Goal: Task Accomplishment & Management: Use online tool/utility

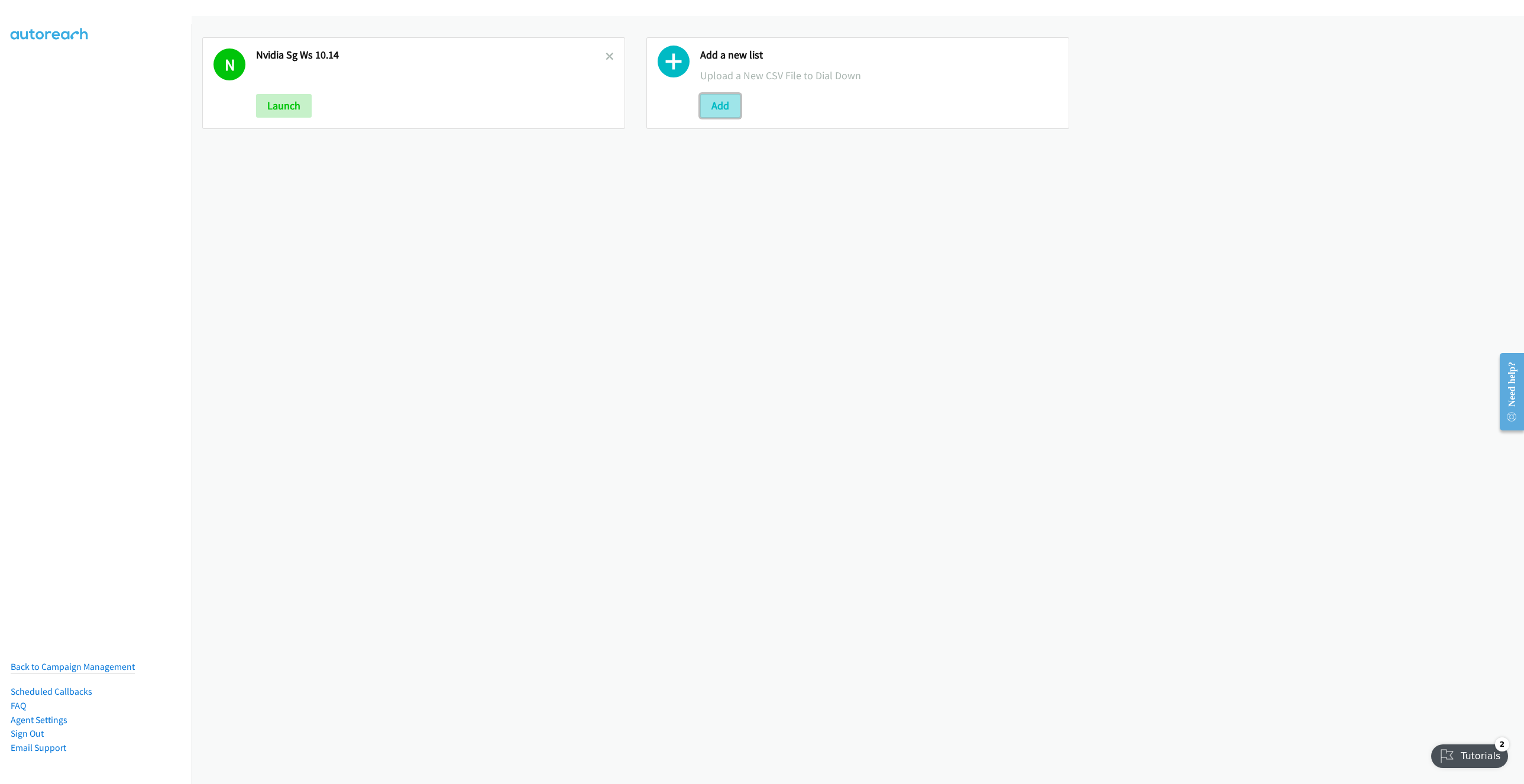
click at [712, 98] on button "Add" at bounding box center [721, 106] width 40 height 24
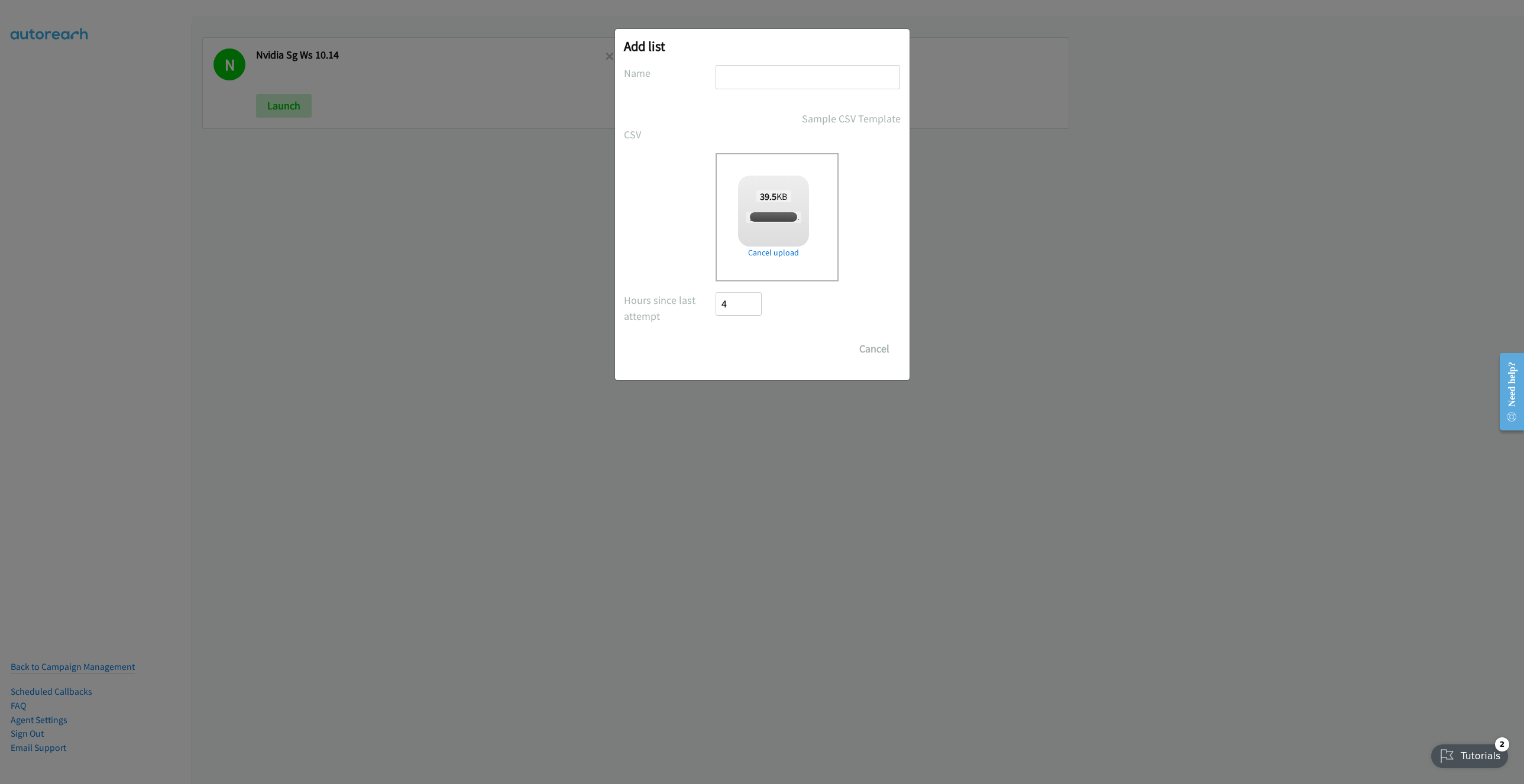
checkbox input "true"
click at [773, 75] on input "text" at bounding box center [807, 77] width 185 height 24
paste input "HP FY25 Q4 BPS ACS TH"
type input "HP FY25 Q4 BPS ACS TH 10.15"
click at [742, 348] on input "Save List" at bounding box center [748, 349] width 62 height 24
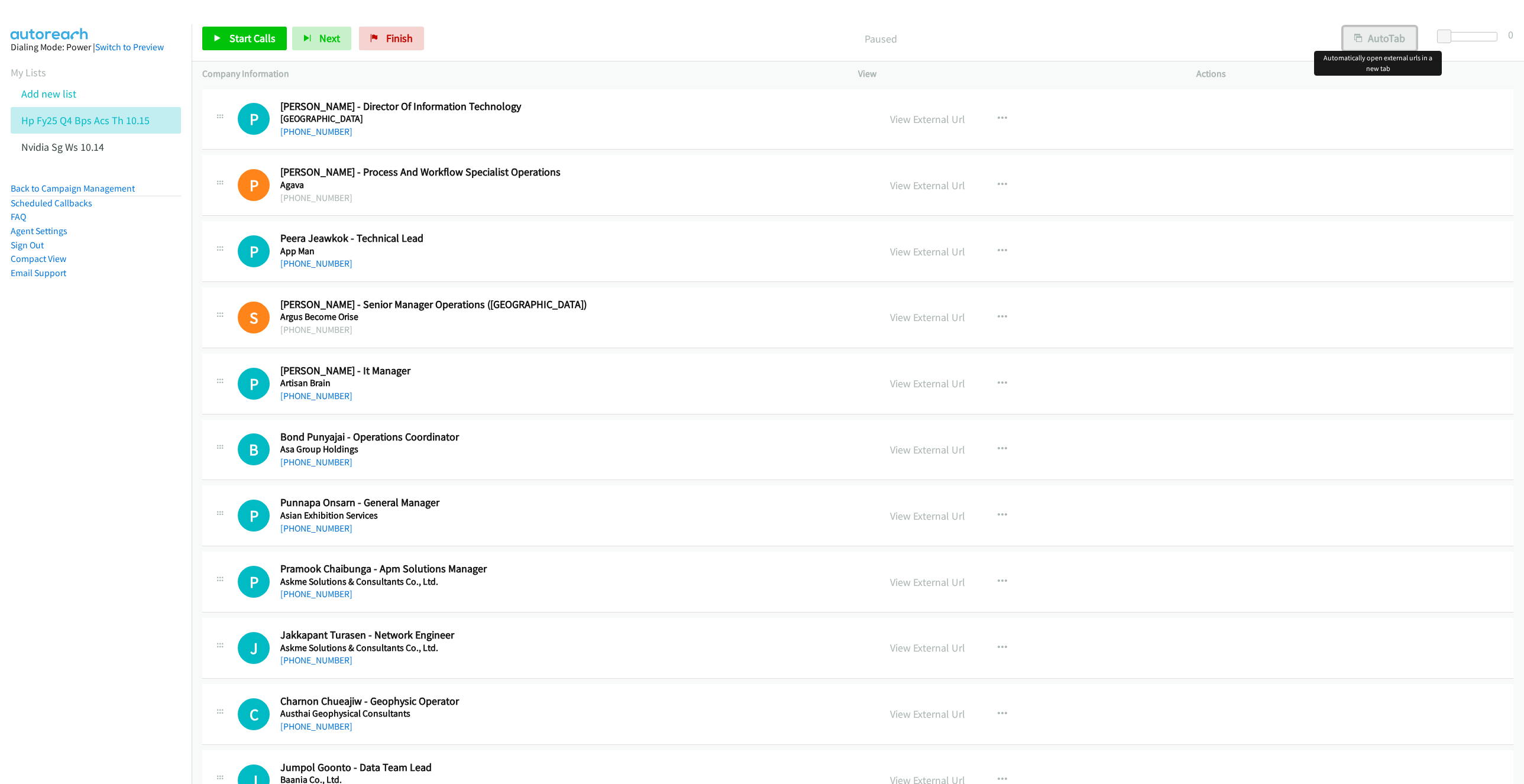
click at [1368, 43] on button "AutoTab" at bounding box center [1379, 39] width 73 height 24
click at [916, 120] on link "View External Url" at bounding box center [927, 119] width 75 height 14
click at [1066, 128] on div "View External Url View External Url Schedule/Manage Callback Start Calls Here R…" at bounding box center [1053, 119] width 349 height 39
click at [249, 36] on span "Start Calls" at bounding box center [253, 38] width 46 height 14
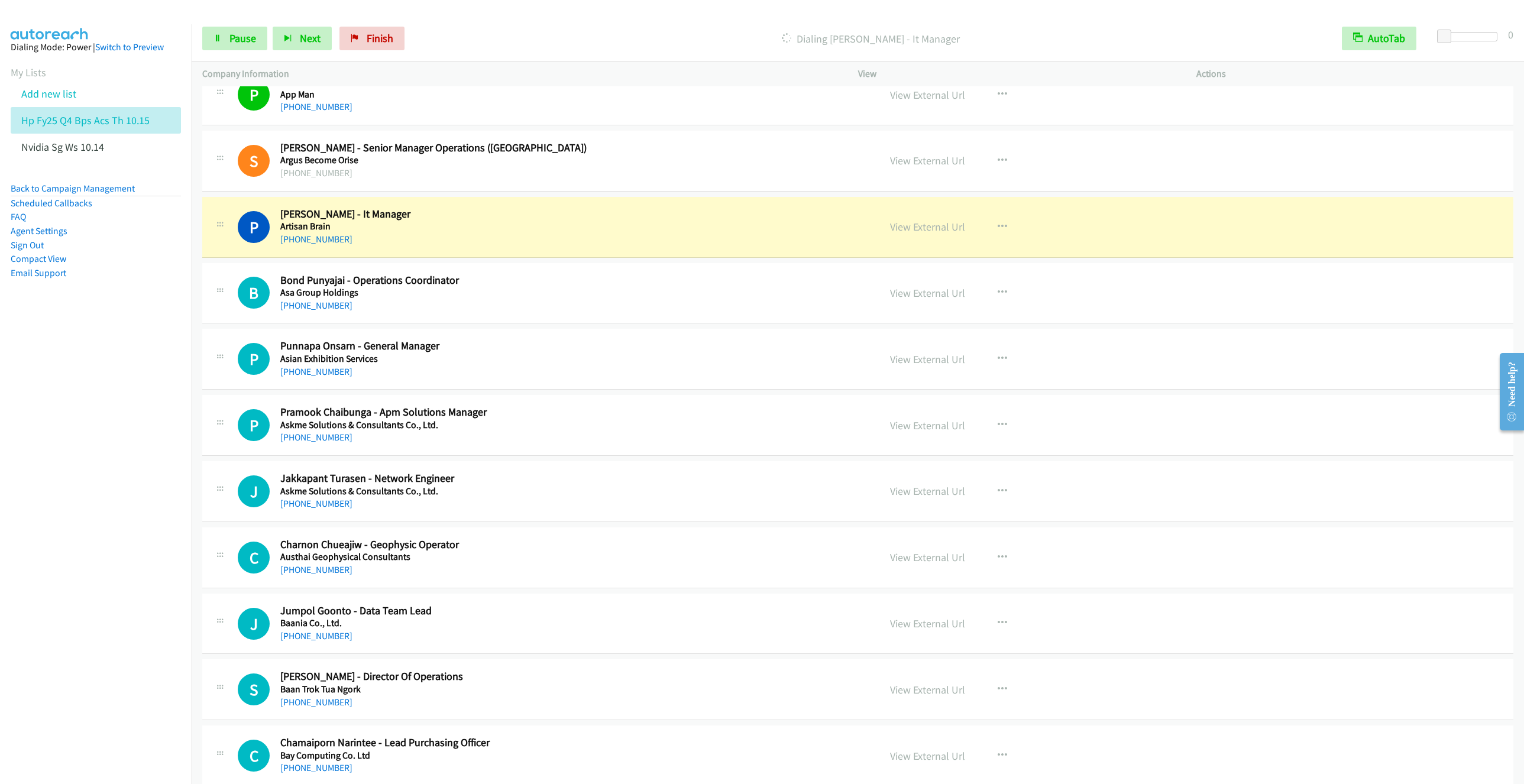
scroll to position [178, 0]
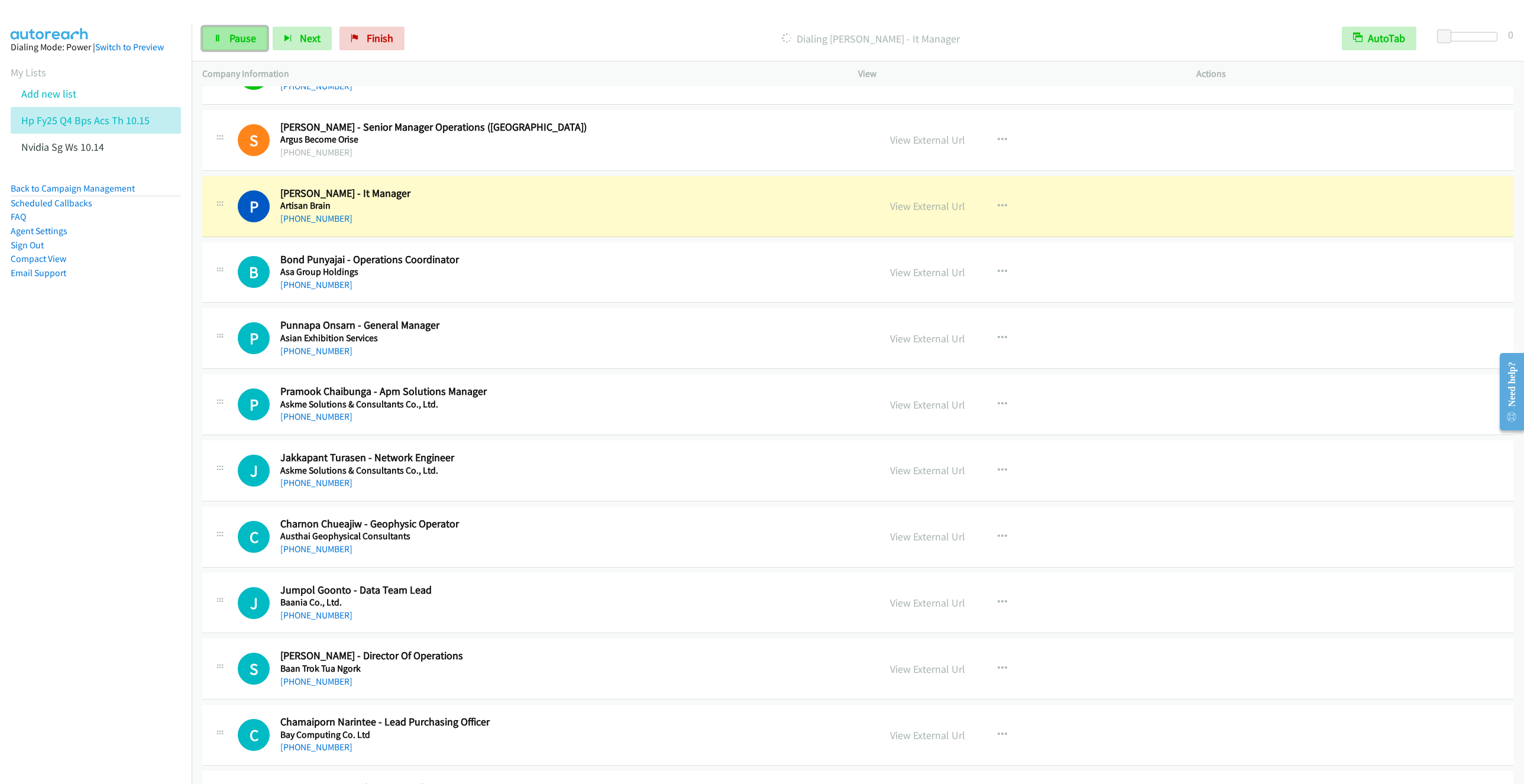
click at [233, 32] on span "Pause" at bounding box center [243, 38] width 27 height 14
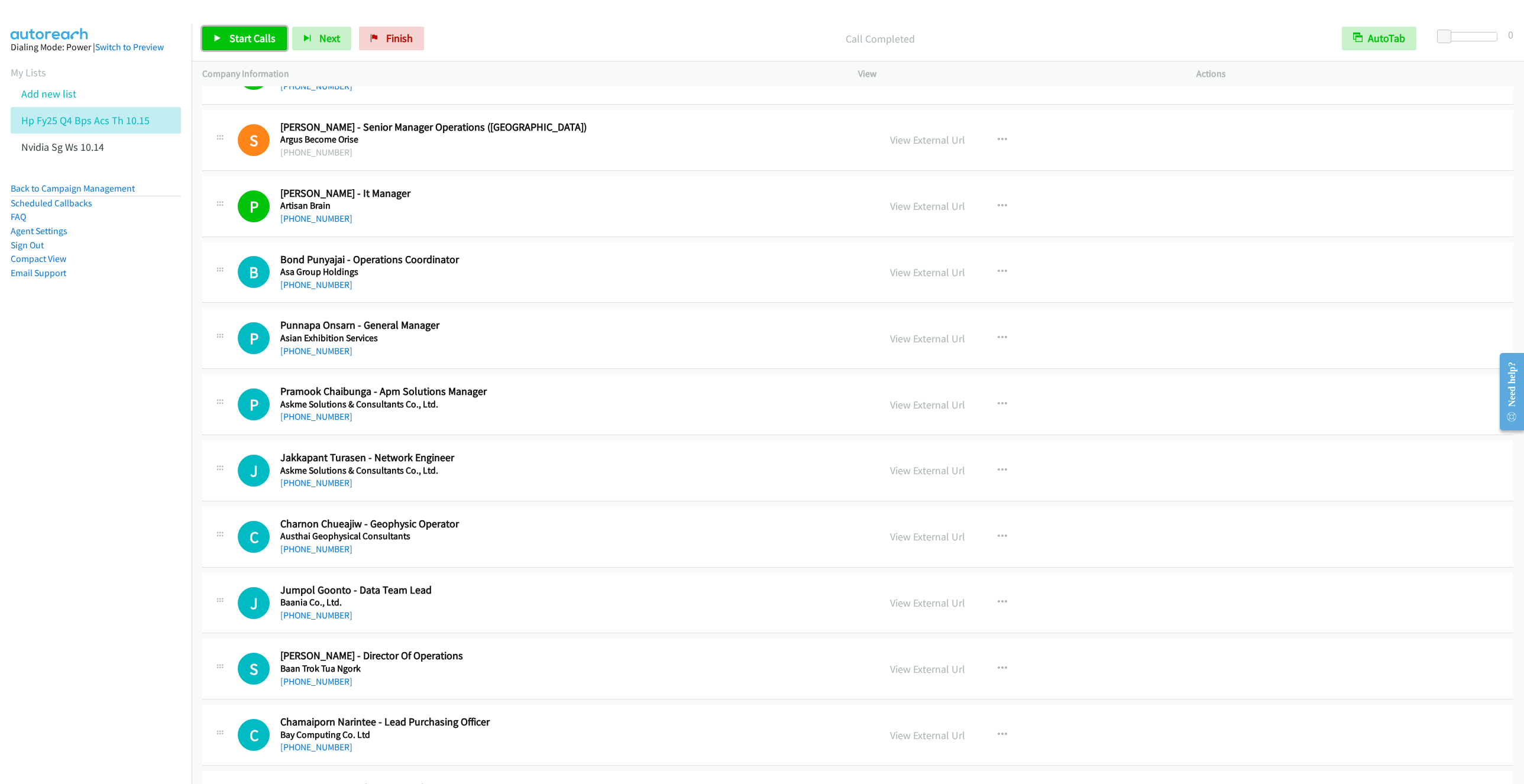
click at [243, 47] on link "Start Calls" at bounding box center [244, 39] width 85 height 24
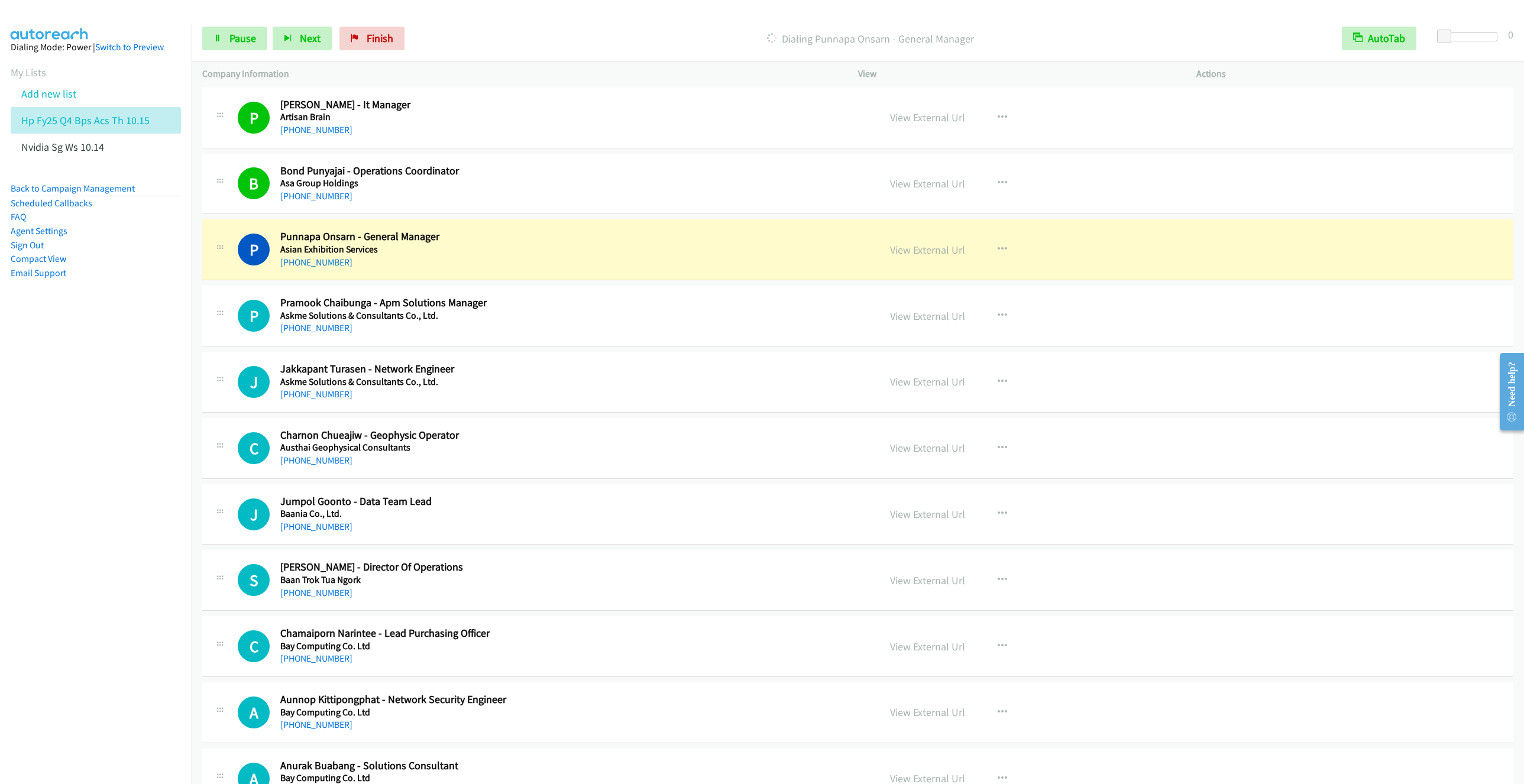
scroll to position [355, 0]
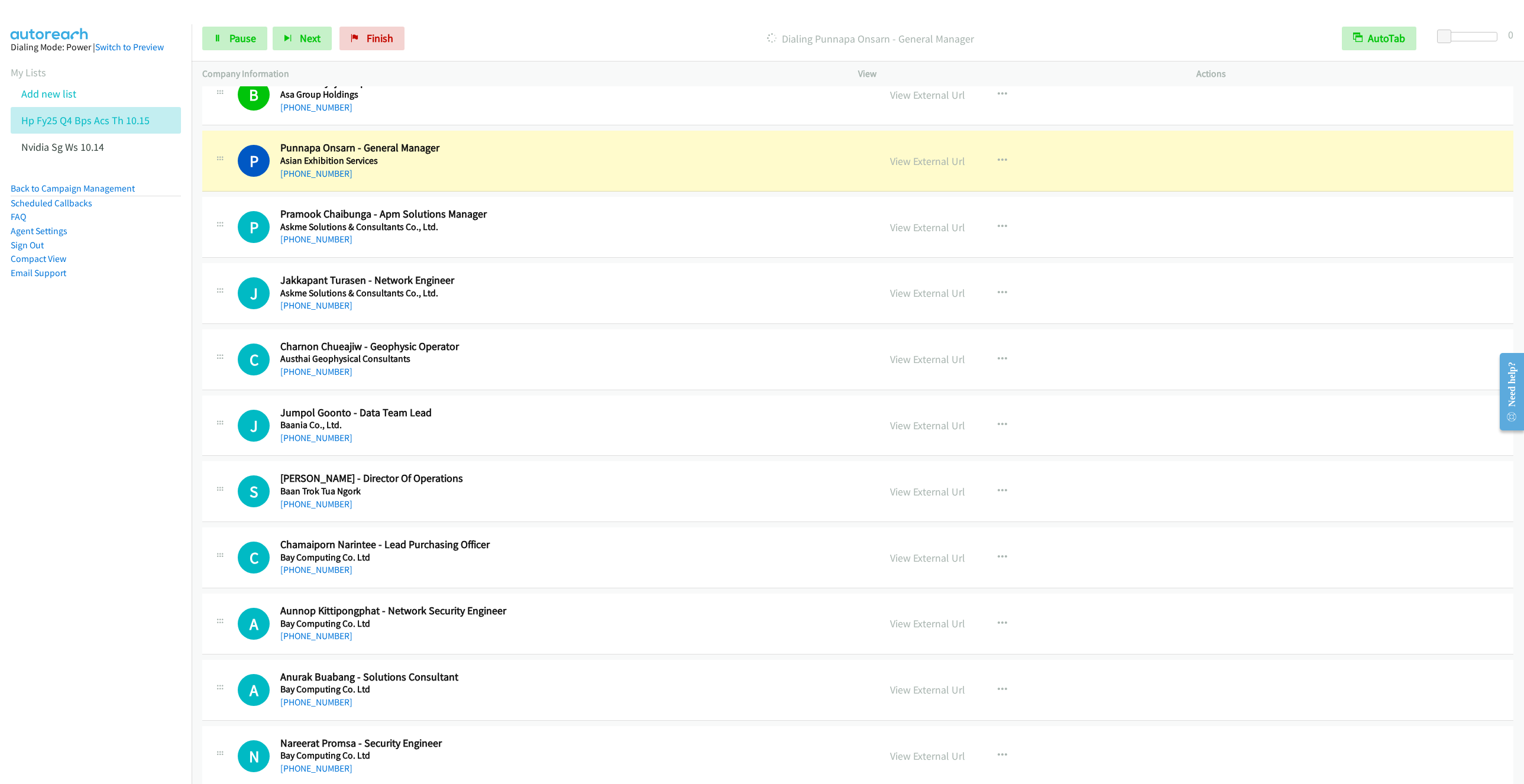
click at [83, 658] on nav "Dialing Mode: Power | Switch to Preview My Lists Add new list Hp Fy25 Q4 Bps Ac…" at bounding box center [96, 415] width 192 height 784
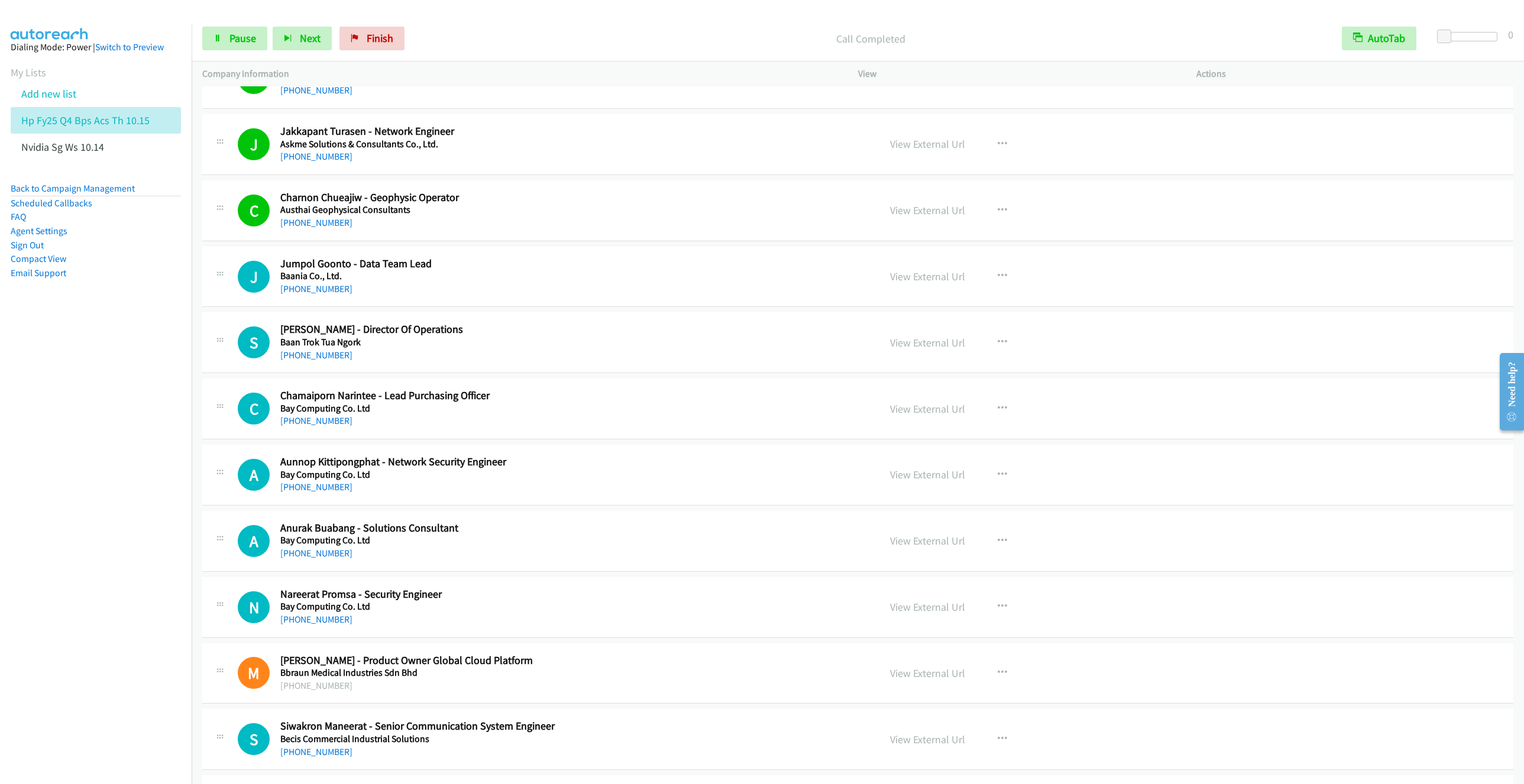
scroll to position [532, 0]
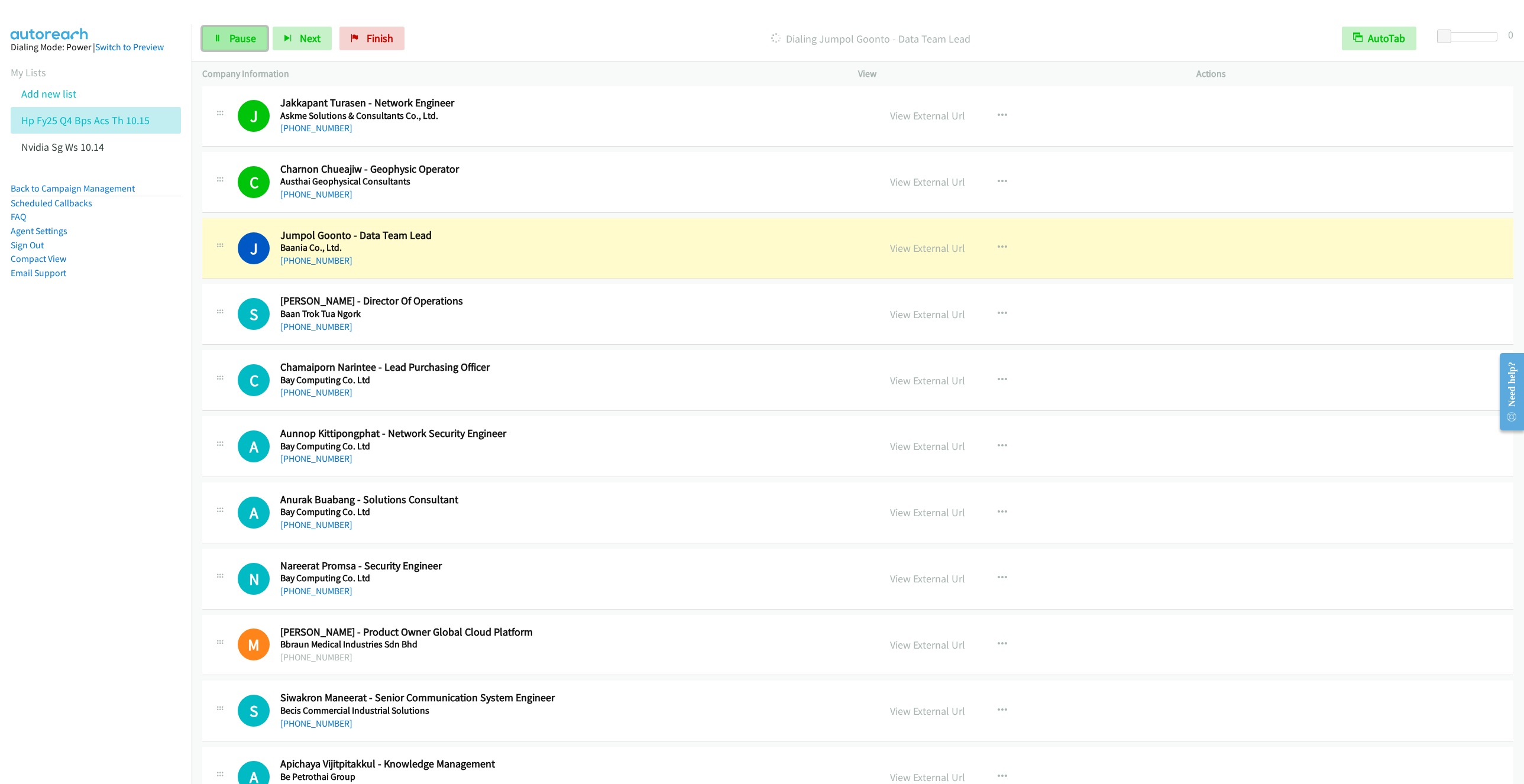
click at [240, 46] on link "Pause" at bounding box center [234, 39] width 65 height 24
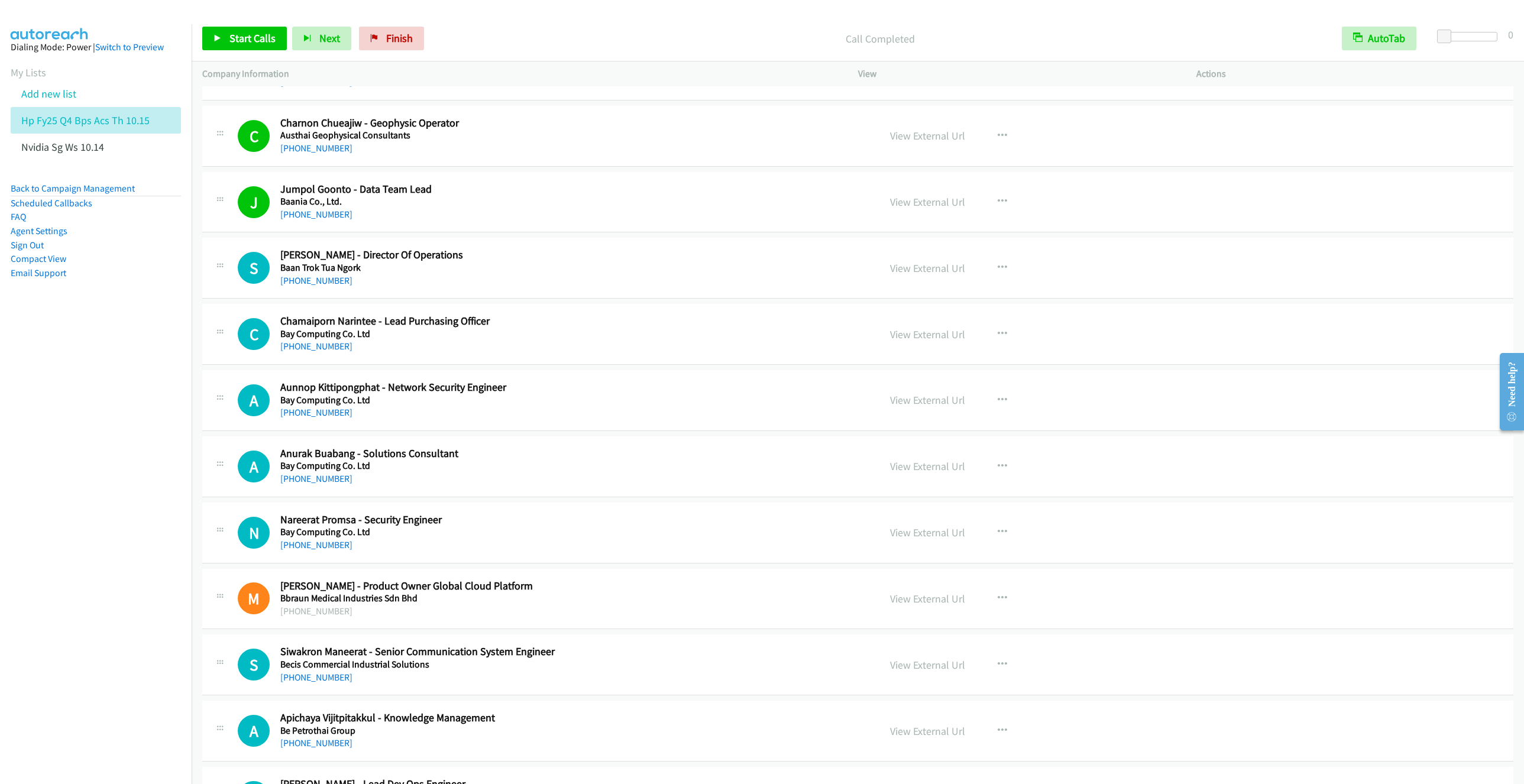
scroll to position [620, 0]
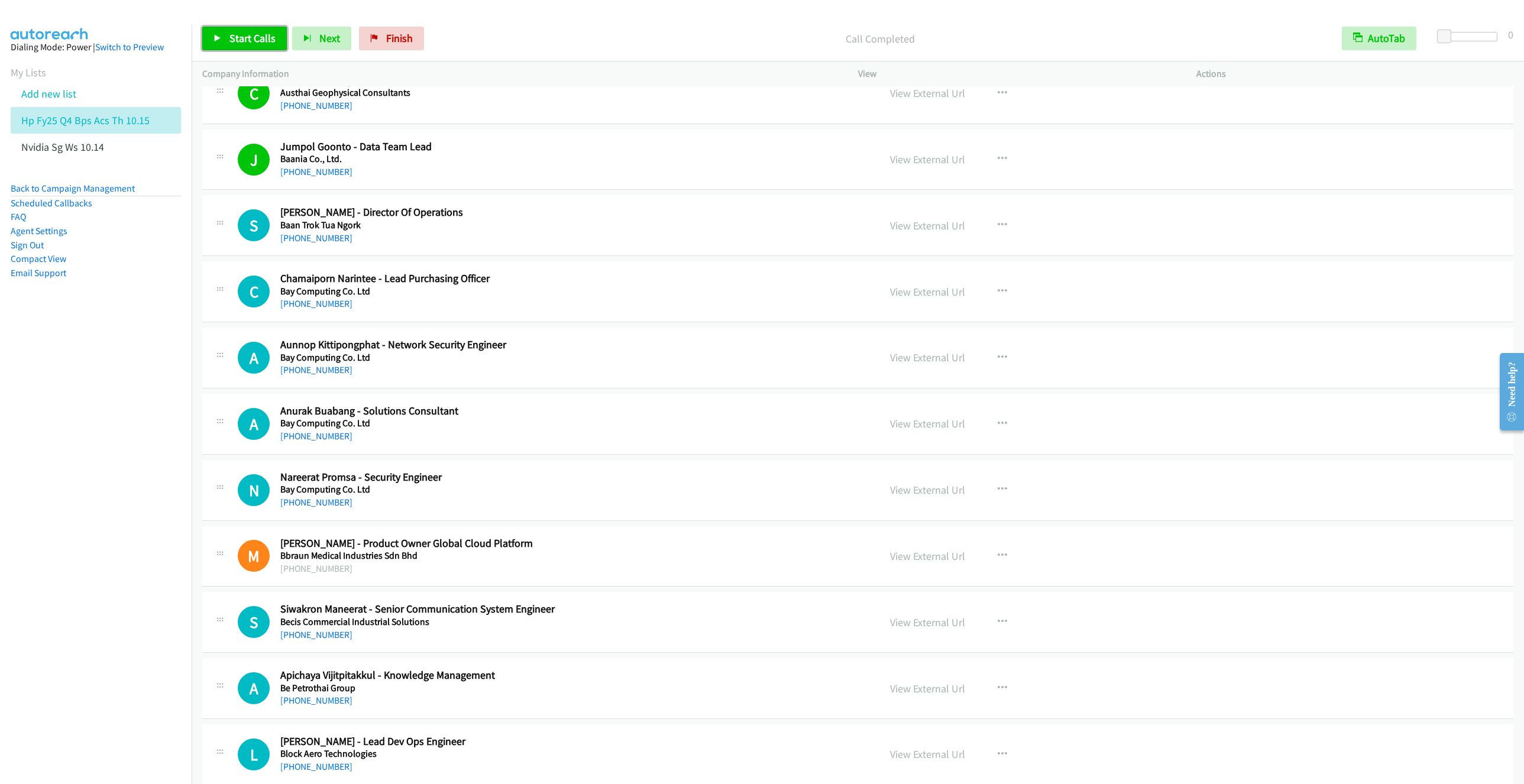
click at [247, 36] on span "Start Calls" at bounding box center [253, 38] width 46 height 14
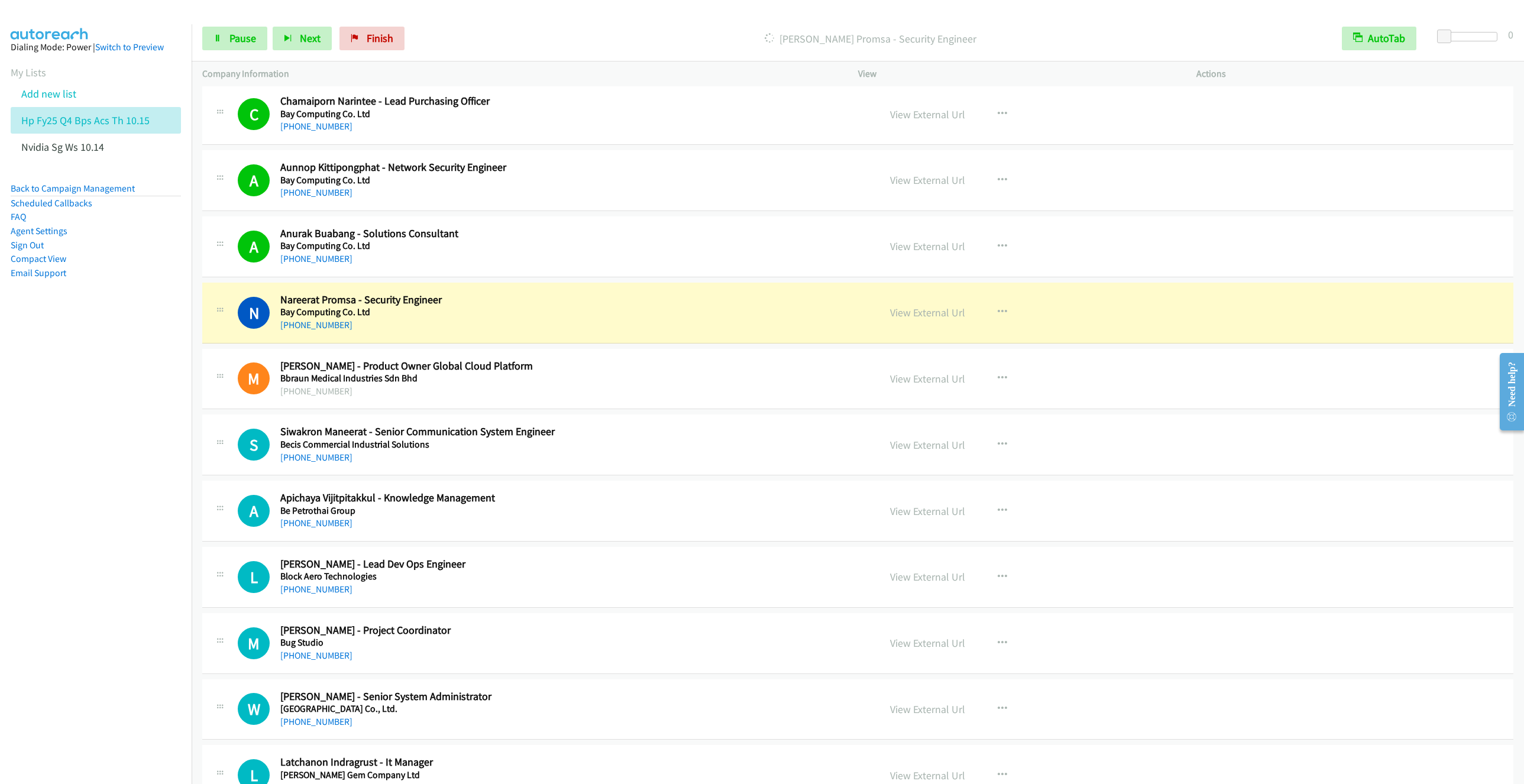
scroll to position [887, 0]
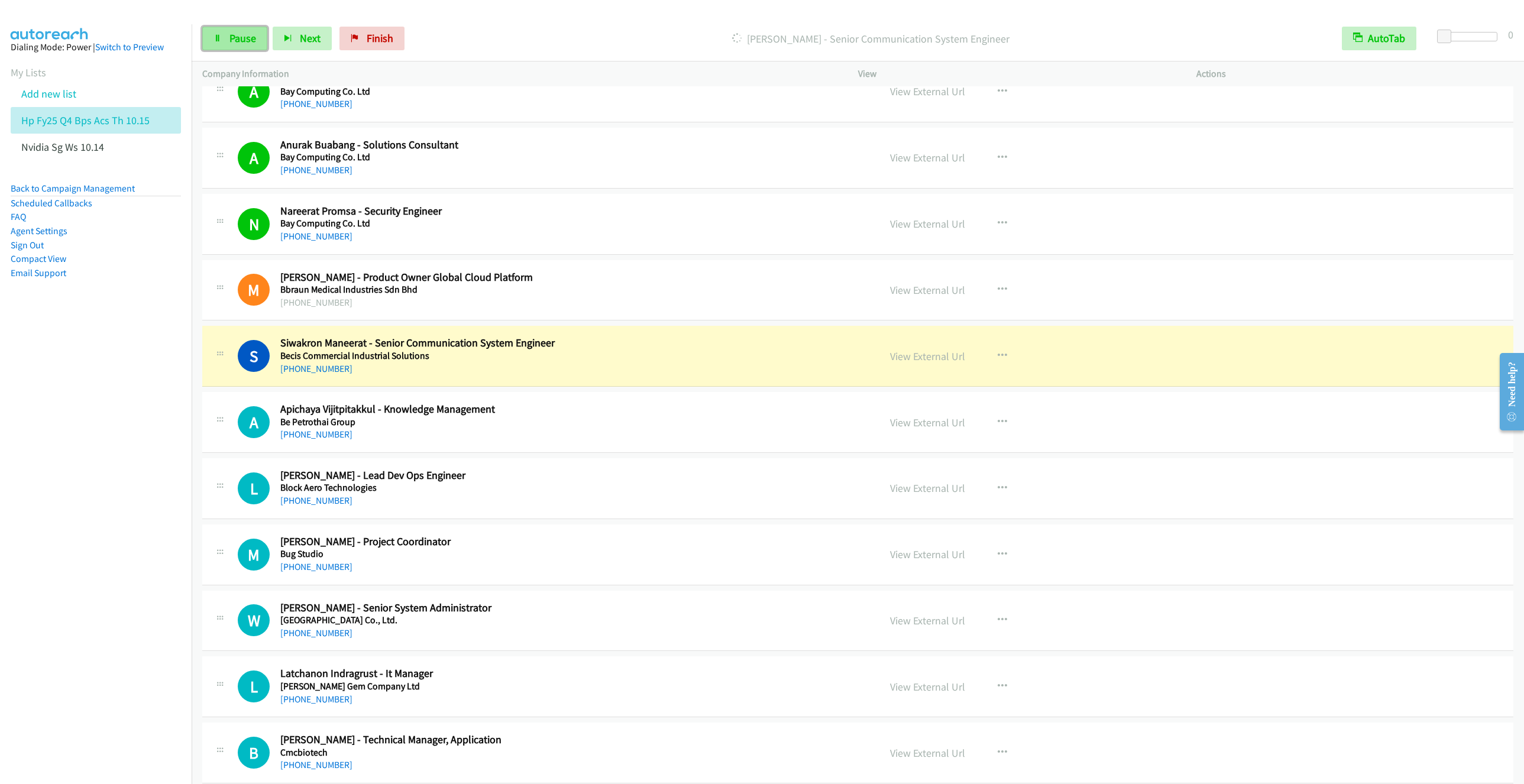
click at [215, 35] on icon at bounding box center [218, 39] width 8 height 8
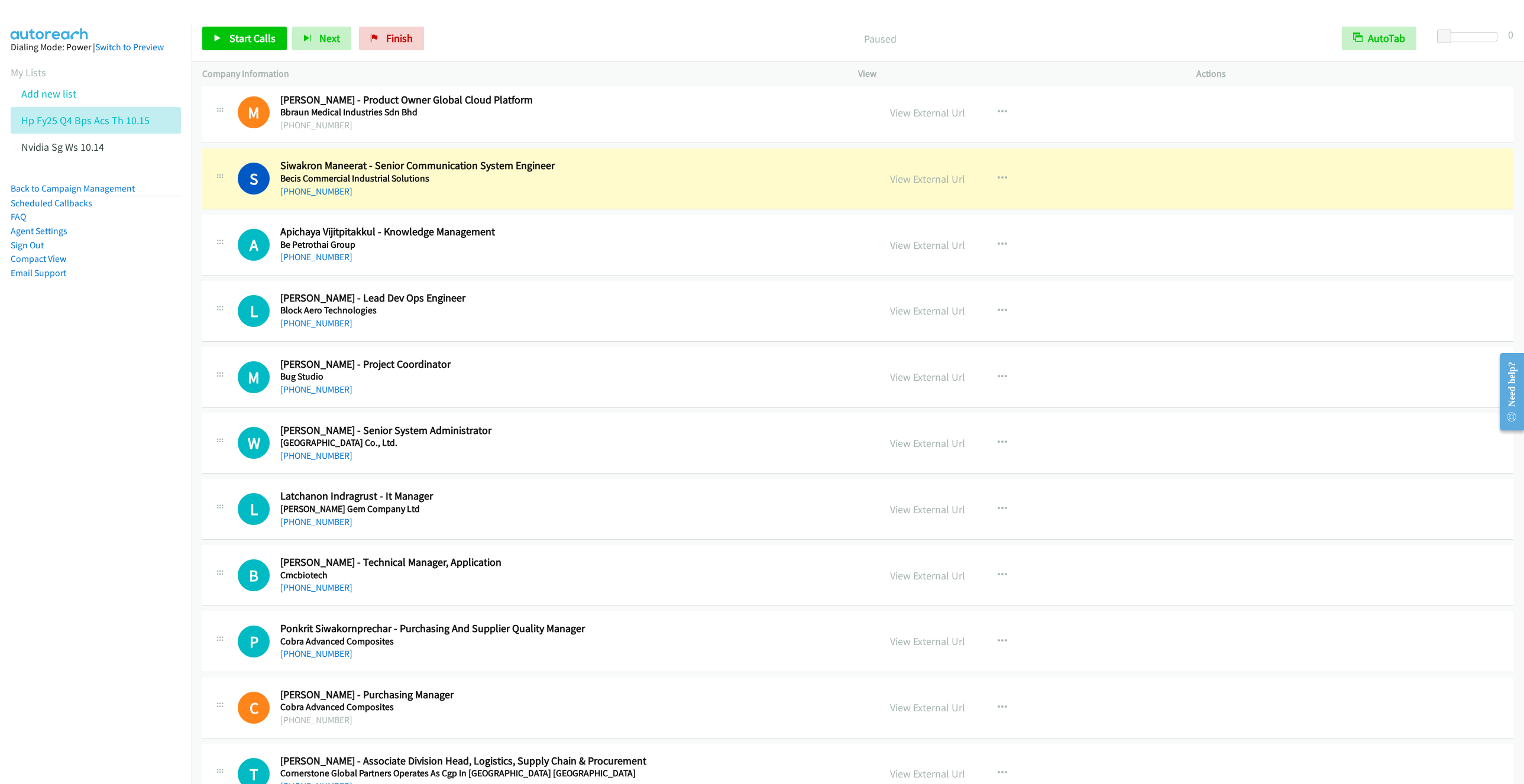
scroll to position [975, 0]
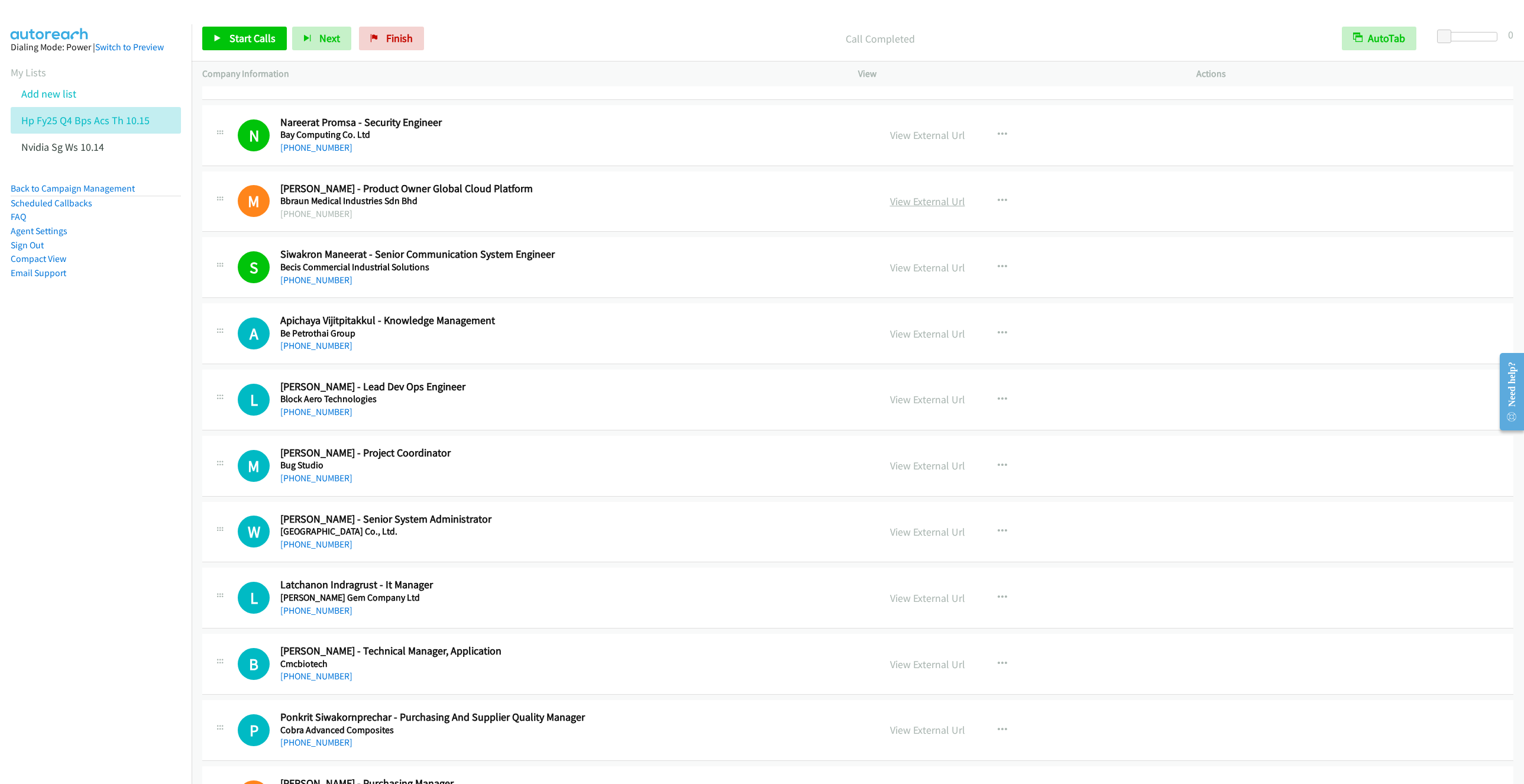
click at [927, 203] on link "View External Url" at bounding box center [927, 202] width 75 height 14
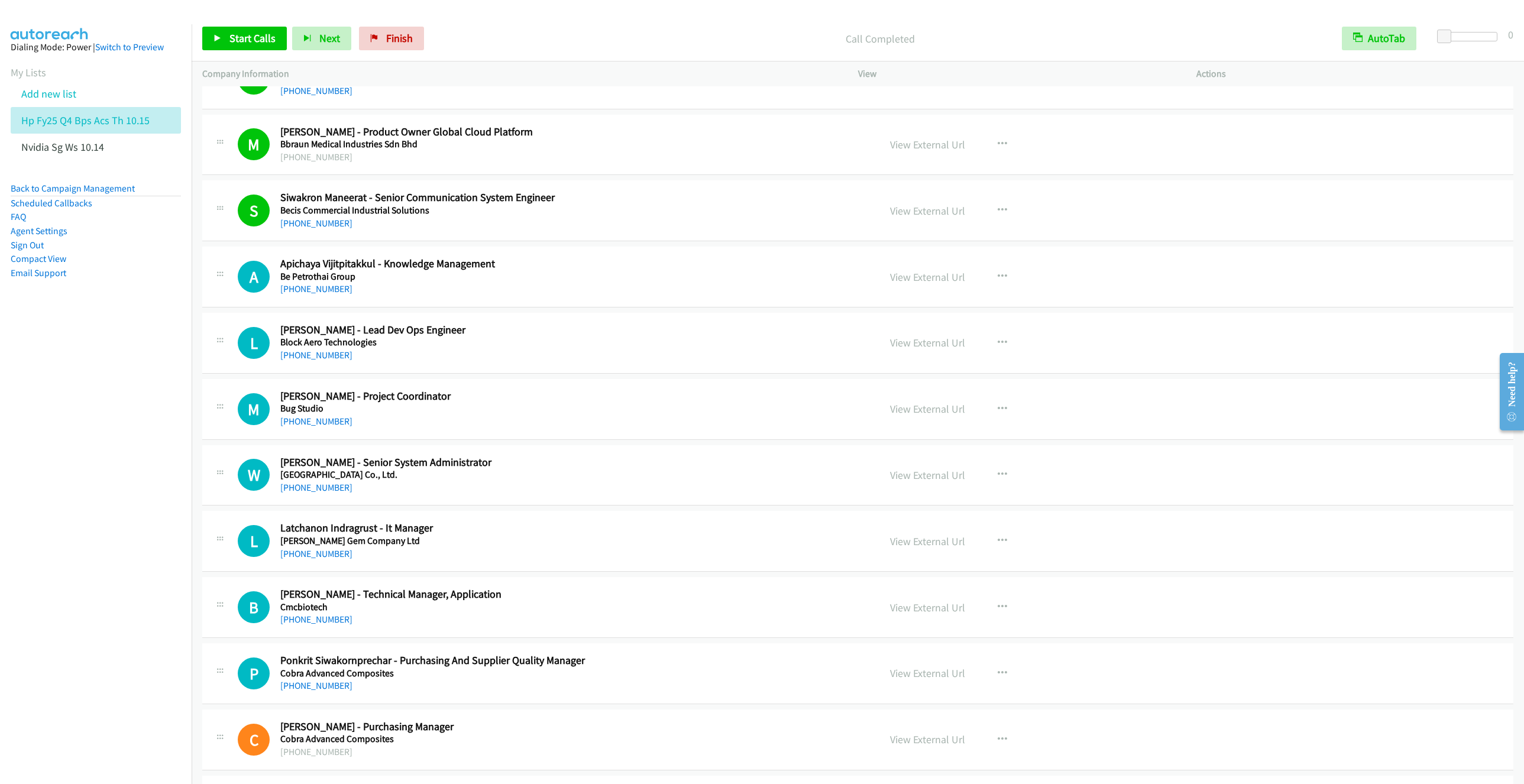
scroll to position [1153, 0]
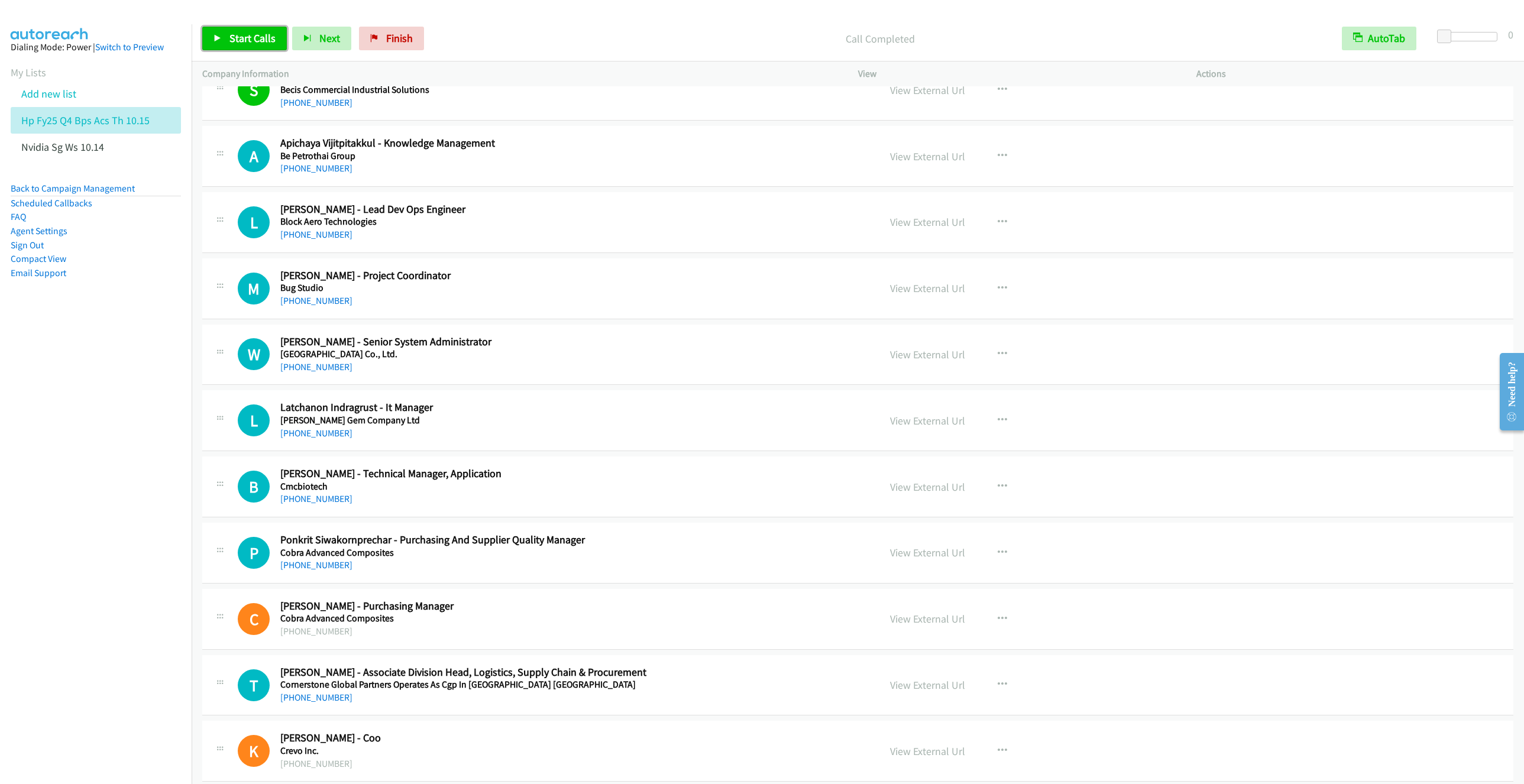
click at [231, 45] on link "Start Calls" at bounding box center [244, 39] width 85 height 24
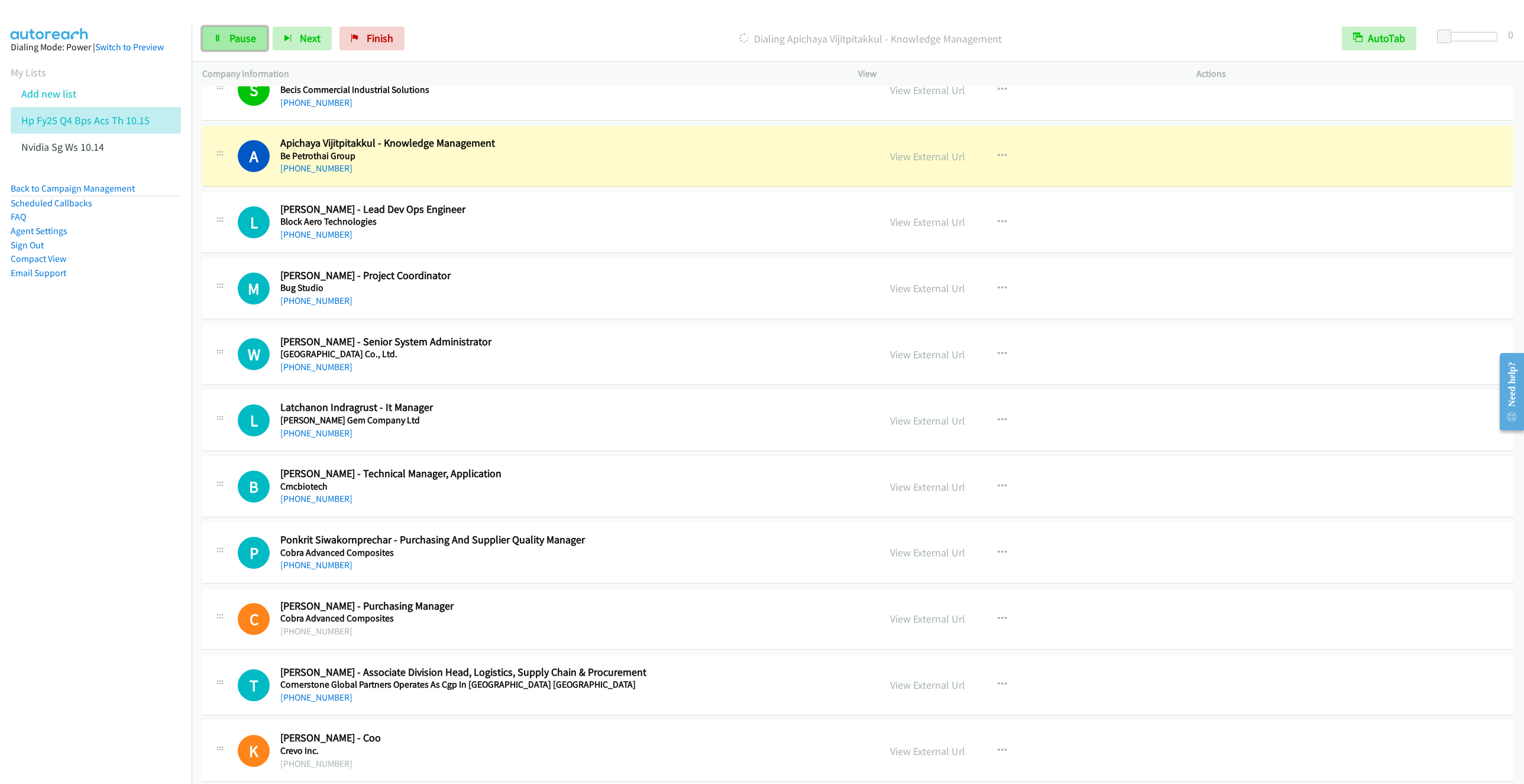
click at [235, 45] on link "Pause" at bounding box center [234, 39] width 65 height 24
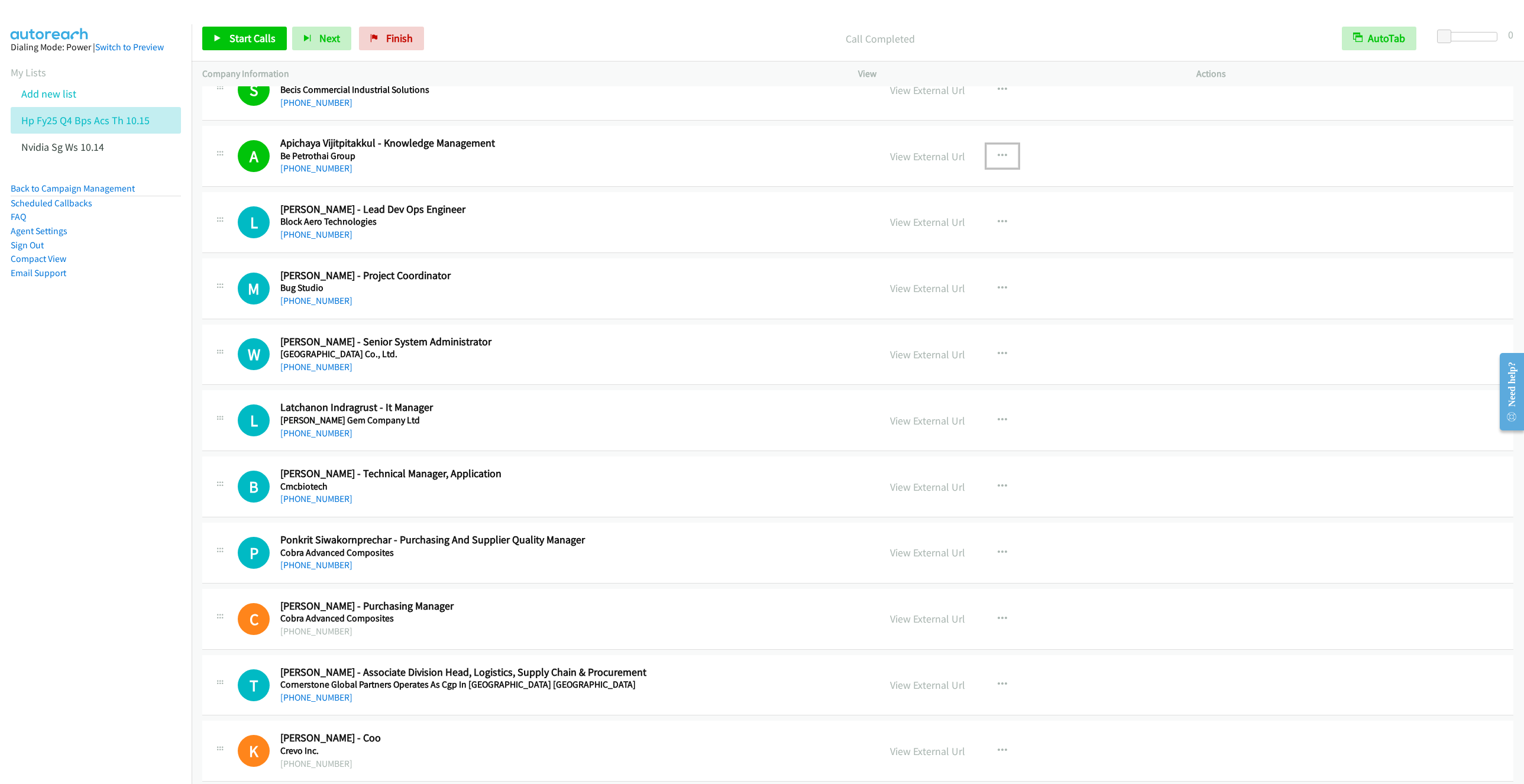
click at [998, 161] on icon "button" at bounding box center [1001, 155] width 9 height 9
click at [907, 266] on link "Remove from list" at bounding box center [938, 258] width 157 height 24
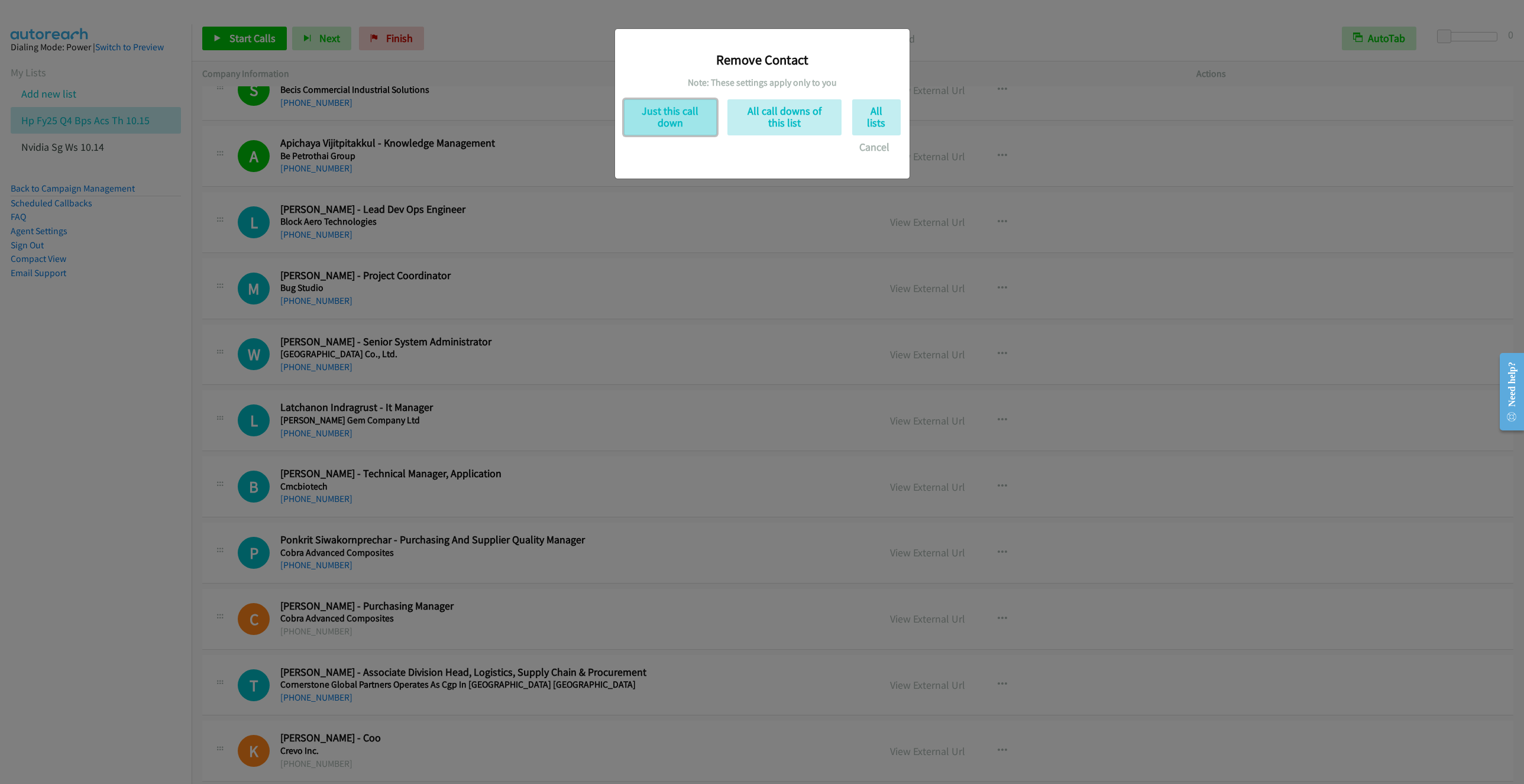
click at [641, 120] on button "Just this call down" at bounding box center [670, 117] width 93 height 36
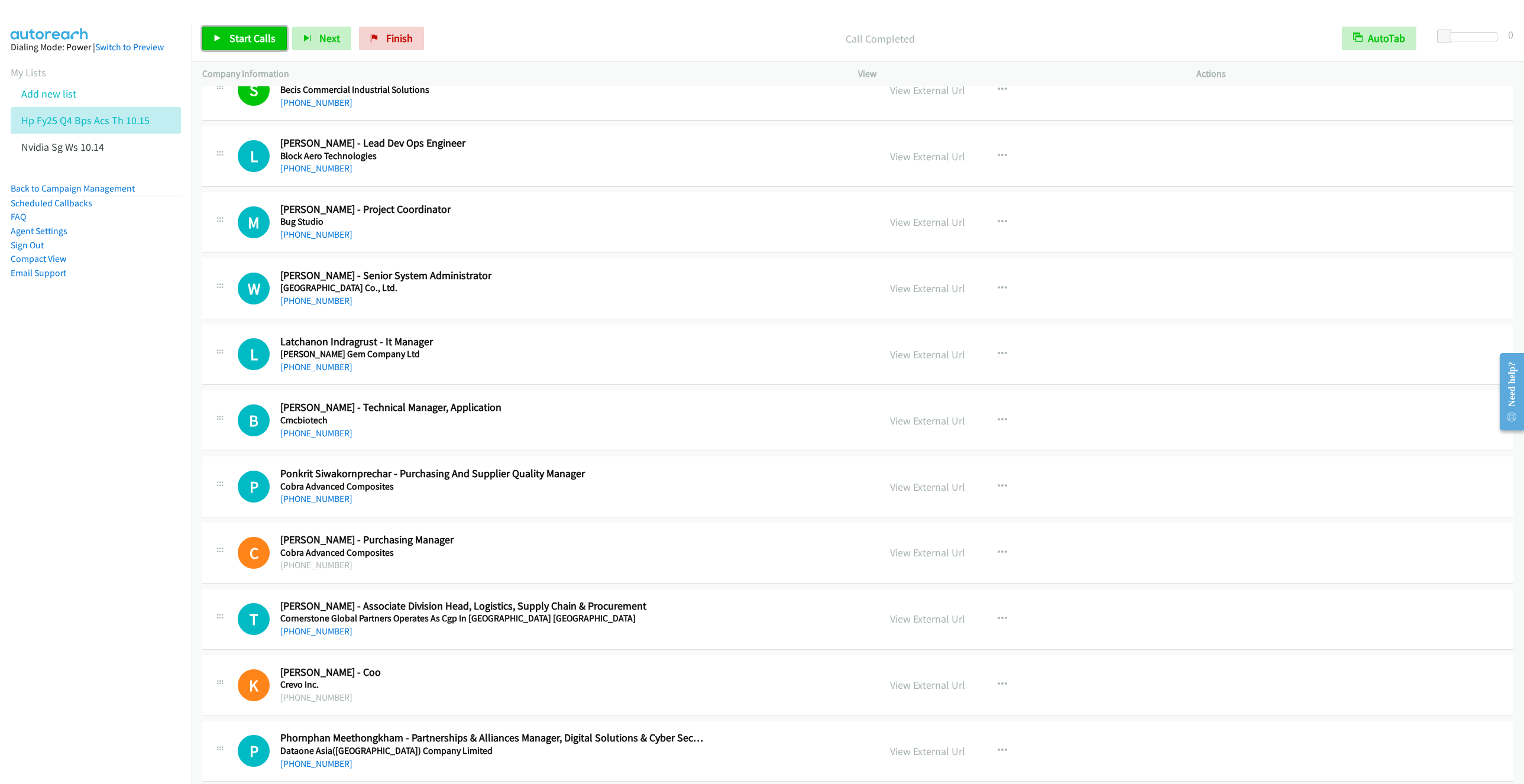
click at [240, 46] on link "Start Calls" at bounding box center [244, 39] width 85 height 24
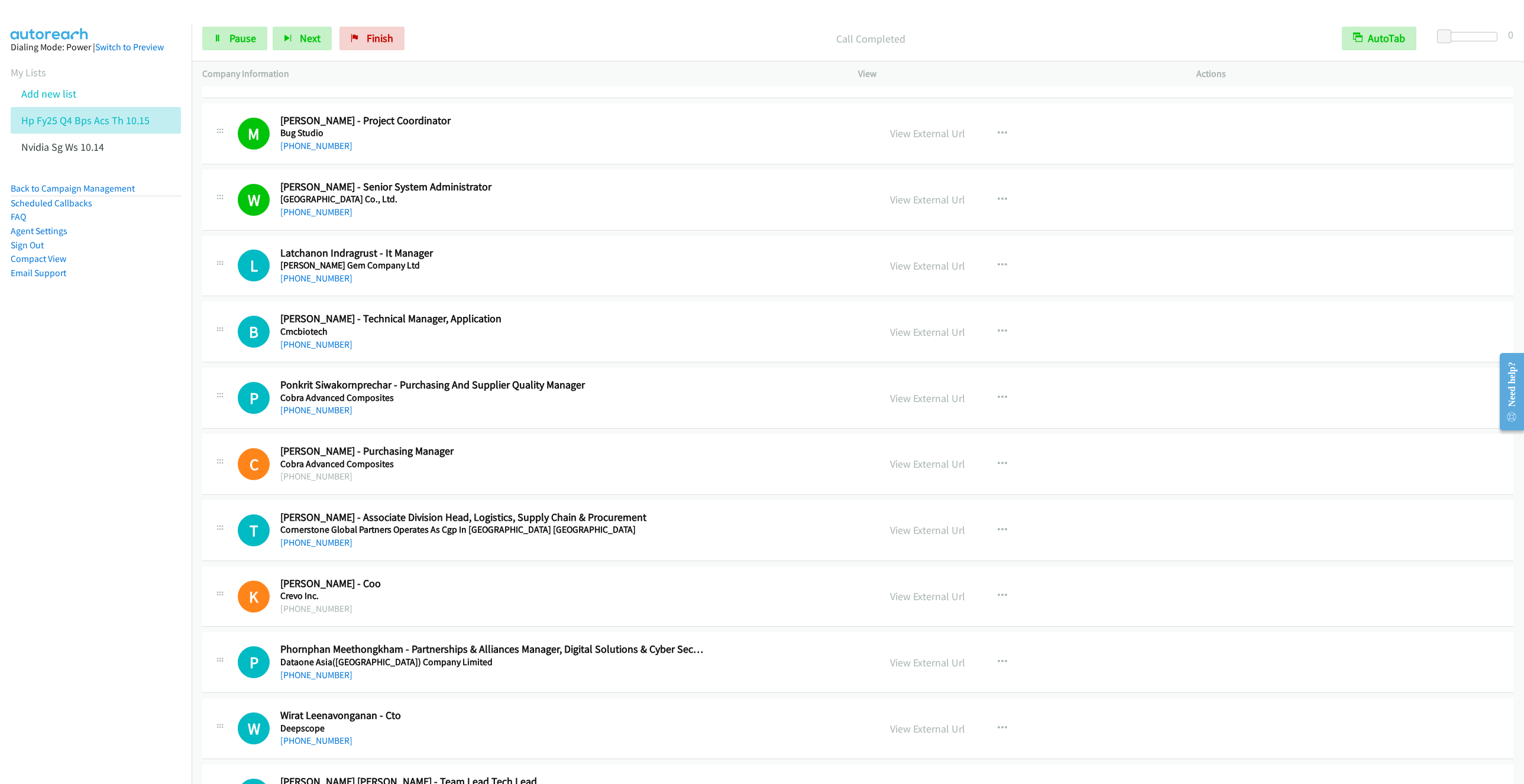
scroll to position [1329, 0]
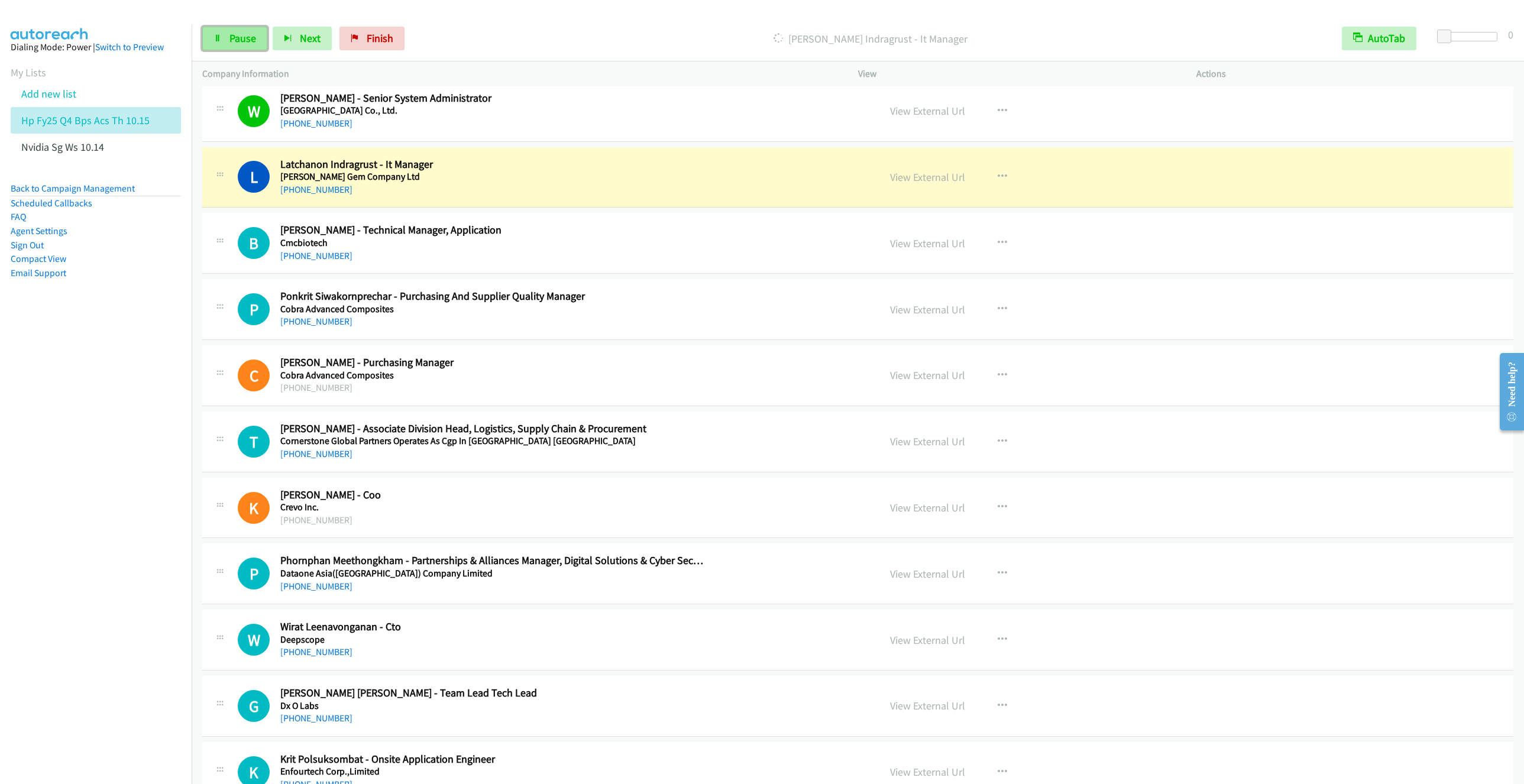
click at [240, 33] on span "Pause" at bounding box center [243, 38] width 27 height 14
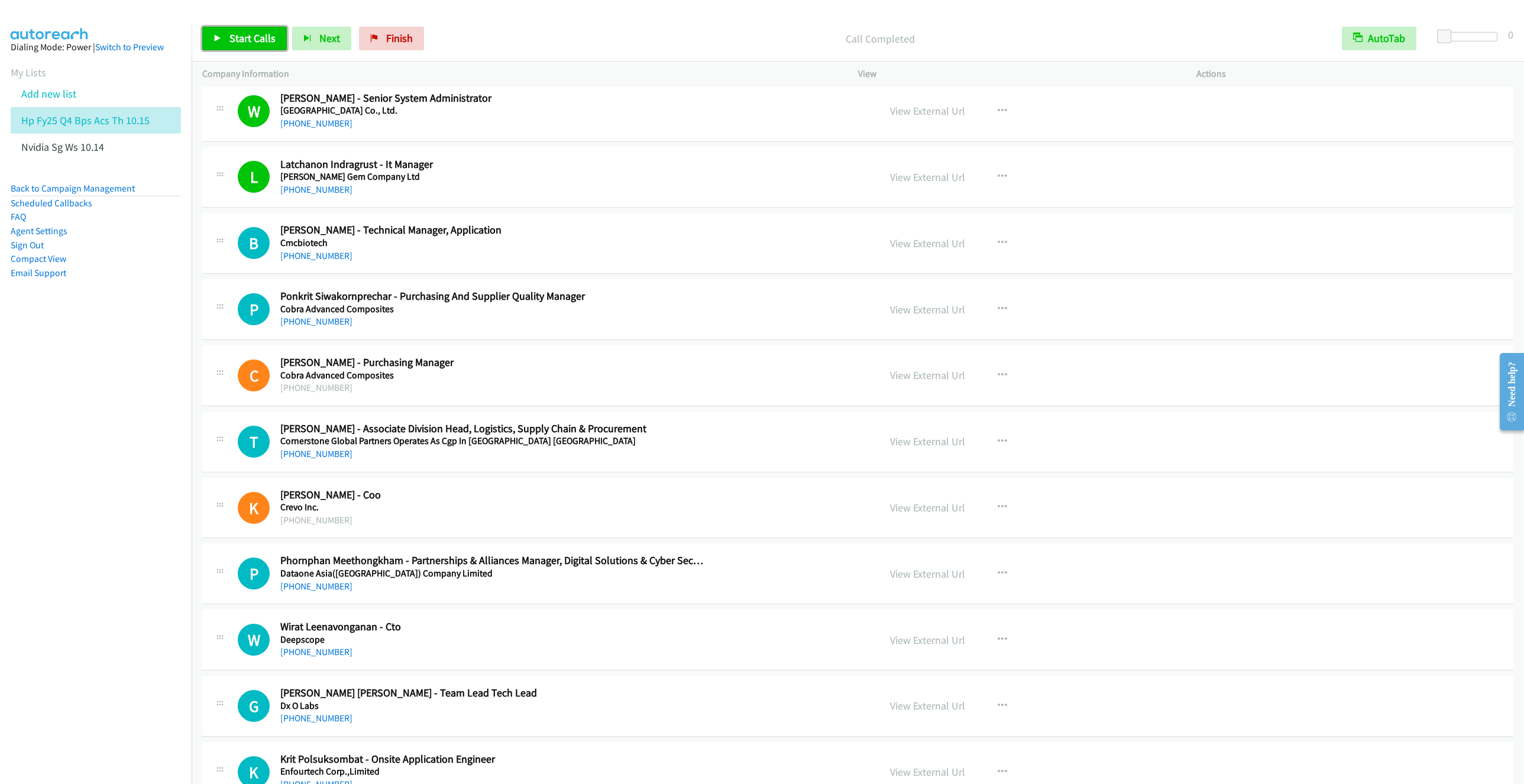
click at [252, 41] on span "Start Calls" at bounding box center [253, 38] width 46 height 14
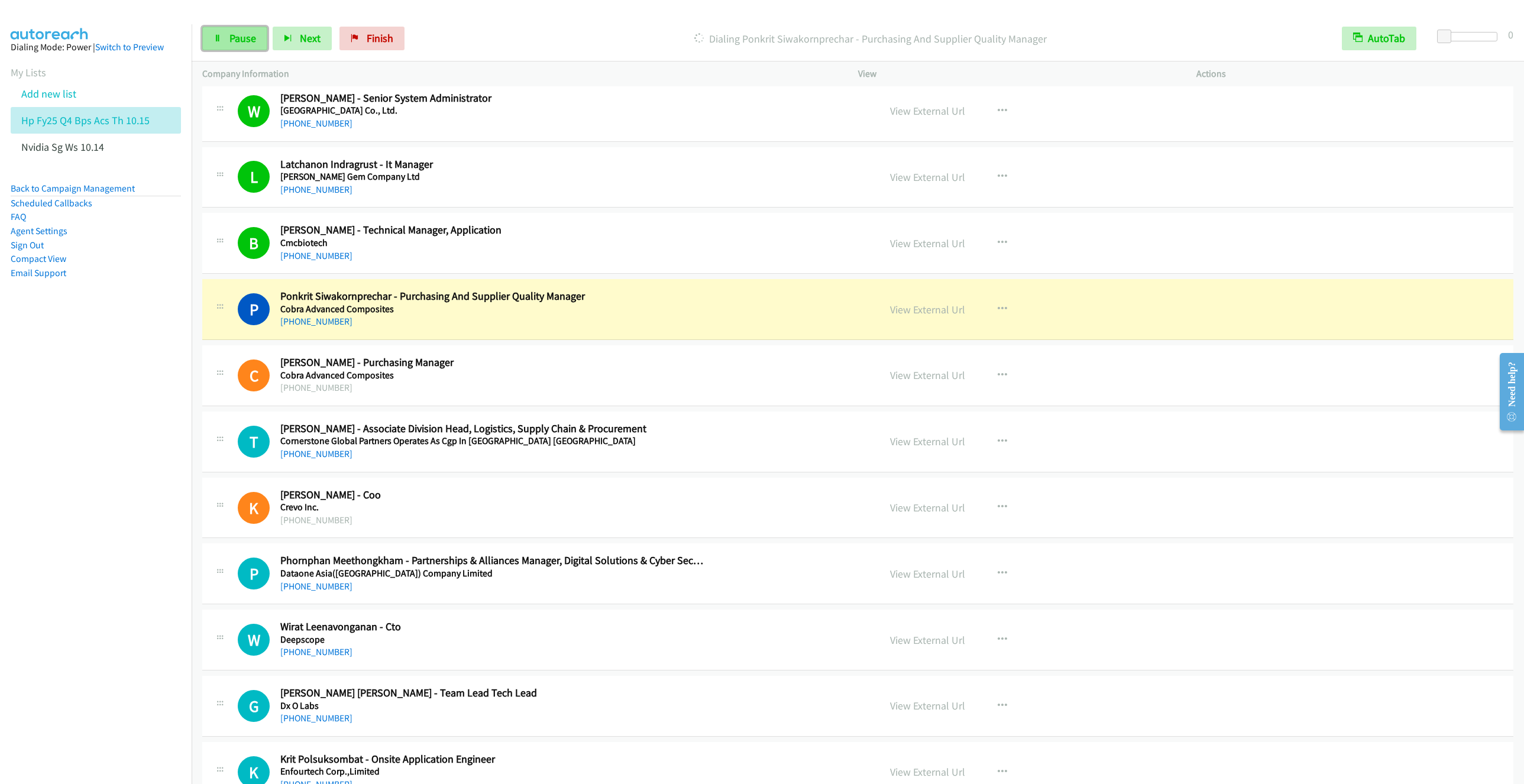
click at [242, 43] on span "Pause" at bounding box center [243, 38] width 27 height 14
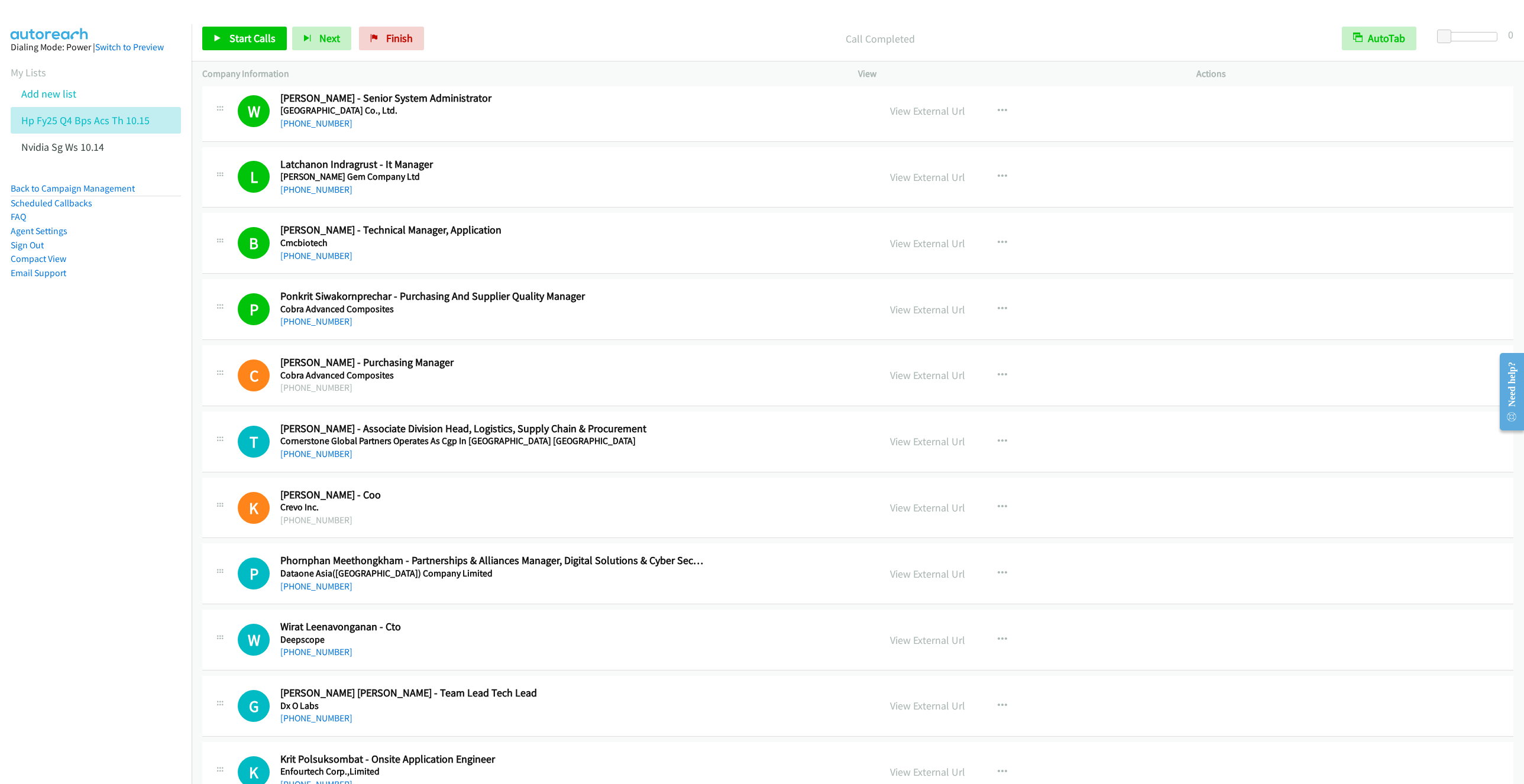
scroll to position [1418, 0]
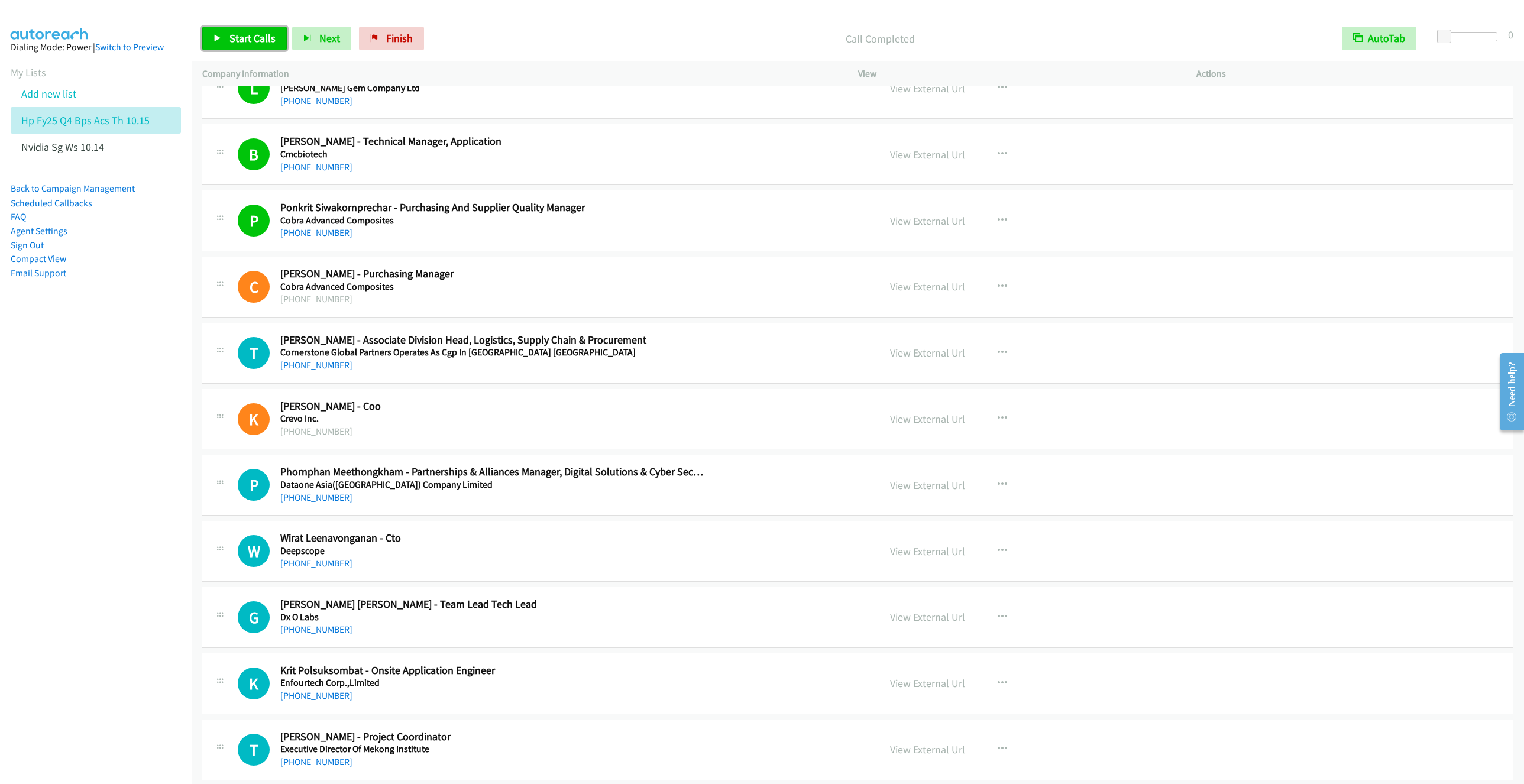
click at [233, 34] on span "Start Calls" at bounding box center [253, 38] width 46 height 14
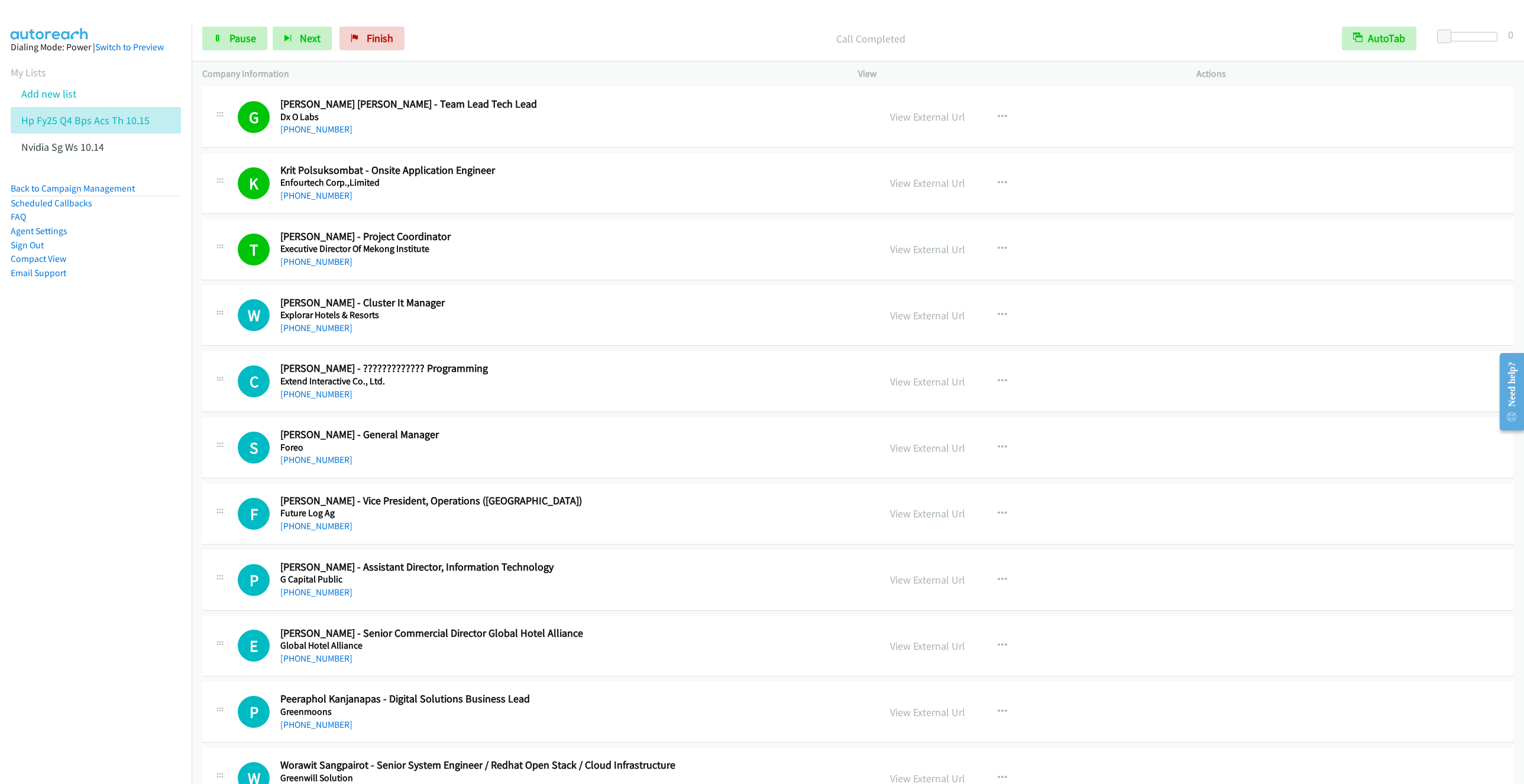
scroll to position [1951, 0]
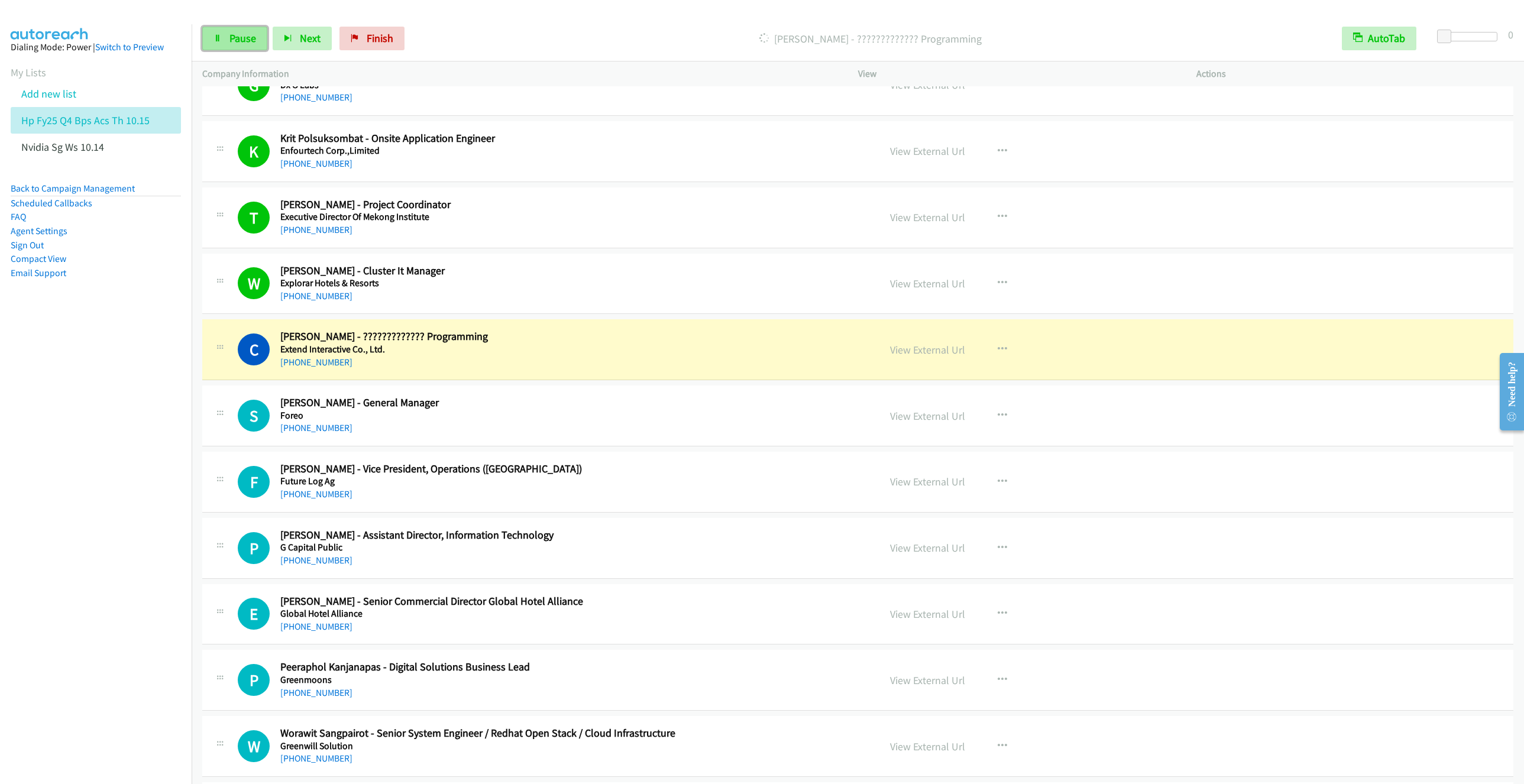
click at [237, 48] on link "Pause" at bounding box center [234, 39] width 65 height 24
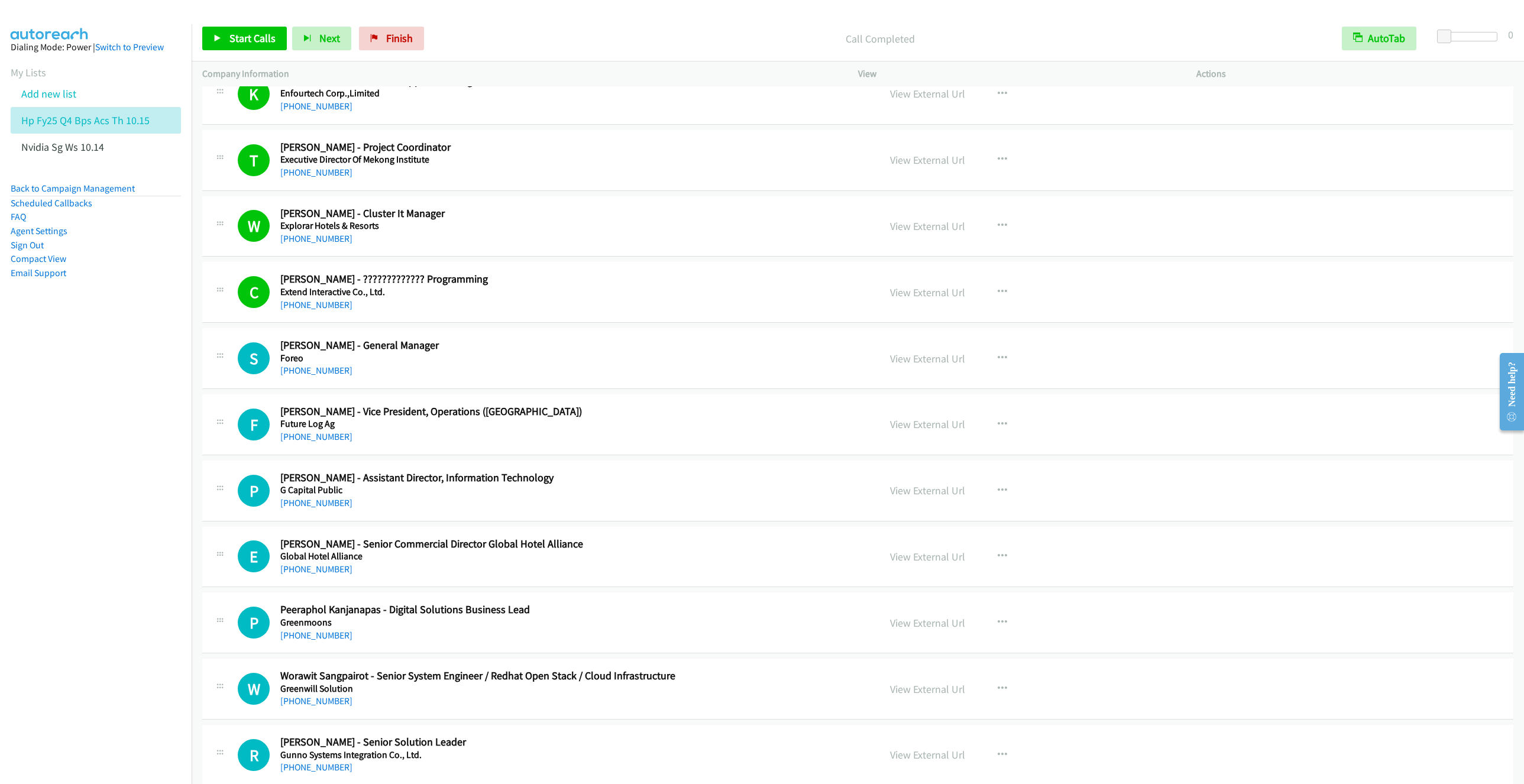
scroll to position [2127, 0]
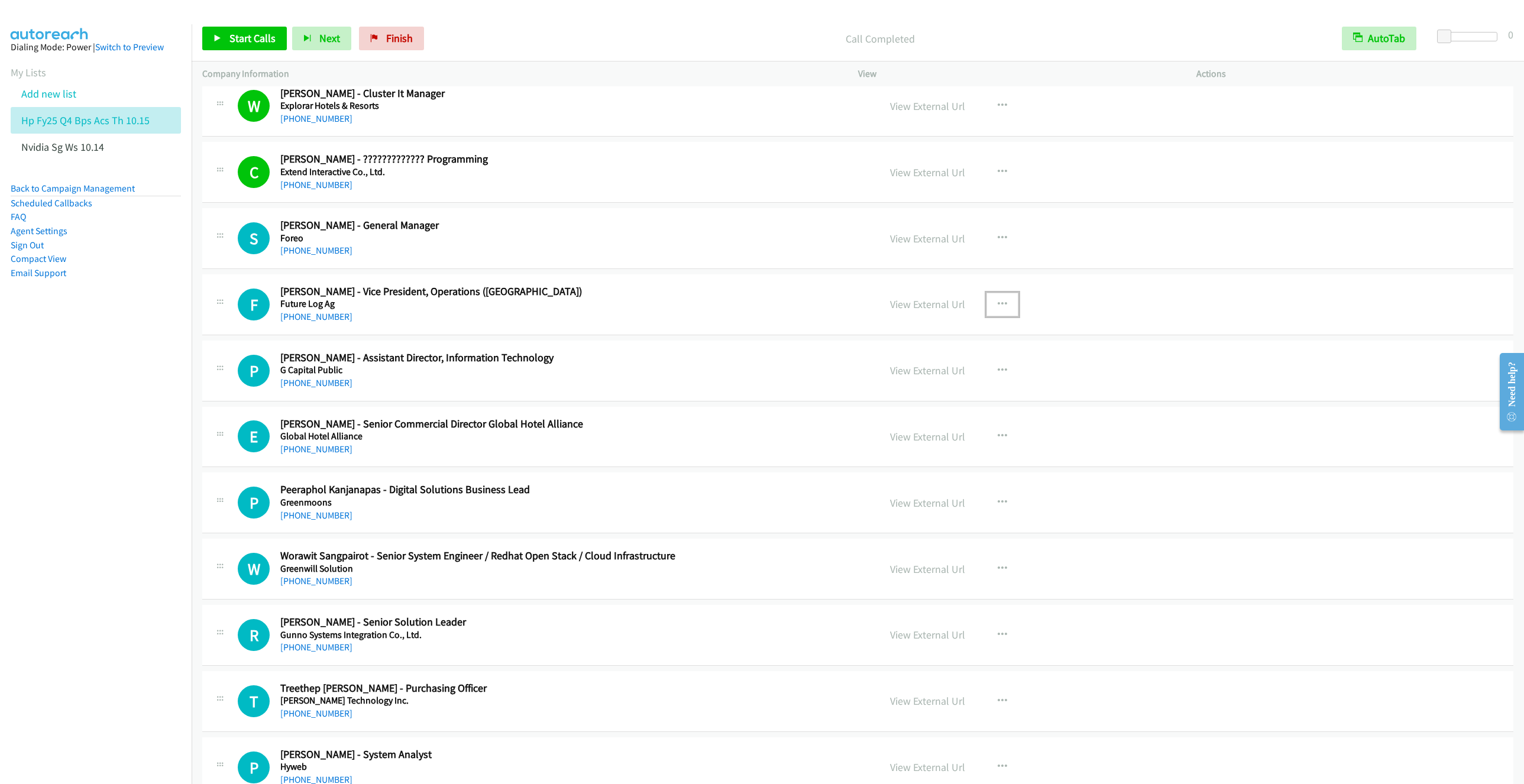
click at [998, 309] on icon "button" at bounding box center [1001, 304] width 9 height 9
click at [917, 393] on link "Start Calls Here" at bounding box center [938, 382] width 157 height 24
click at [240, 50] on link "Start Calls" at bounding box center [244, 39] width 85 height 24
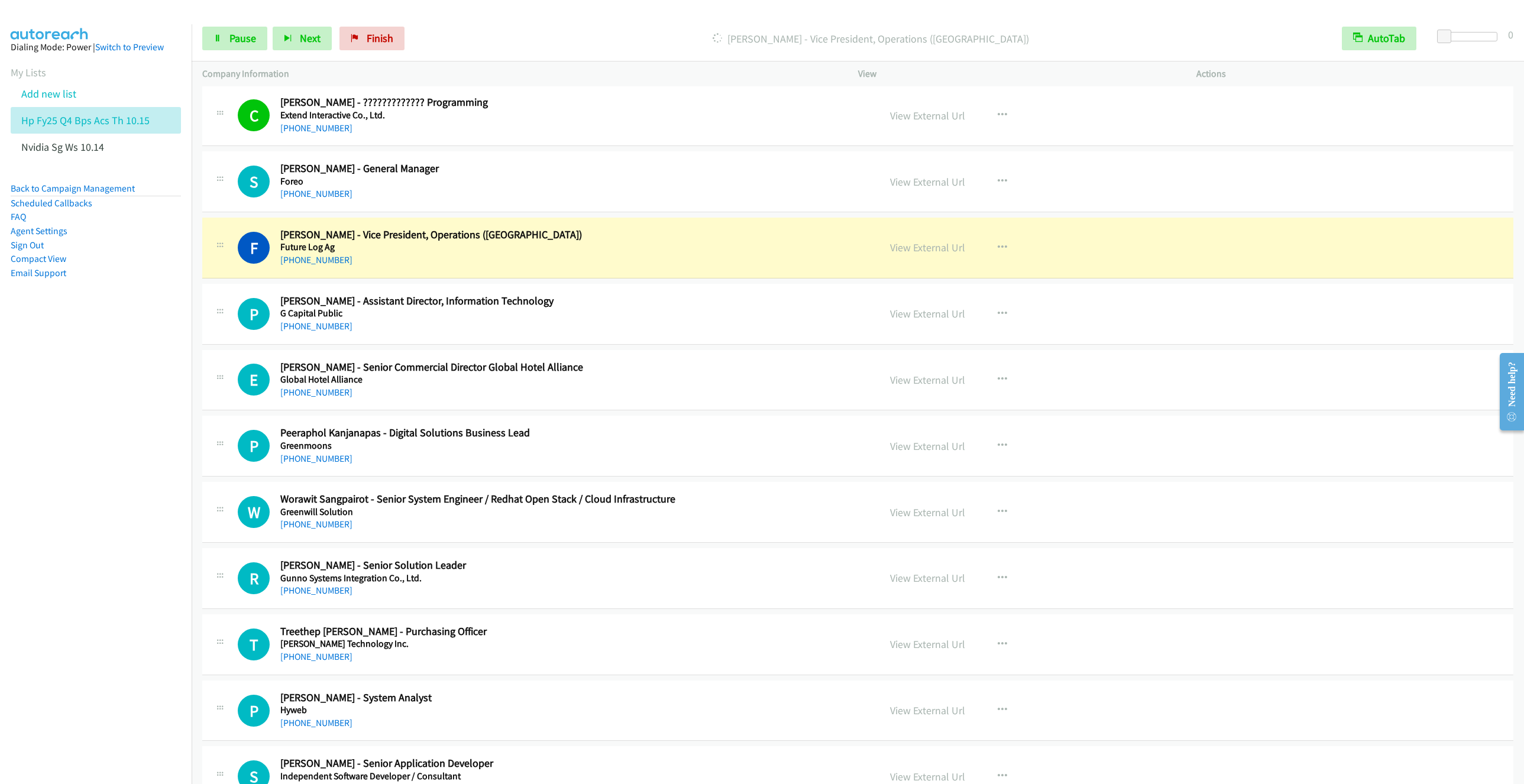
scroll to position [2216, 0]
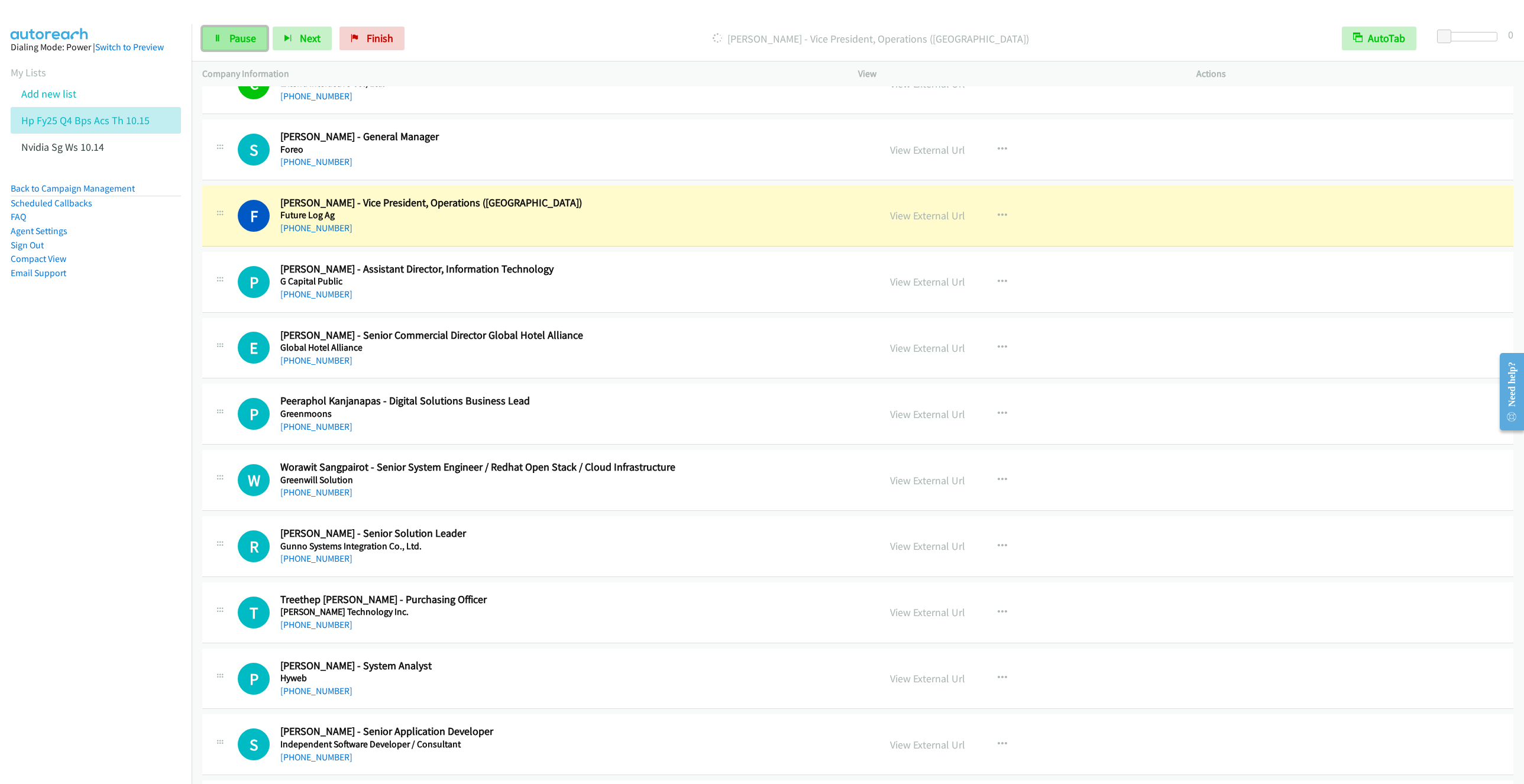
click at [251, 44] on span "Pause" at bounding box center [243, 38] width 27 height 14
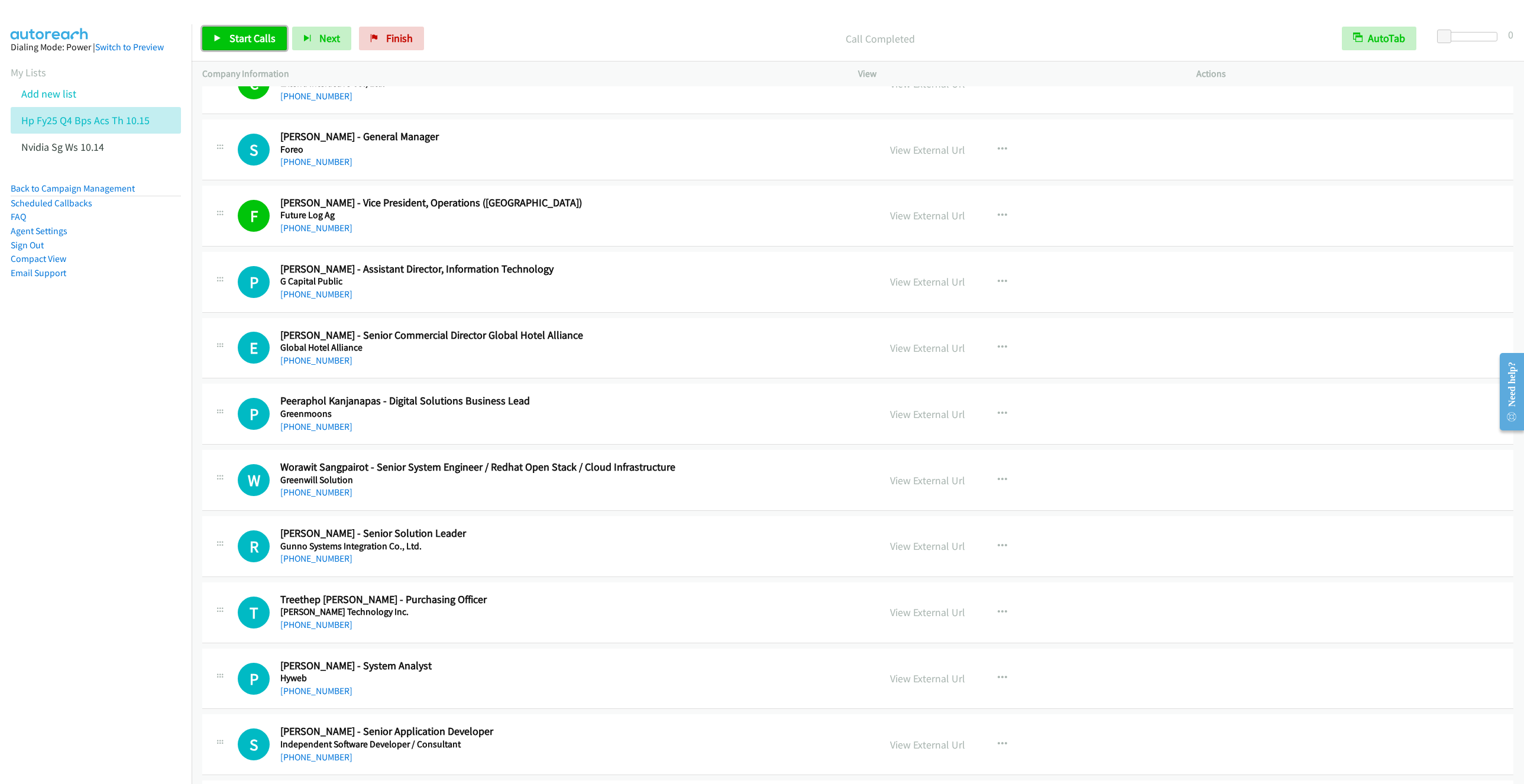
click at [247, 40] on span "Start Calls" at bounding box center [253, 38] width 46 height 14
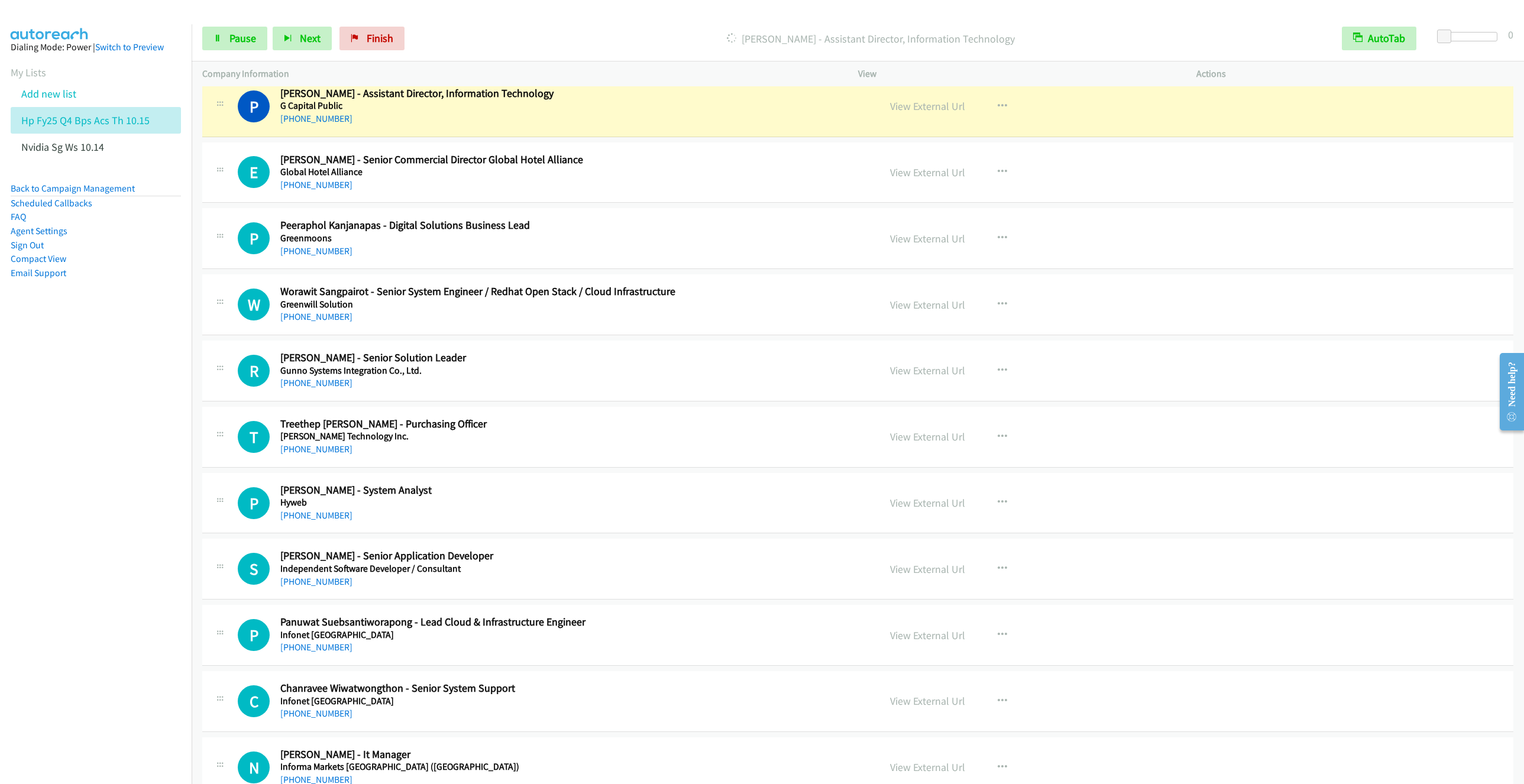
scroll to position [2394, 0]
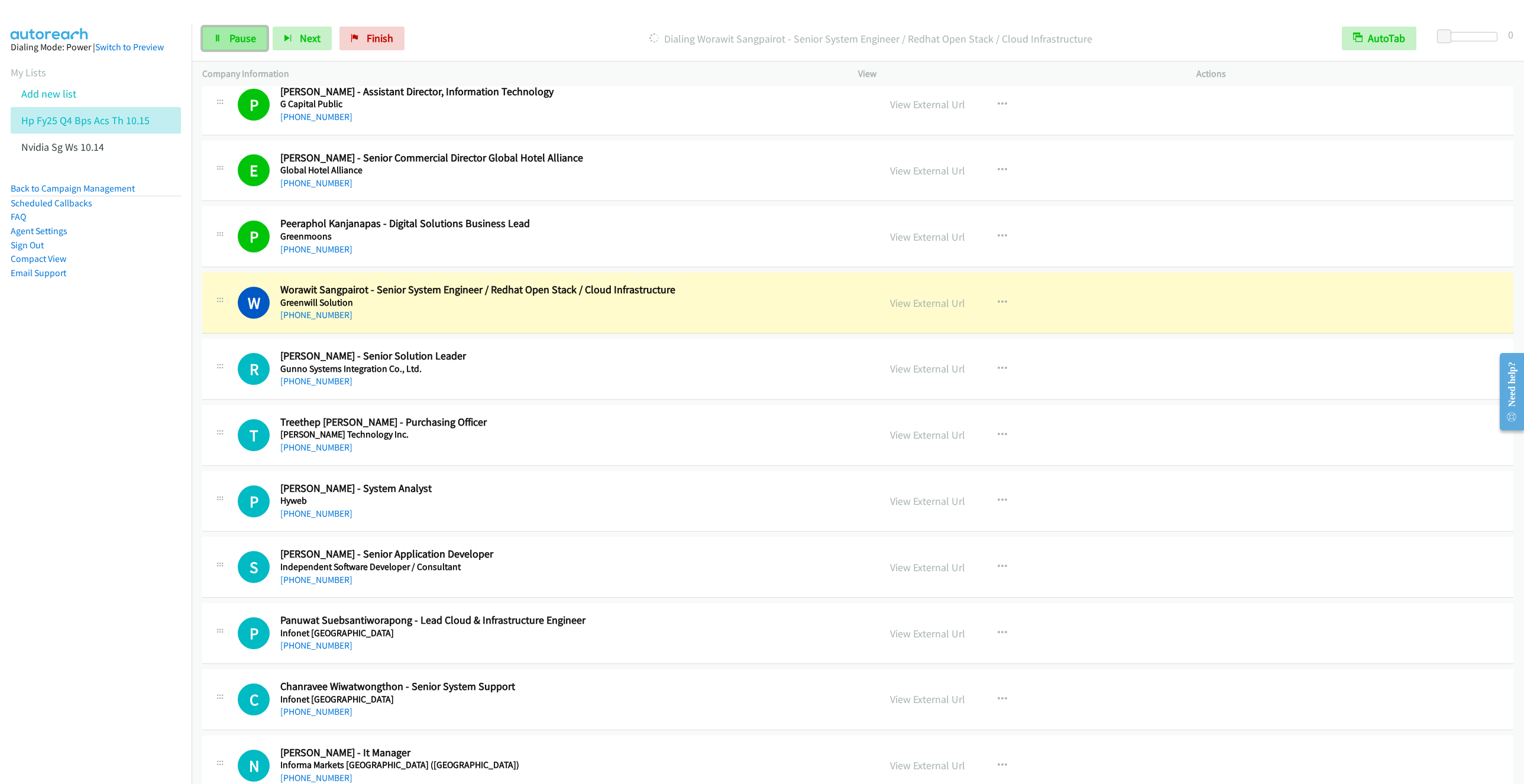
click at [247, 34] on span "Pause" at bounding box center [243, 38] width 27 height 14
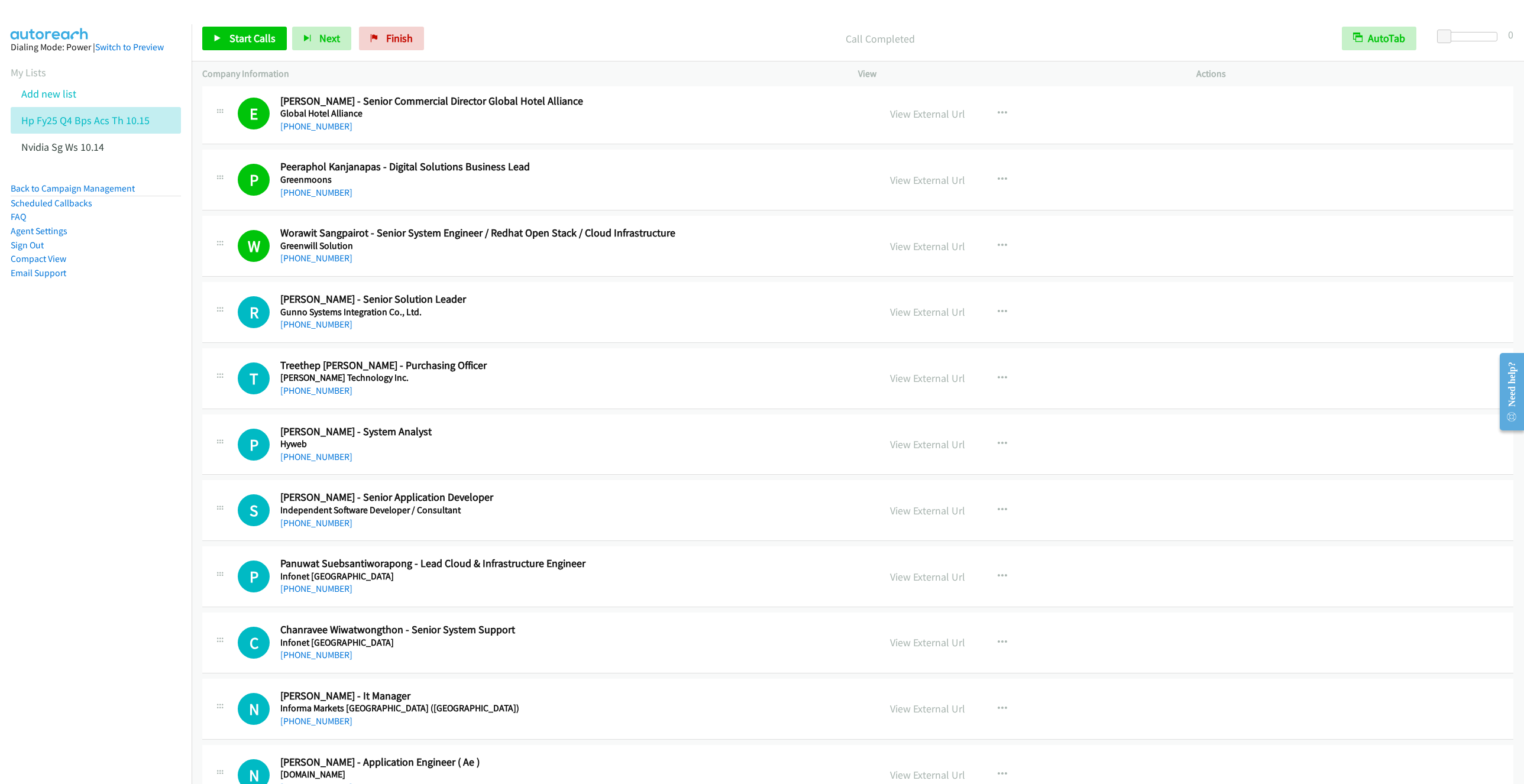
scroll to position [2482, 0]
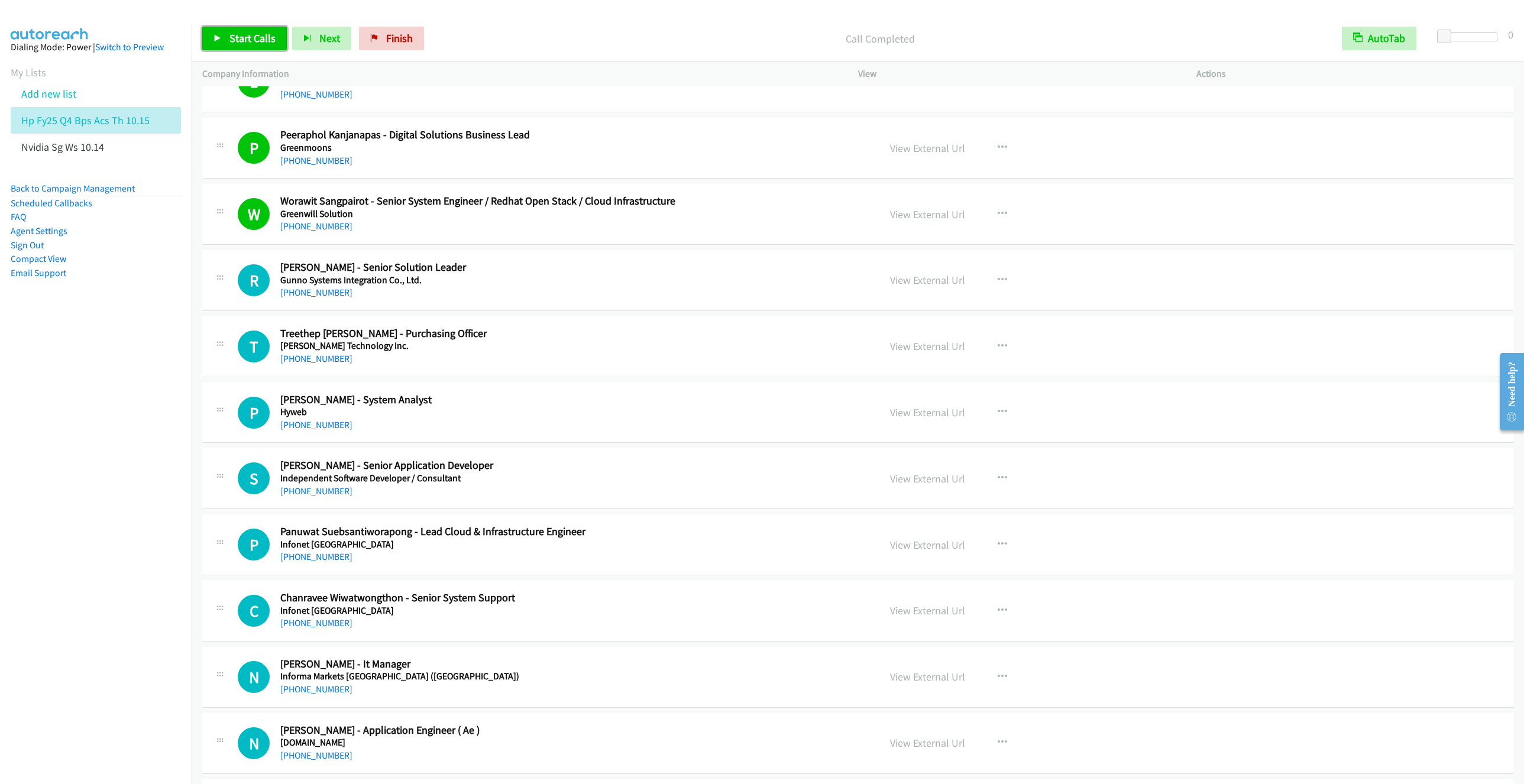
click at [240, 41] on span "Start Calls" at bounding box center [253, 38] width 46 height 14
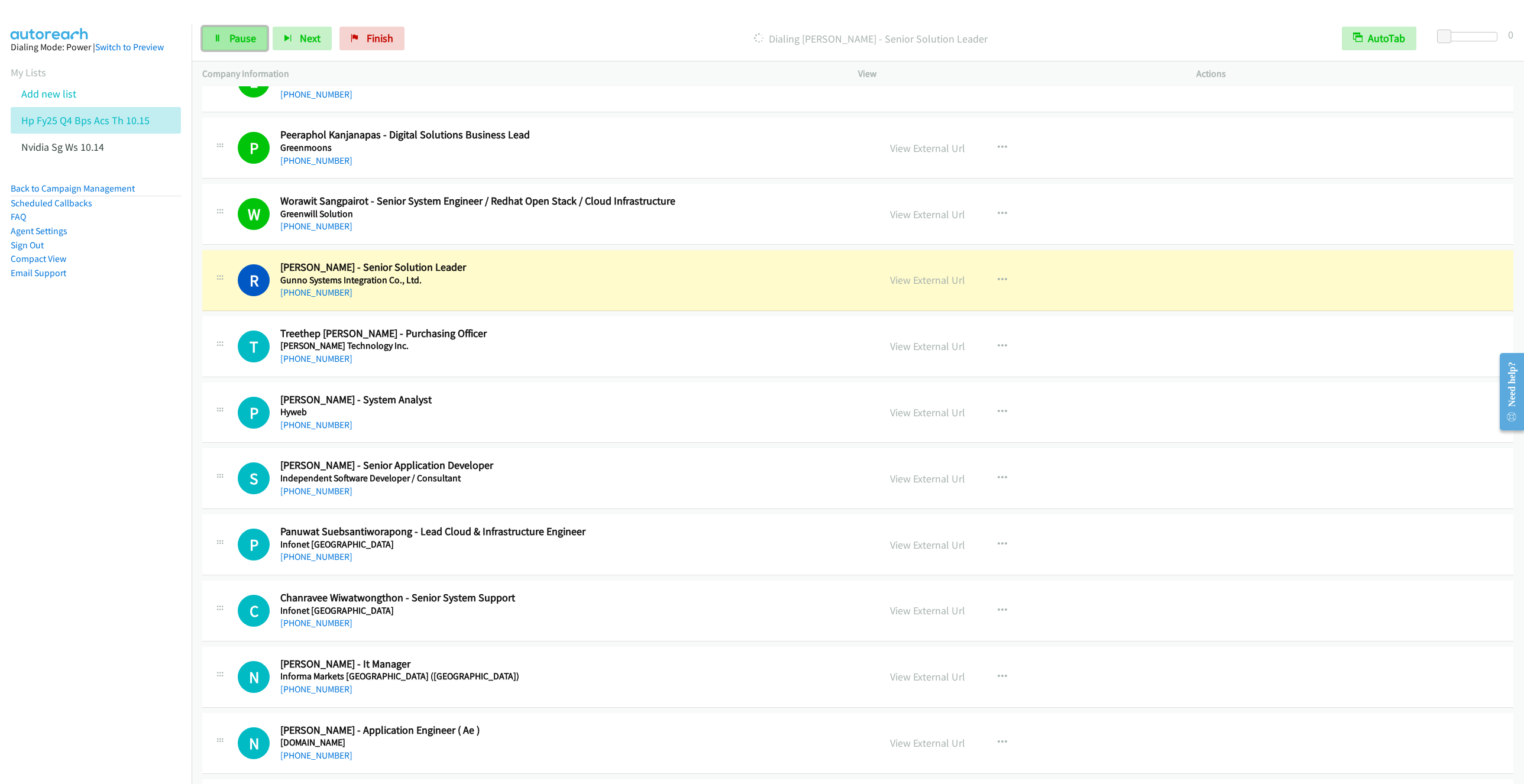
click at [247, 43] on span "Pause" at bounding box center [243, 38] width 27 height 14
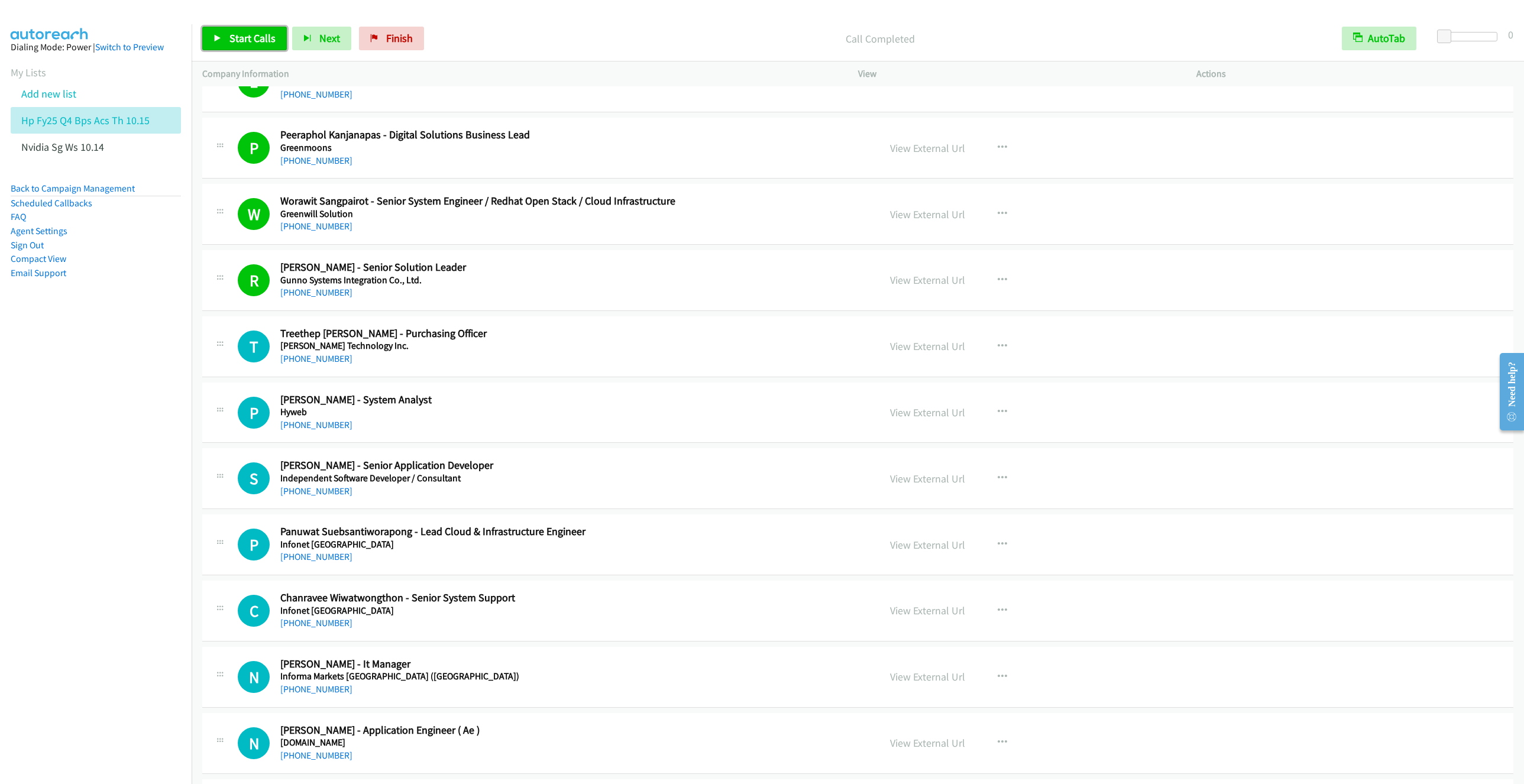
click at [231, 39] on span "Start Calls" at bounding box center [253, 38] width 46 height 14
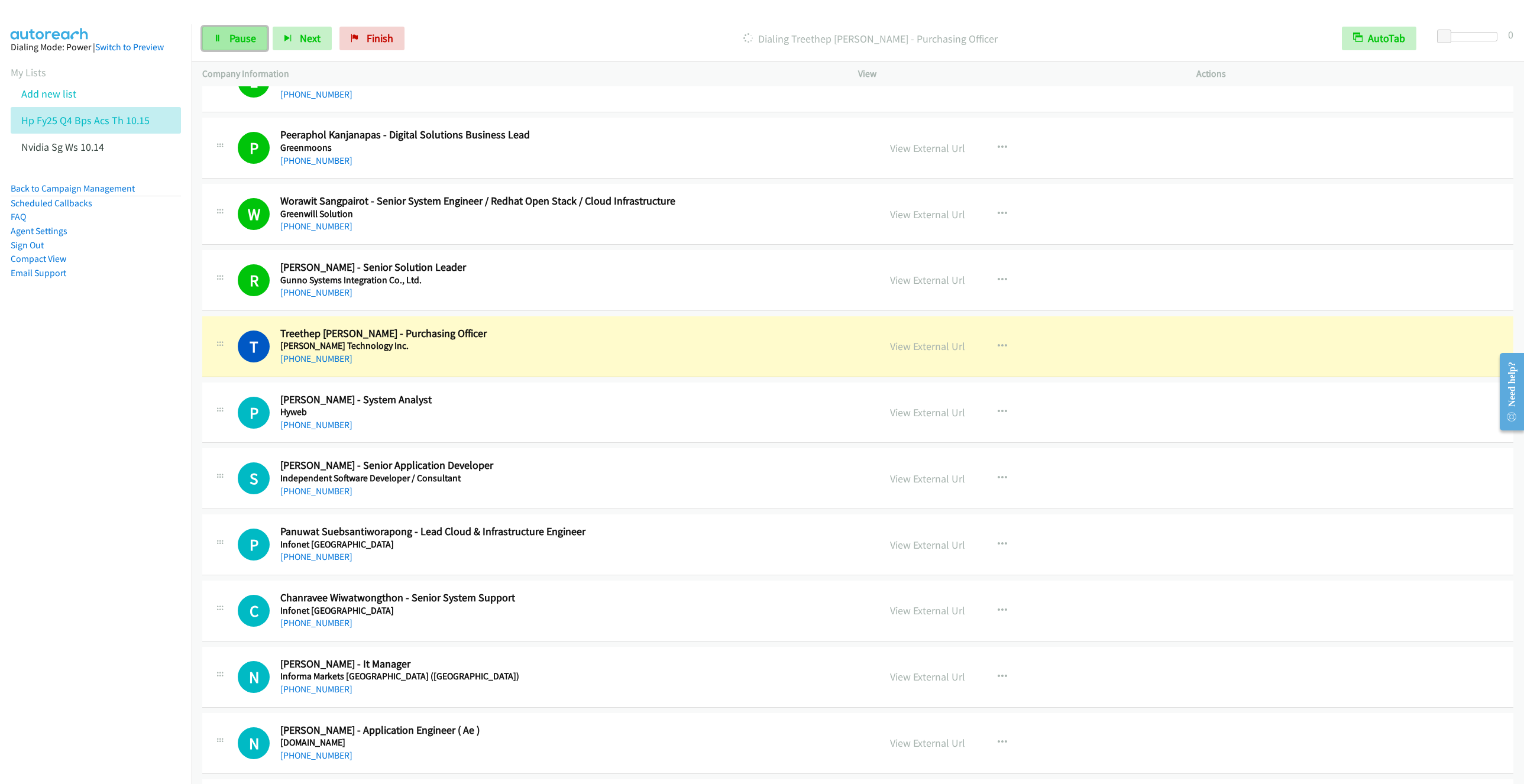
click at [244, 43] on span "Pause" at bounding box center [243, 38] width 27 height 14
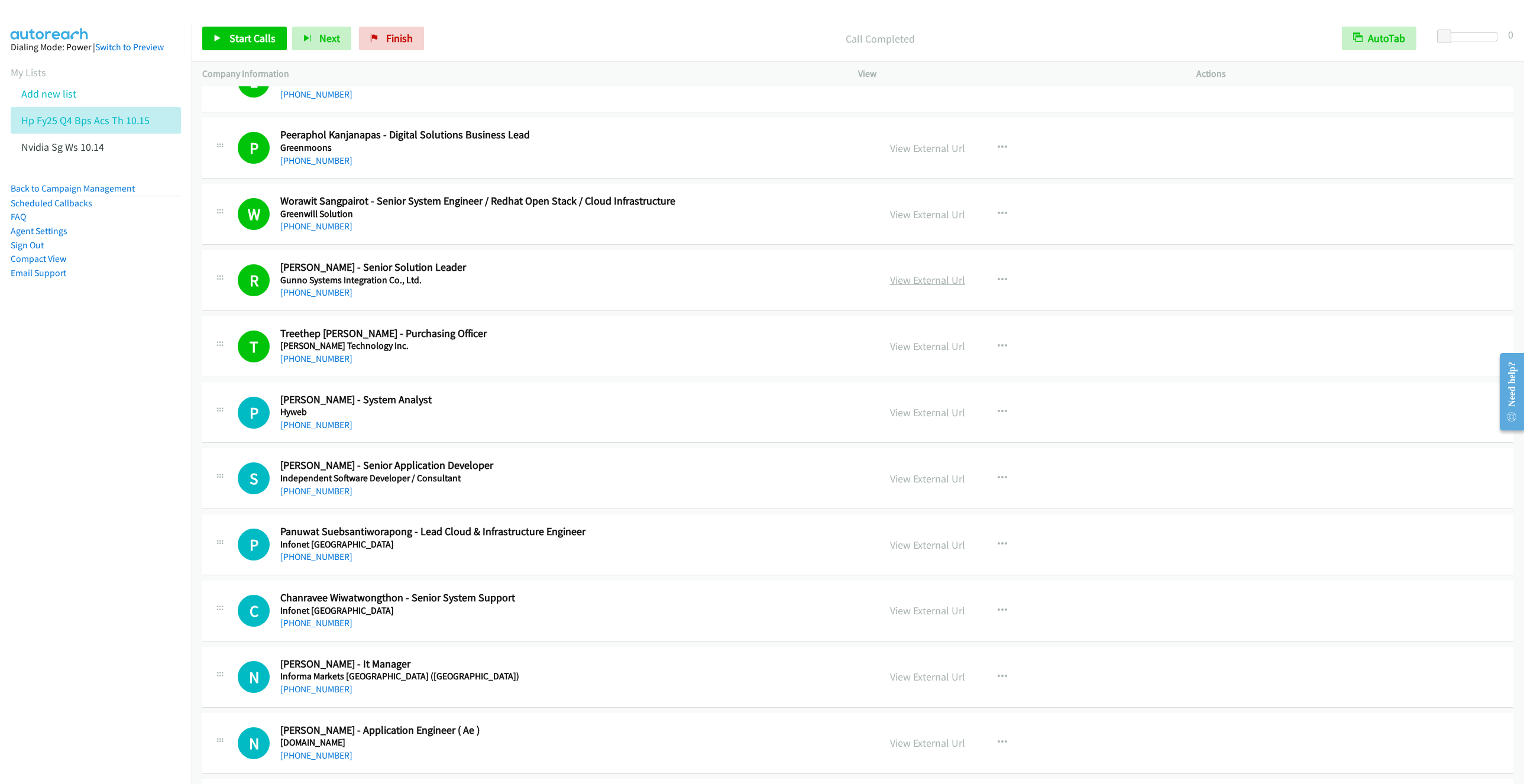
click at [903, 287] on link "View External Url" at bounding box center [927, 280] width 75 height 14
click at [221, 48] on link "Start Calls" at bounding box center [244, 39] width 85 height 24
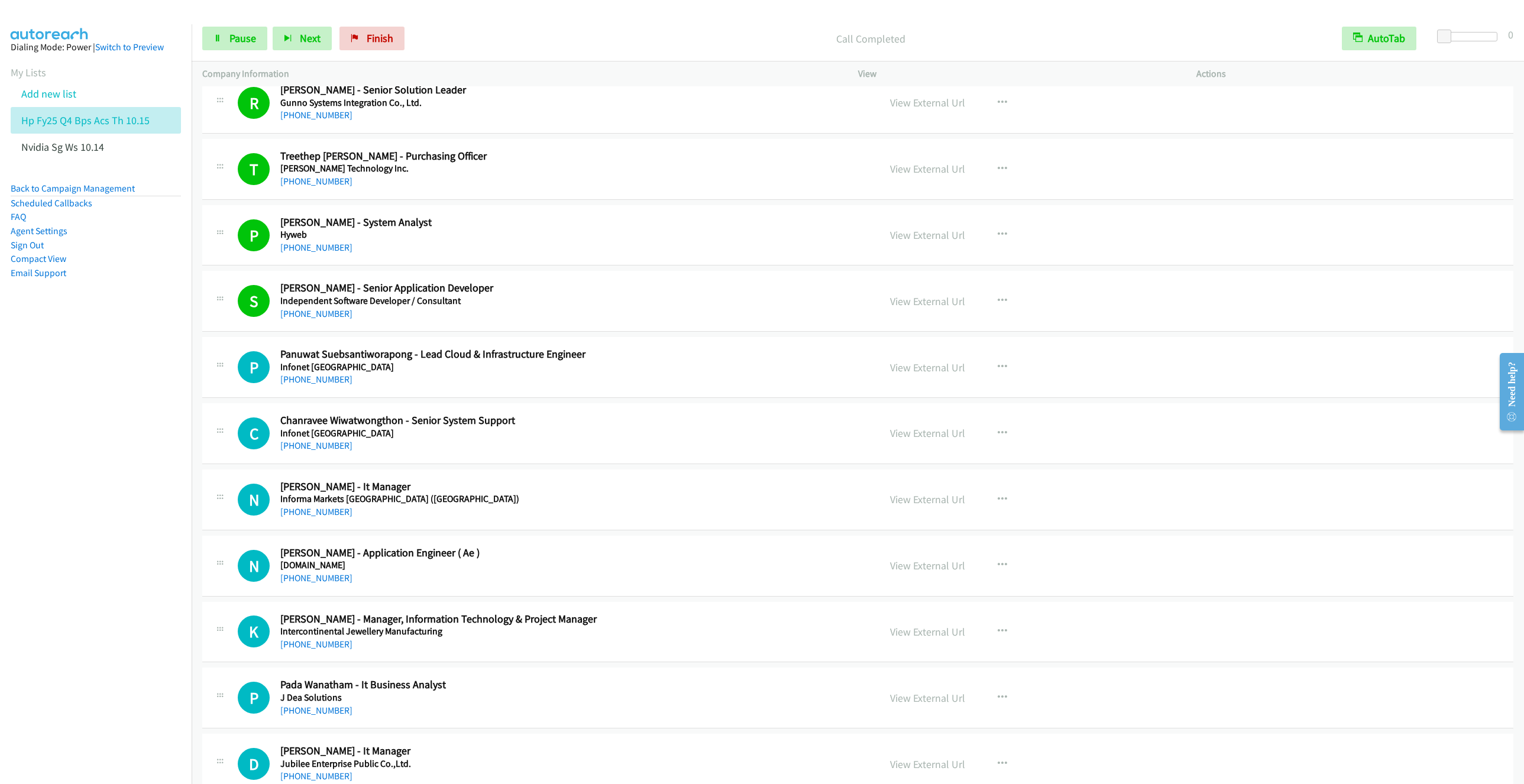
scroll to position [2748, 0]
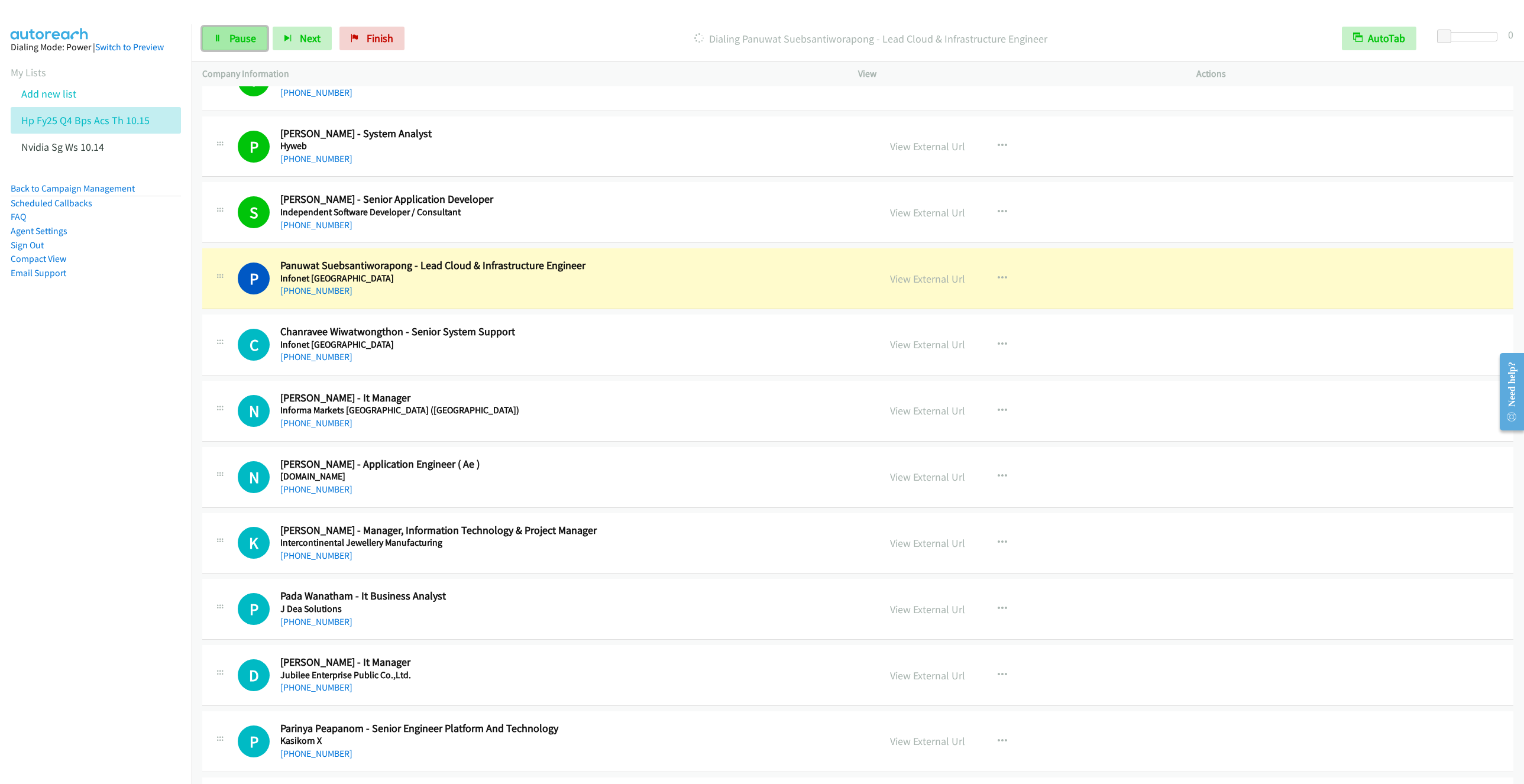
click at [237, 36] on span "Pause" at bounding box center [243, 38] width 27 height 14
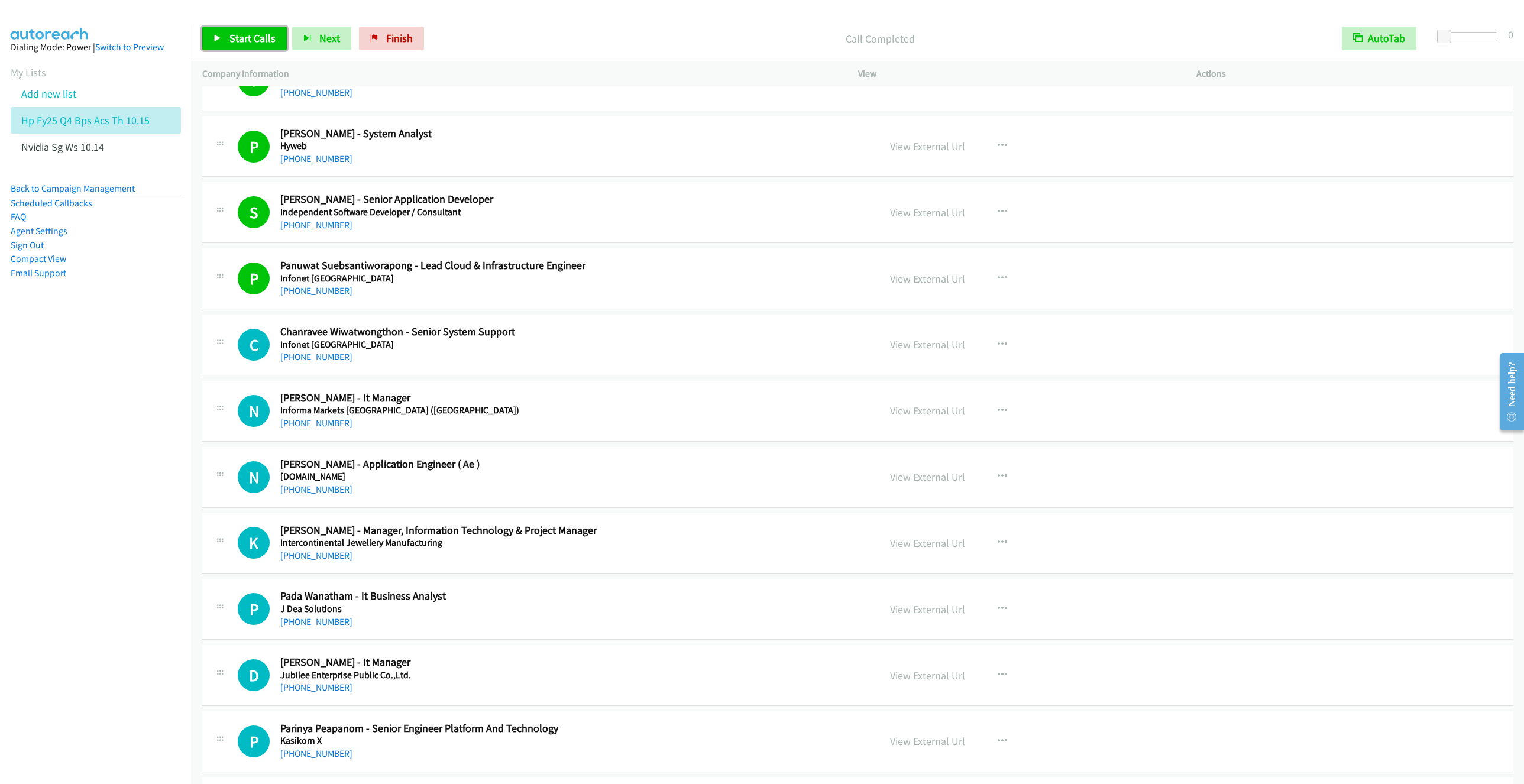
click at [226, 38] on link "Start Calls" at bounding box center [244, 39] width 85 height 24
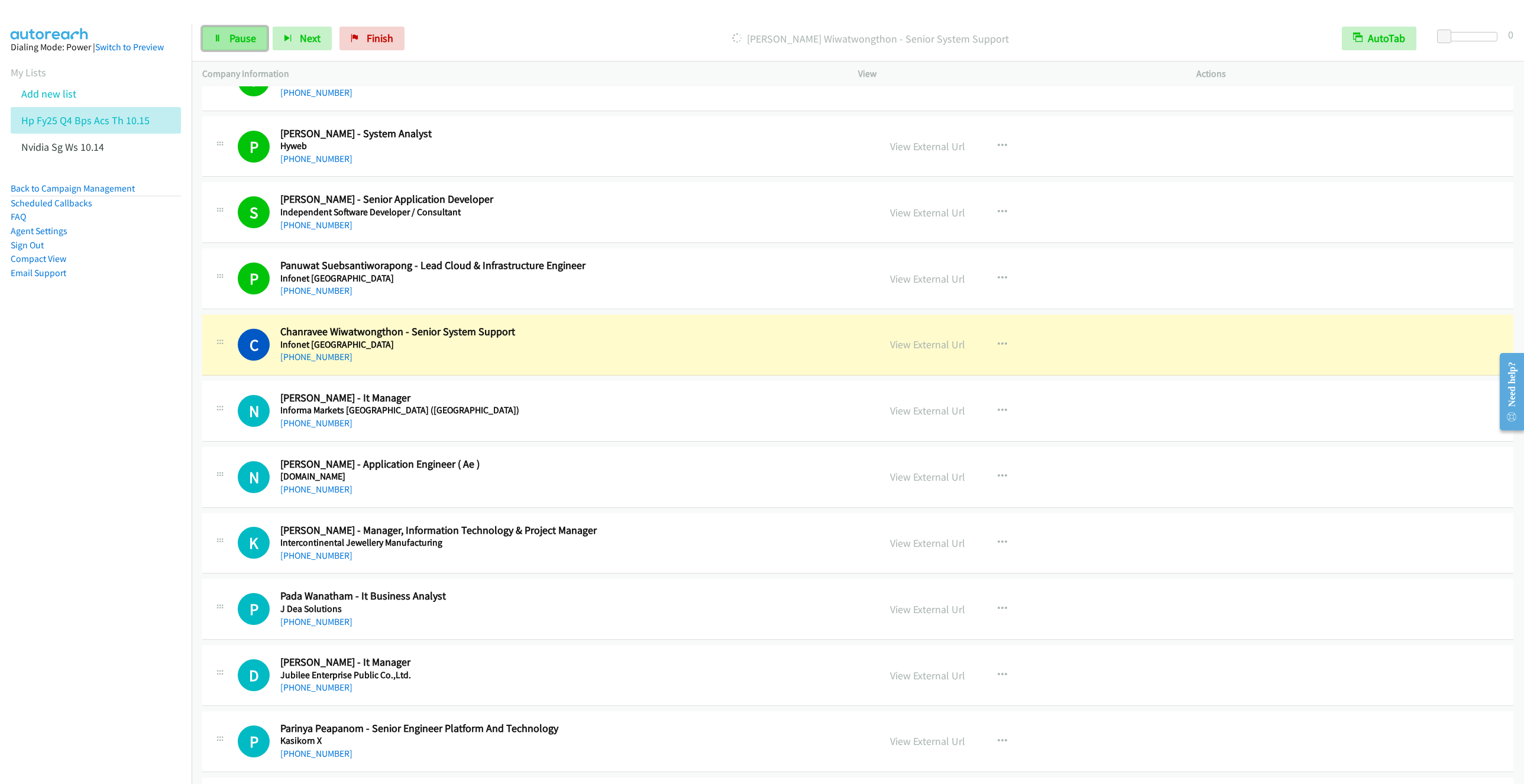
click at [240, 41] on span "Pause" at bounding box center [243, 38] width 27 height 14
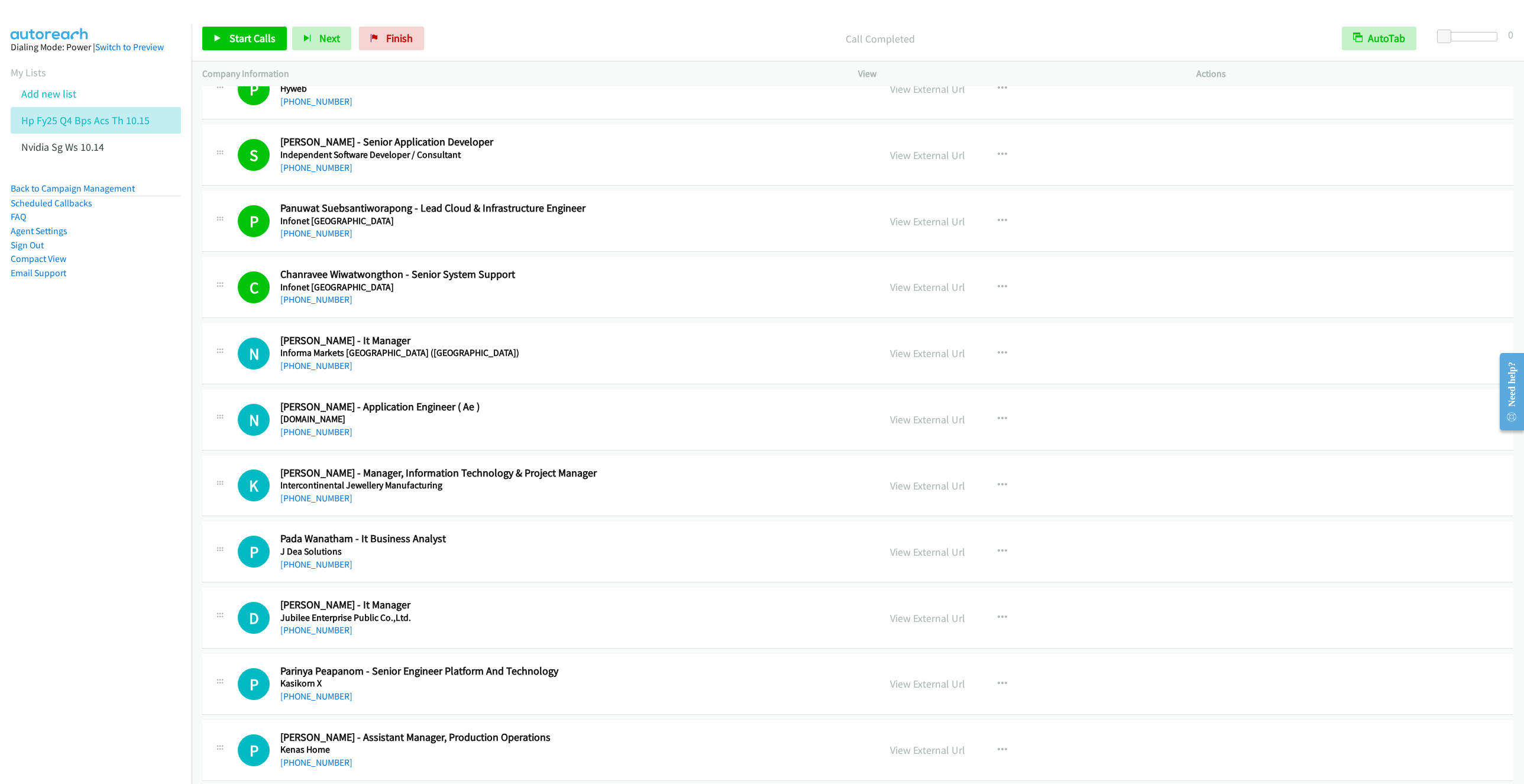
scroll to position [2836, 0]
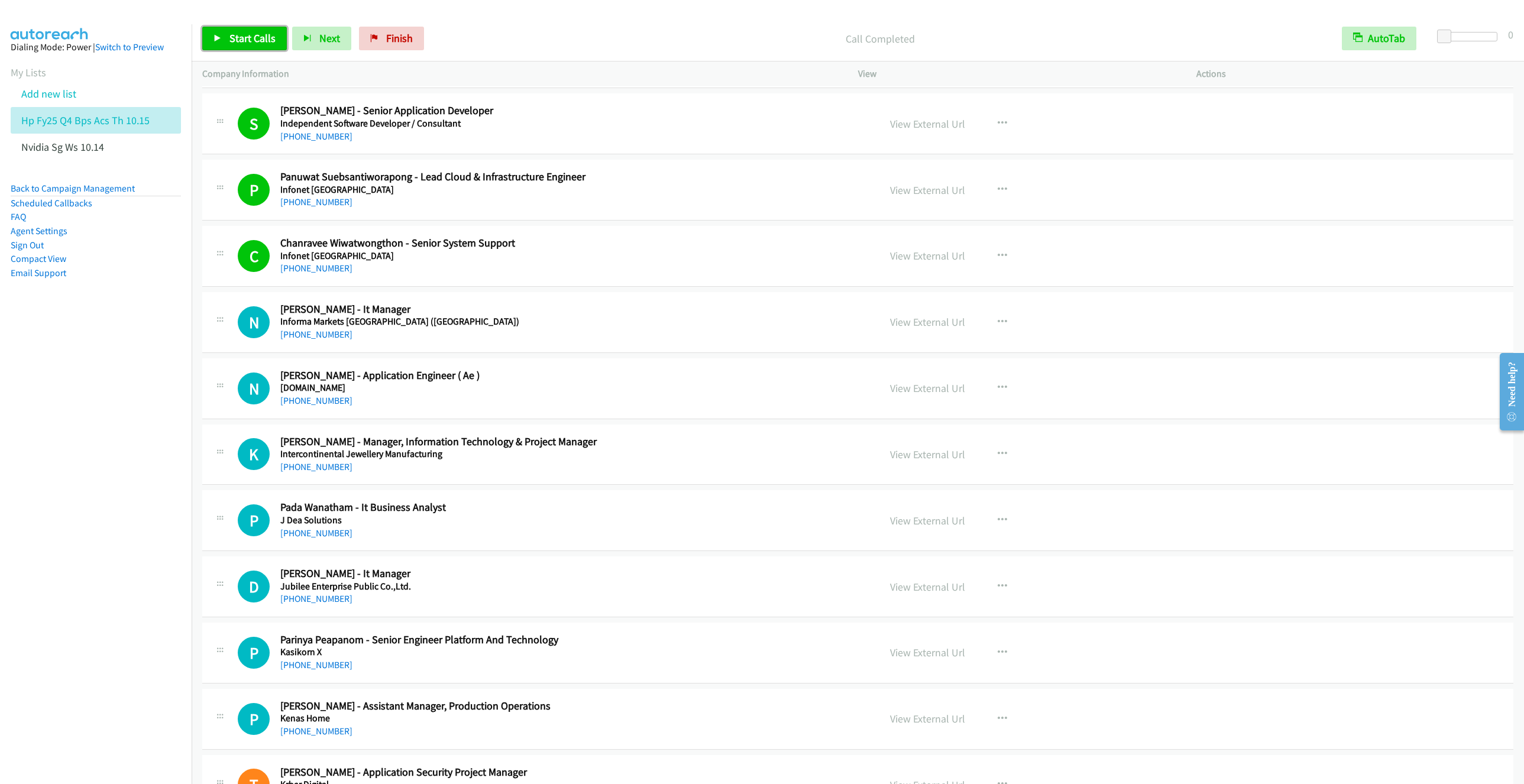
click at [238, 44] on link "Start Calls" at bounding box center [244, 39] width 85 height 24
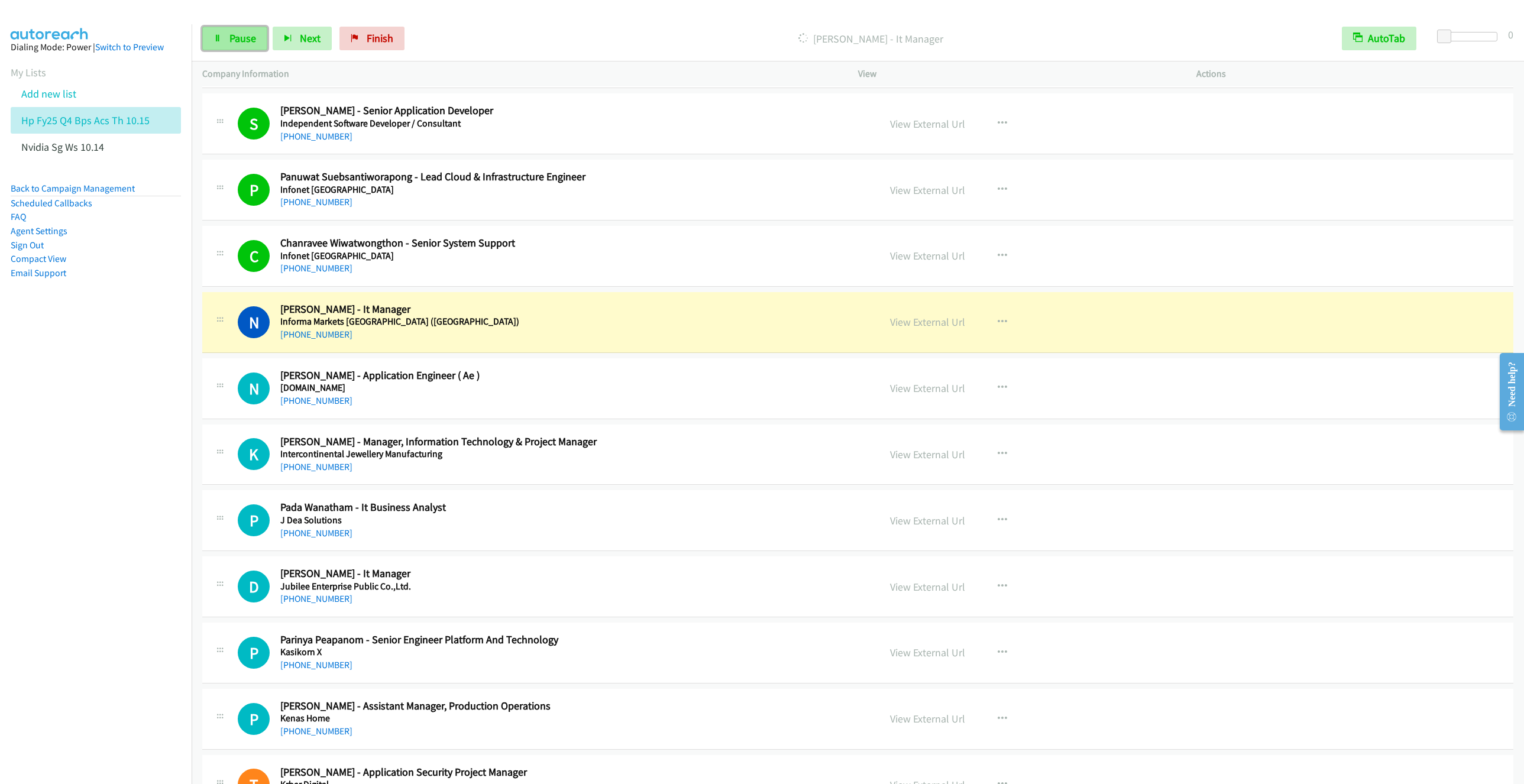
click at [236, 41] on span "Pause" at bounding box center [243, 38] width 27 height 14
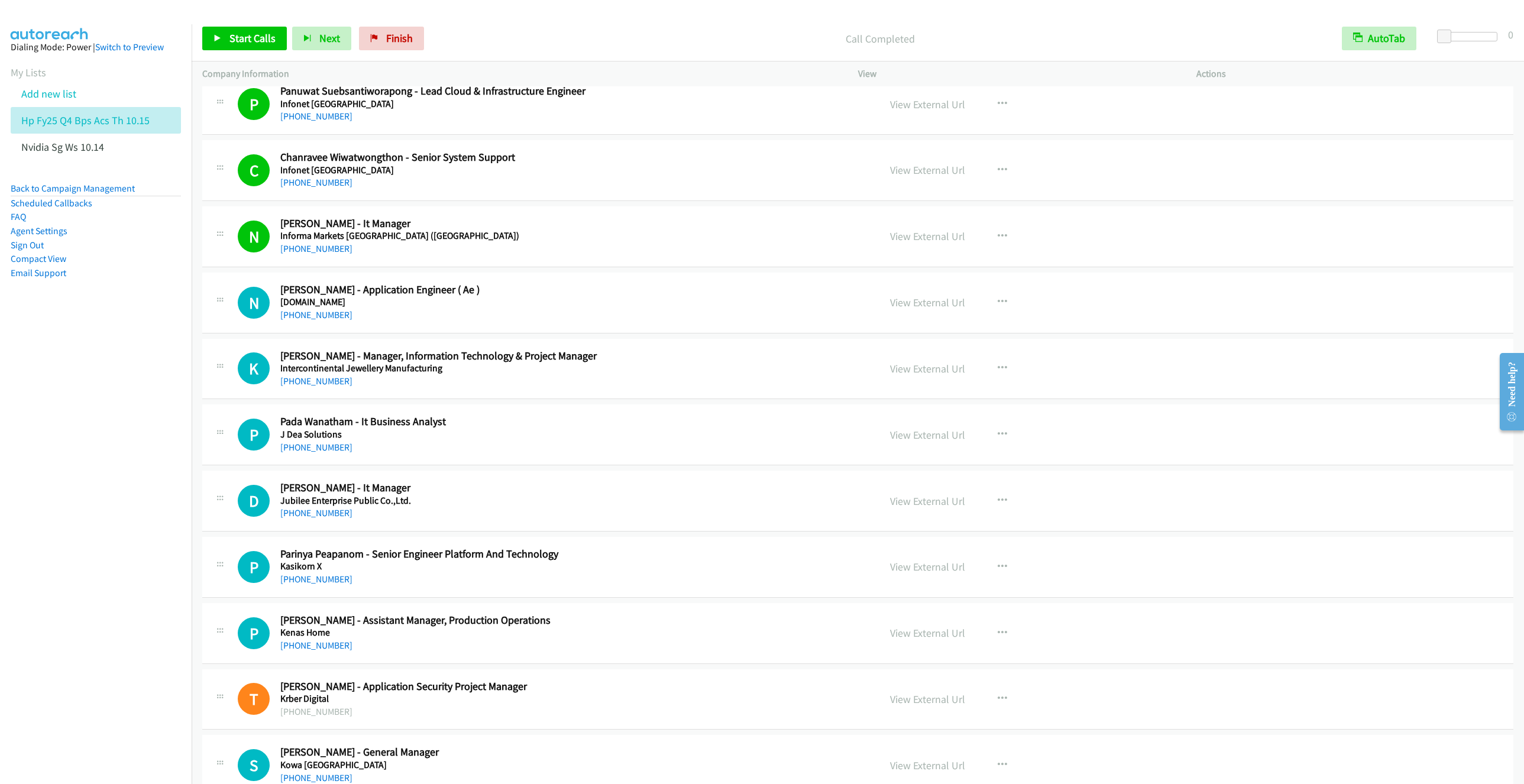
scroll to position [2925, 0]
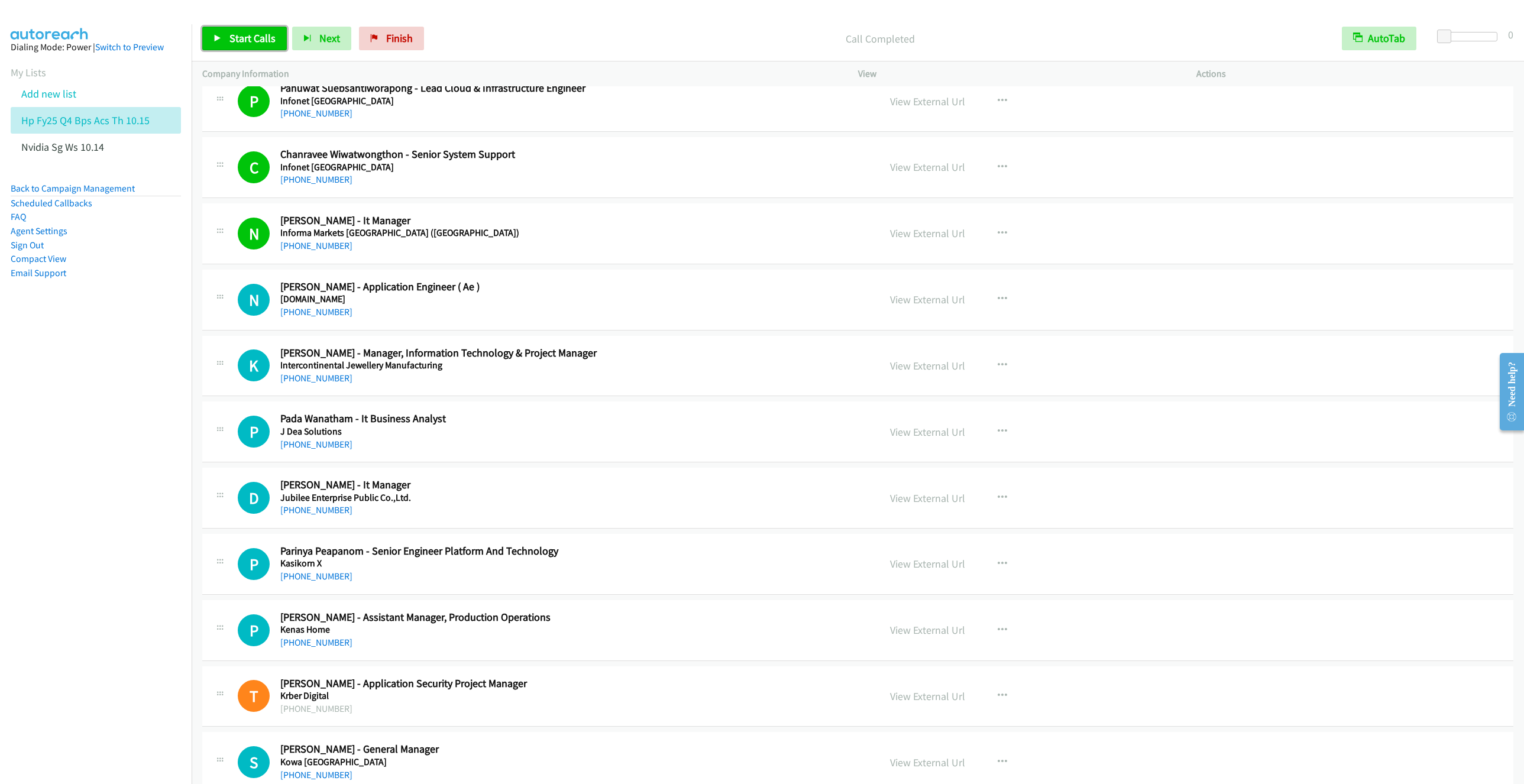
click at [233, 34] on span "Start Calls" at bounding box center [253, 38] width 46 height 14
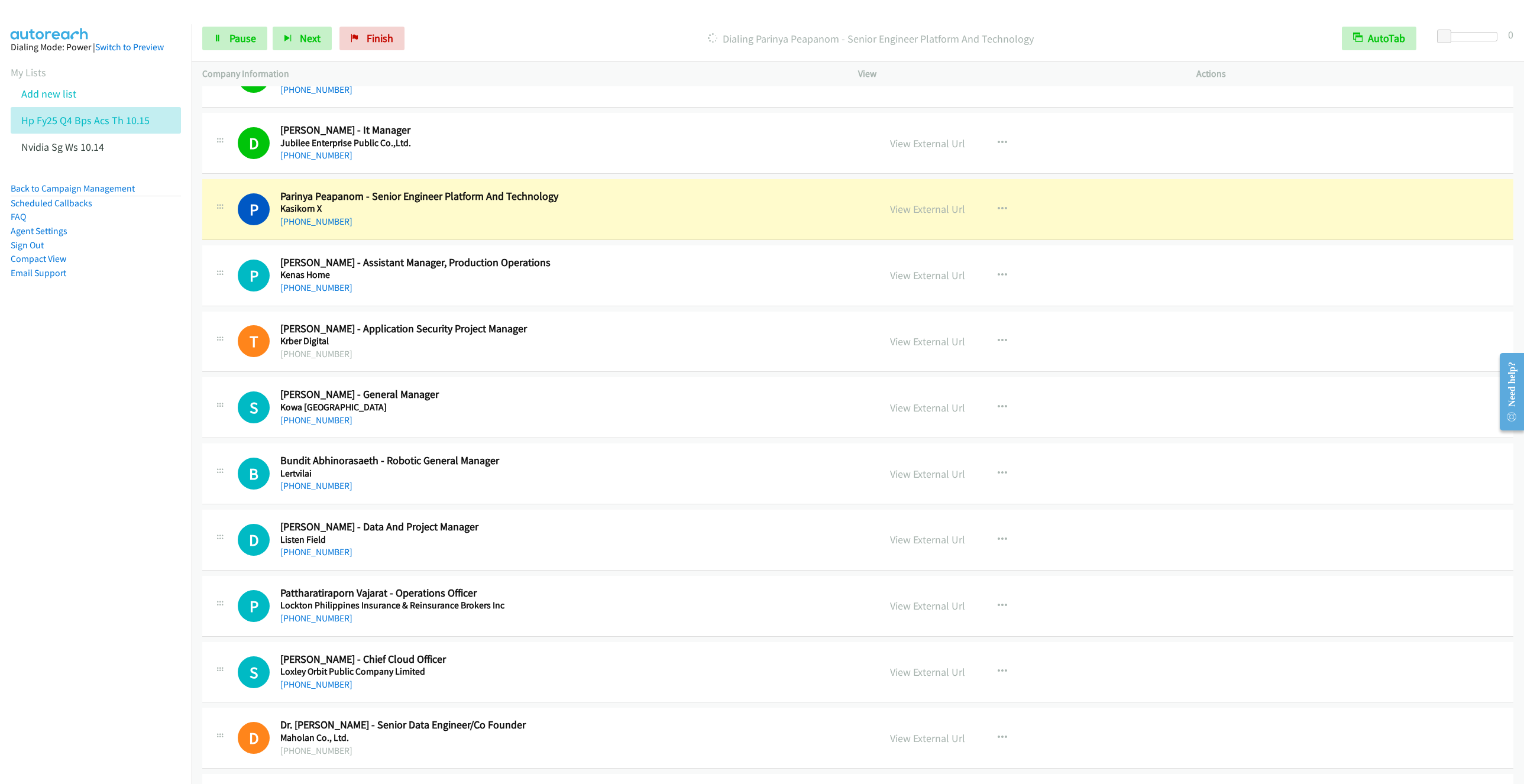
scroll to position [3369, 0]
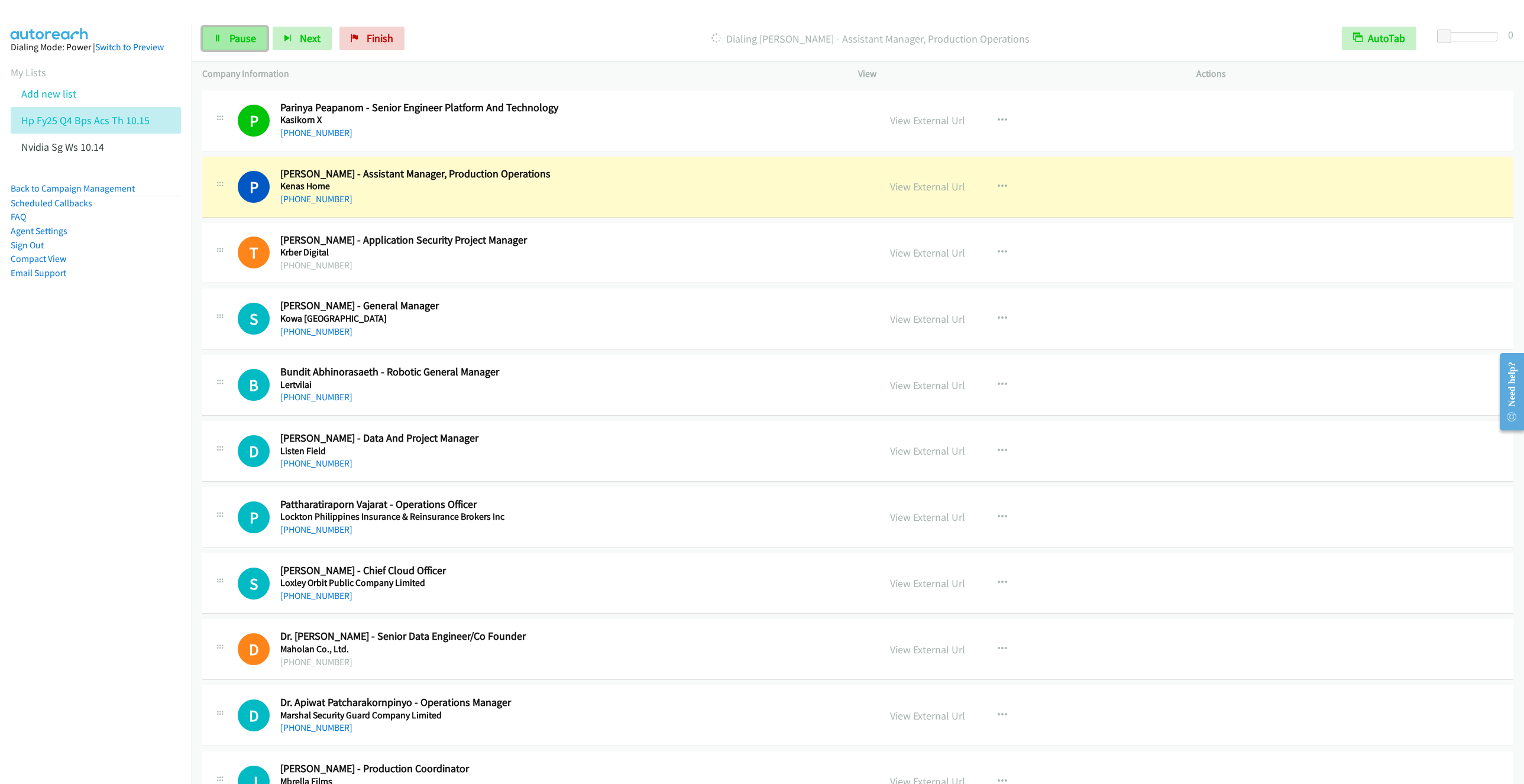
click at [234, 41] on span "Pause" at bounding box center [243, 38] width 27 height 14
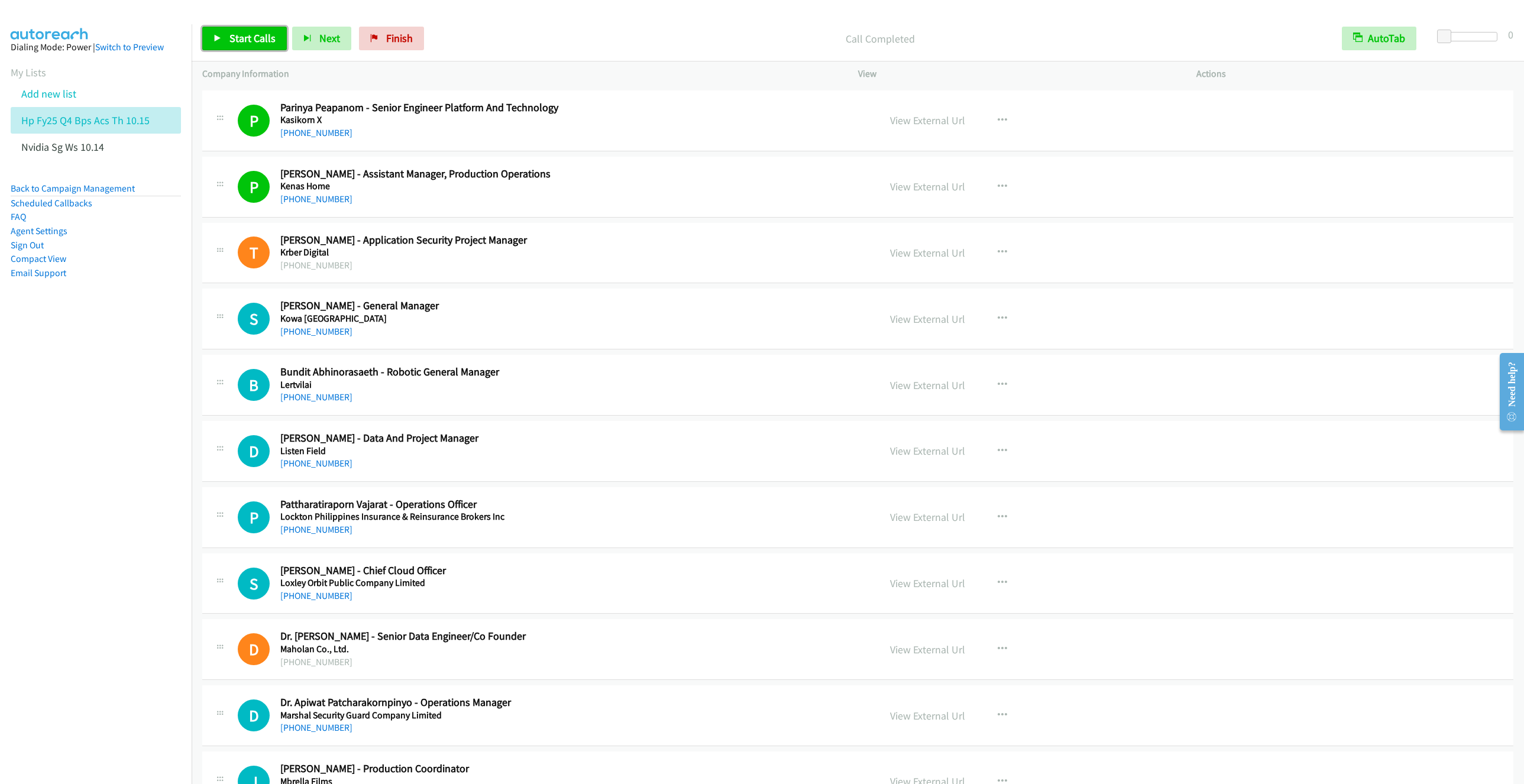
click at [235, 31] on link "Start Calls" at bounding box center [244, 39] width 85 height 24
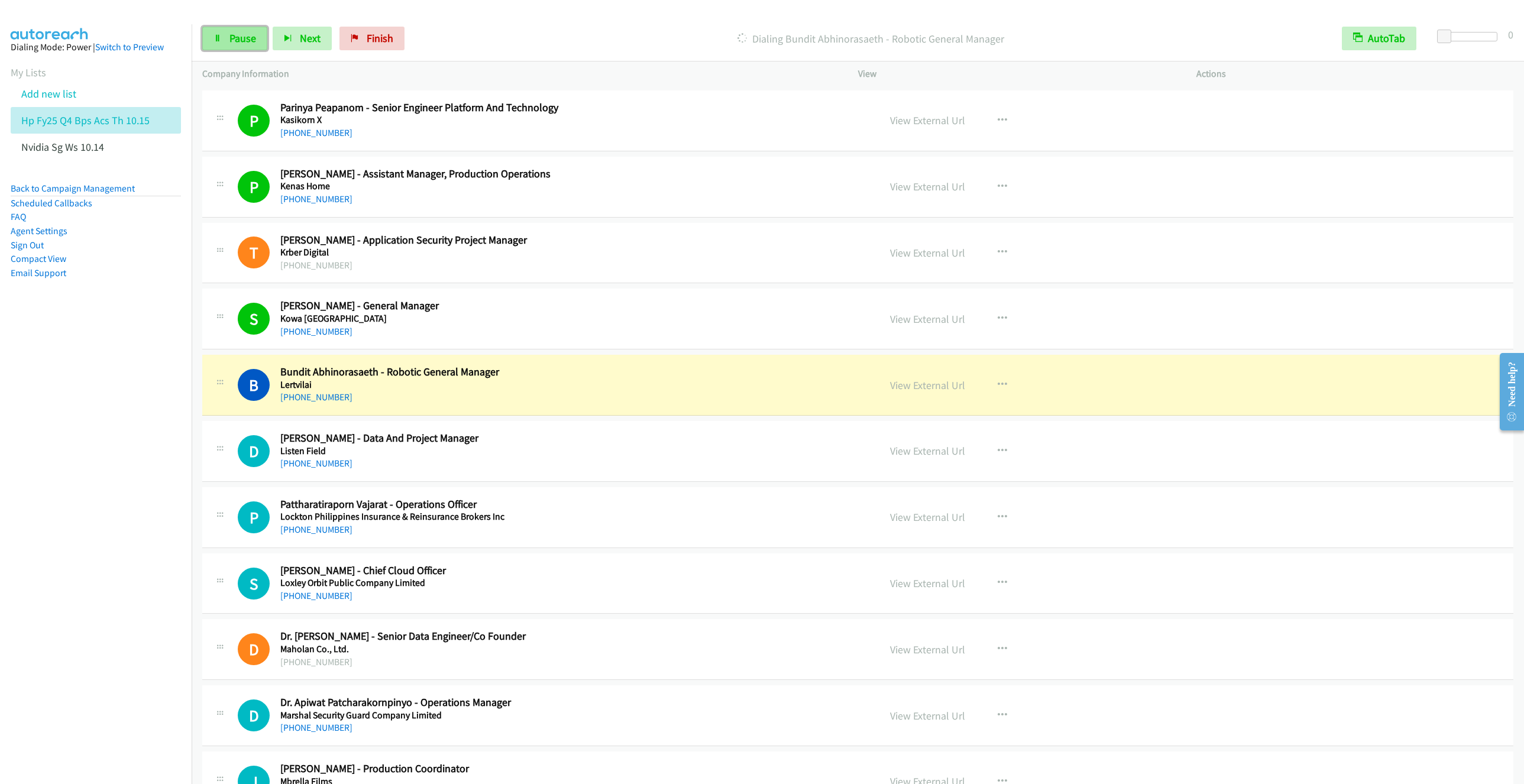
click at [241, 47] on link "Pause" at bounding box center [234, 39] width 65 height 24
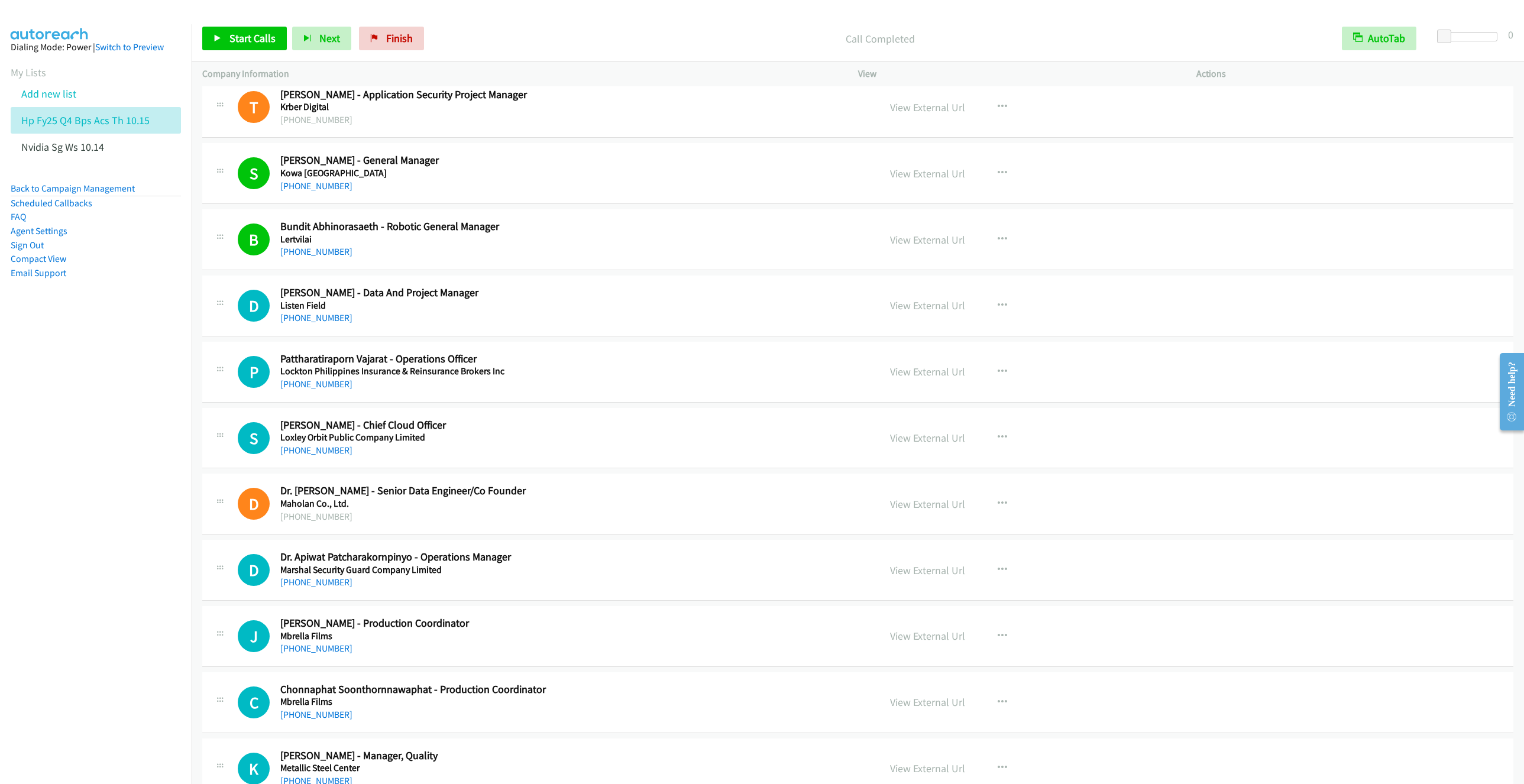
scroll to position [3546, 0]
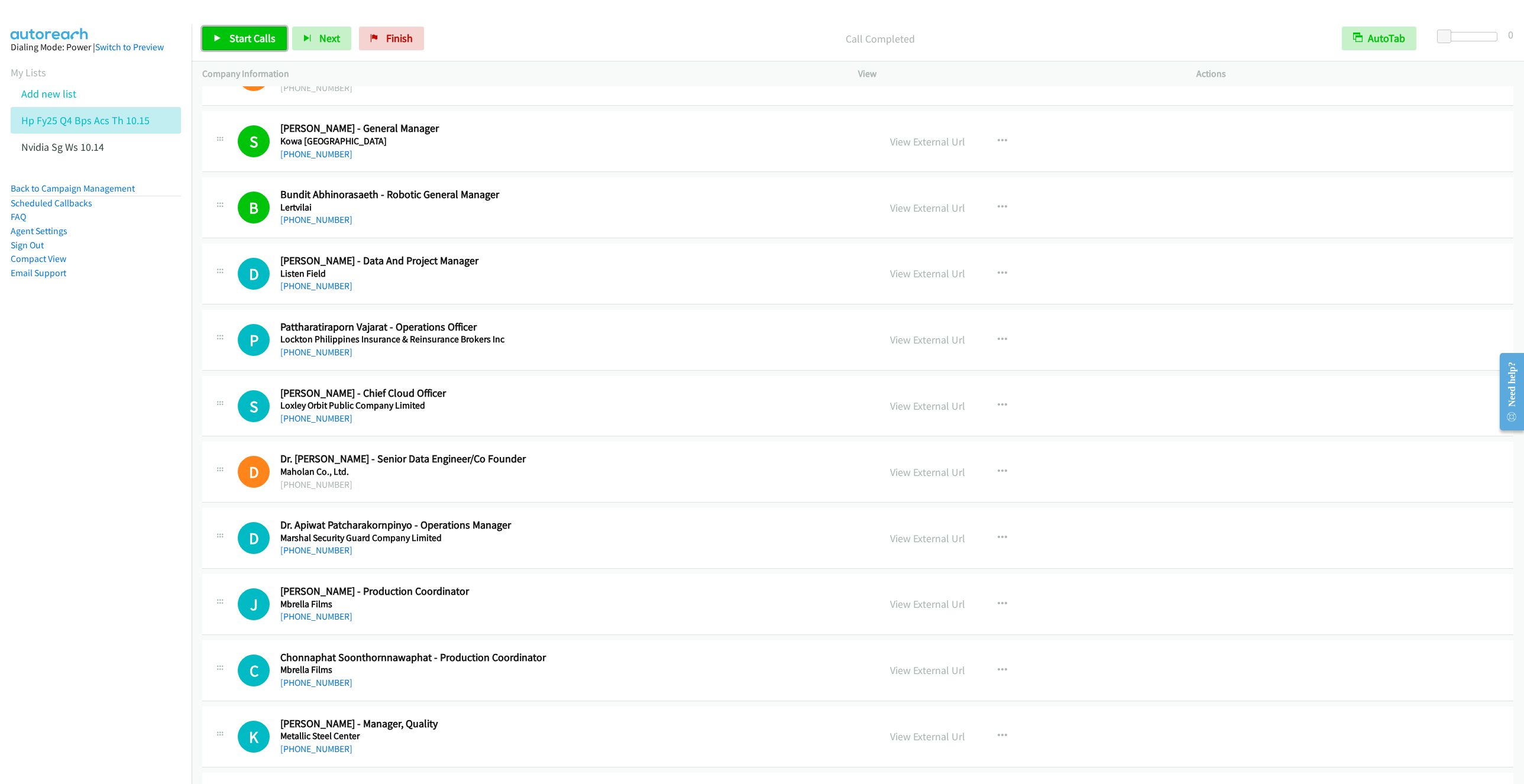
click at [259, 40] on span "Start Calls" at bounding box center [253, 38] width 46 height 14
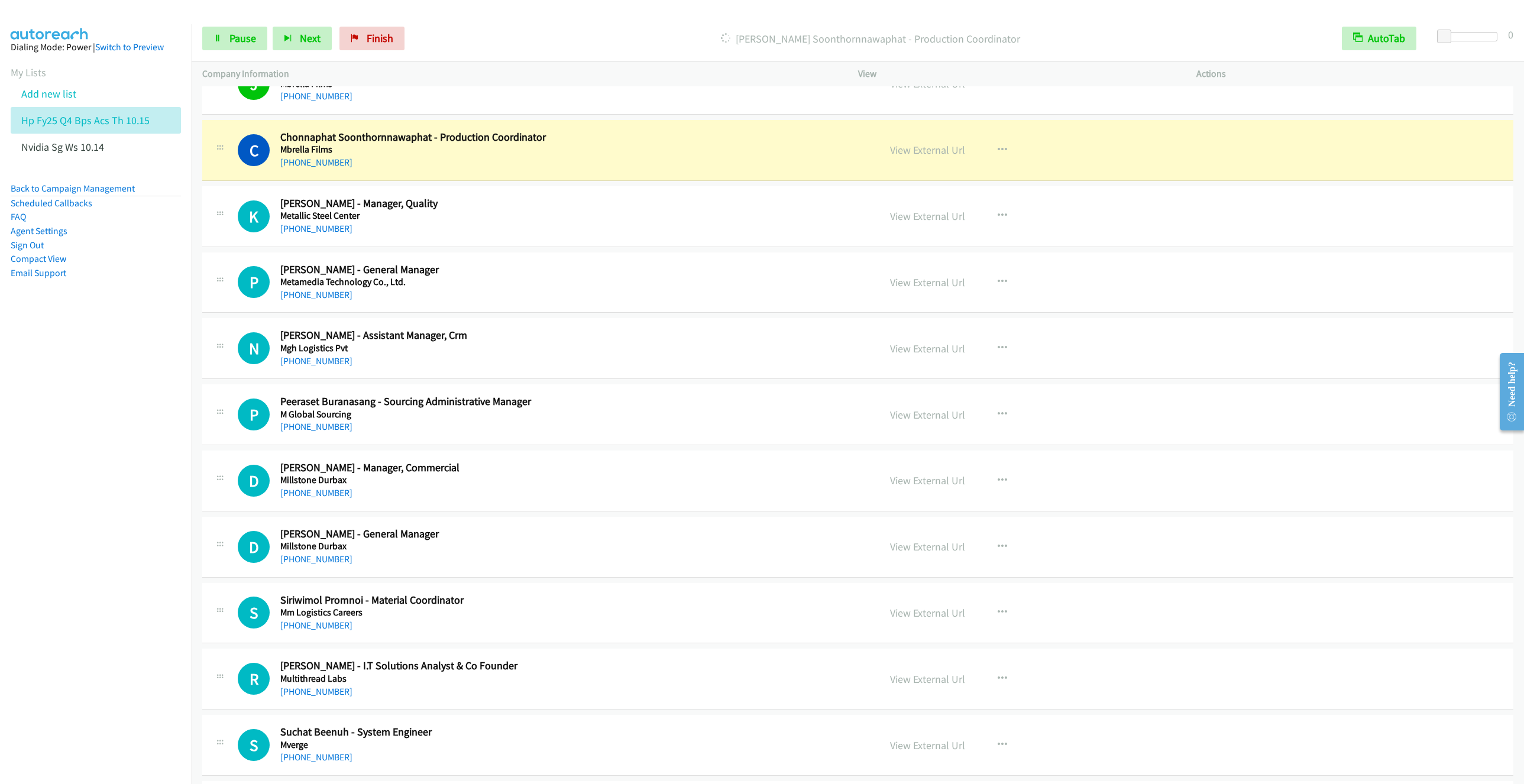
scroll to position [4078, 0]
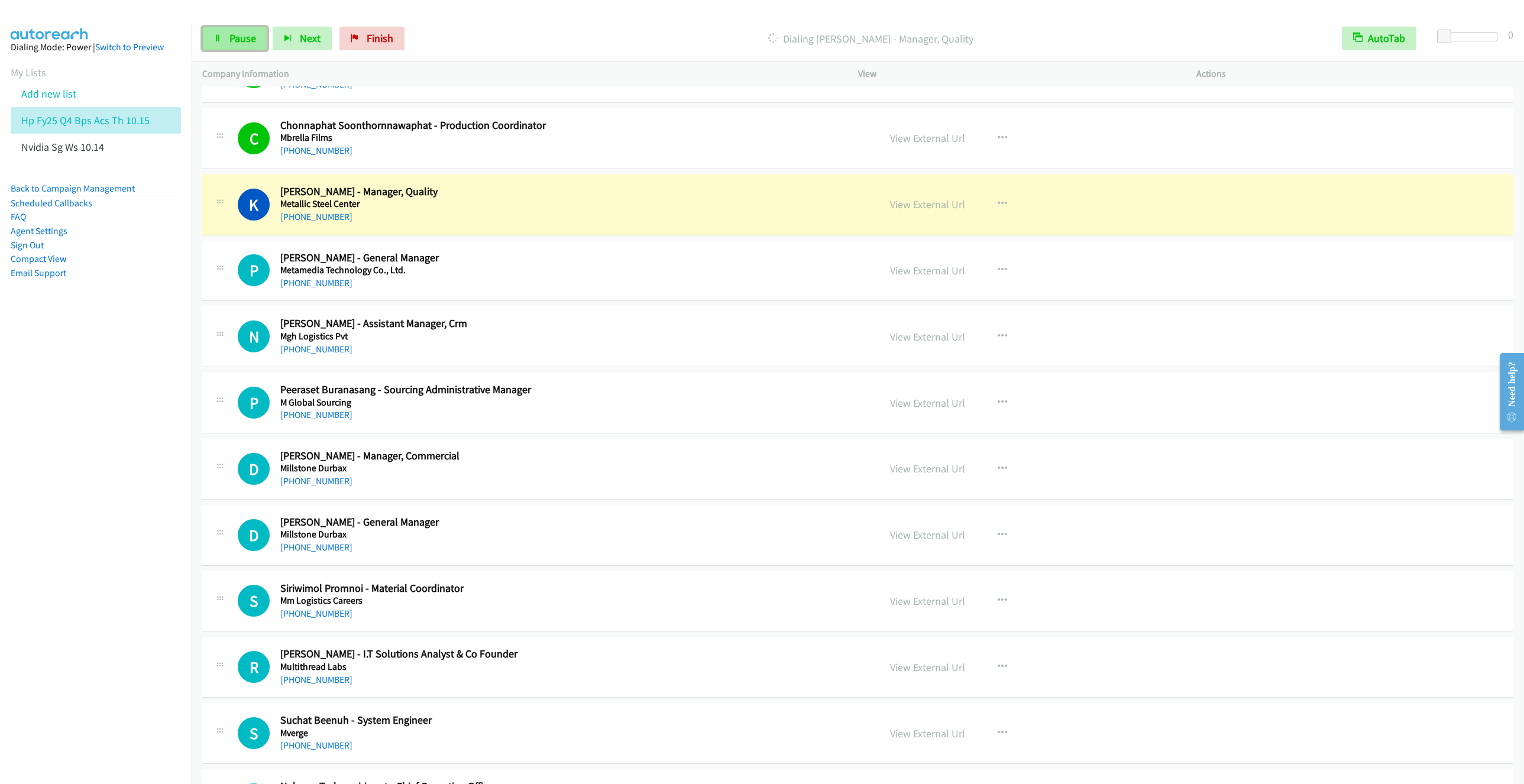
click at [238, 36] on span "Pause" at bounding box center [243, 38] width 27 height 14
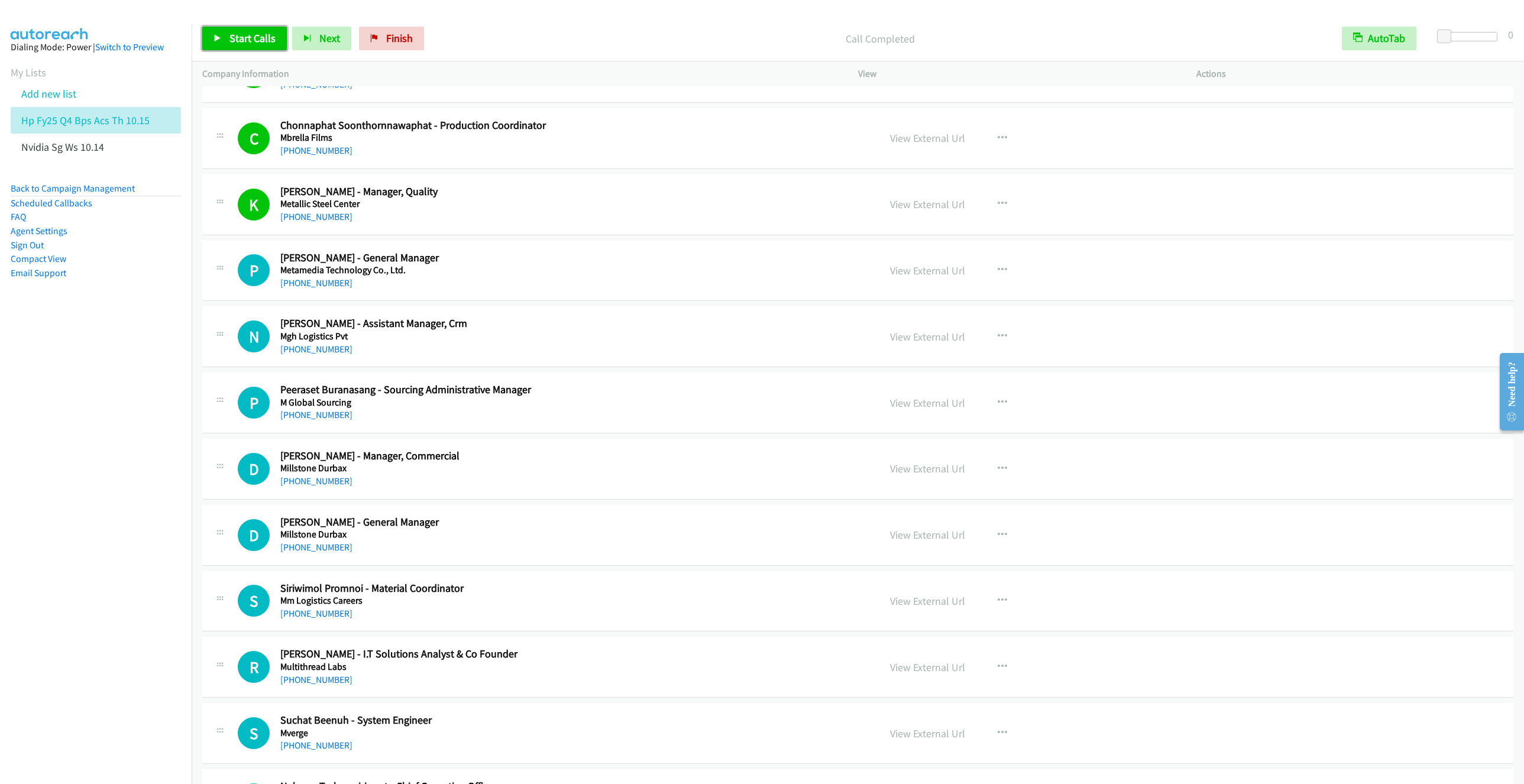
click at [240, 43] on span "Start Calls" at bounding box center [253, 38] width 46 height 14
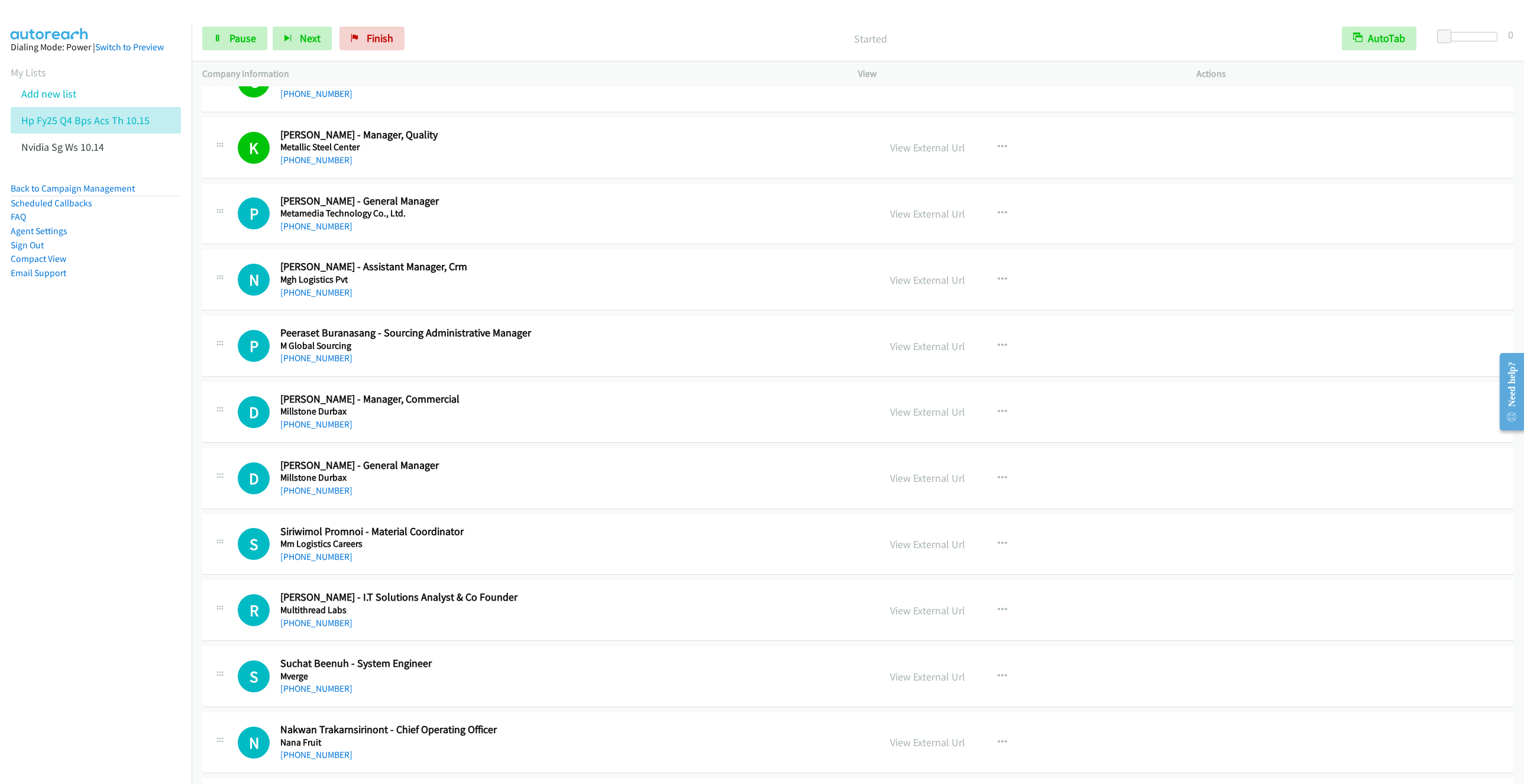
scroll to position [4167, 0]
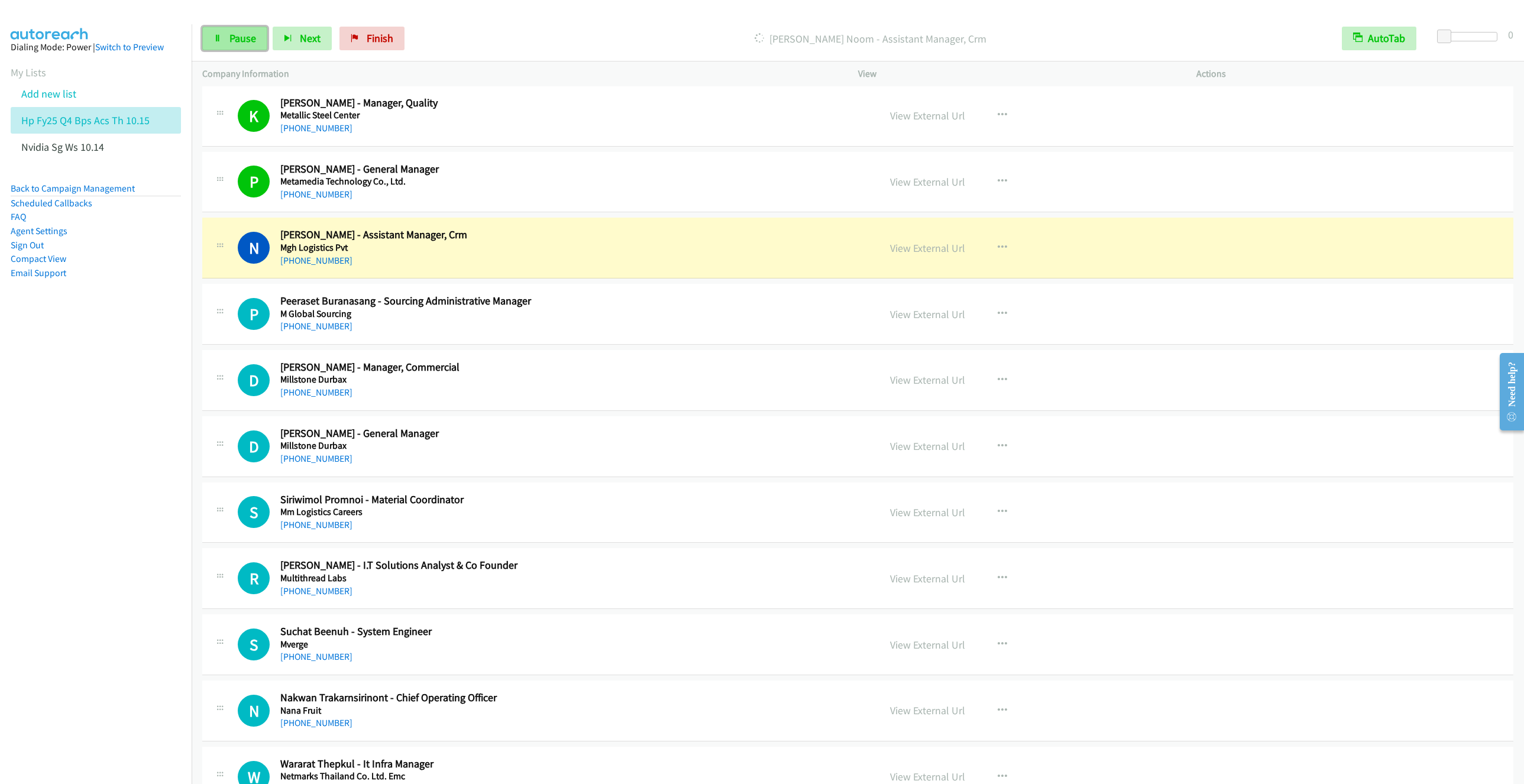
click at [230, 38] on span "Pause" at bounding box center [243, 38] width 27 height 14
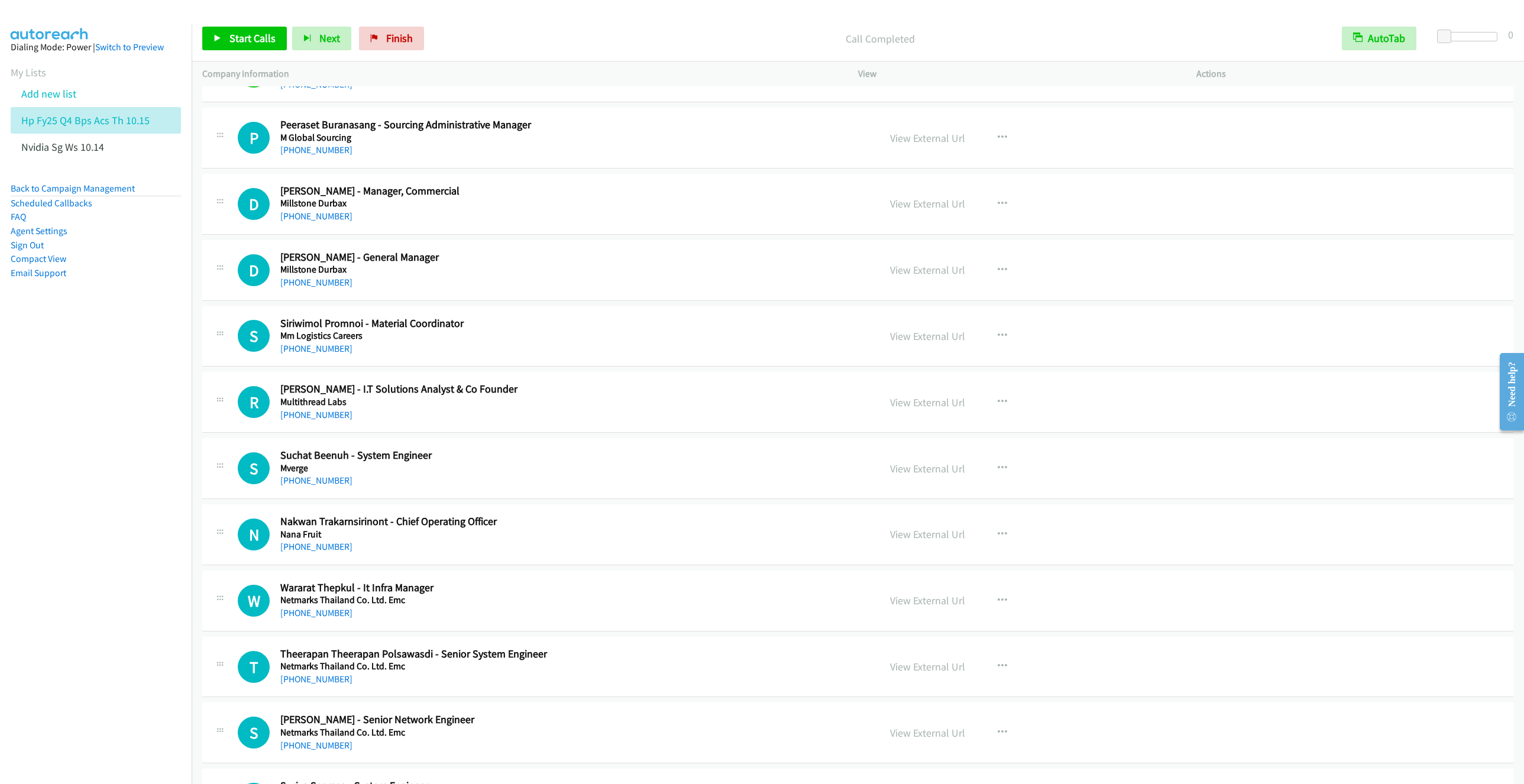
scroll to position [4343, 0]
click at [1000, 149] on button "button" at bounding box center [1002, 137] width 32 height 24
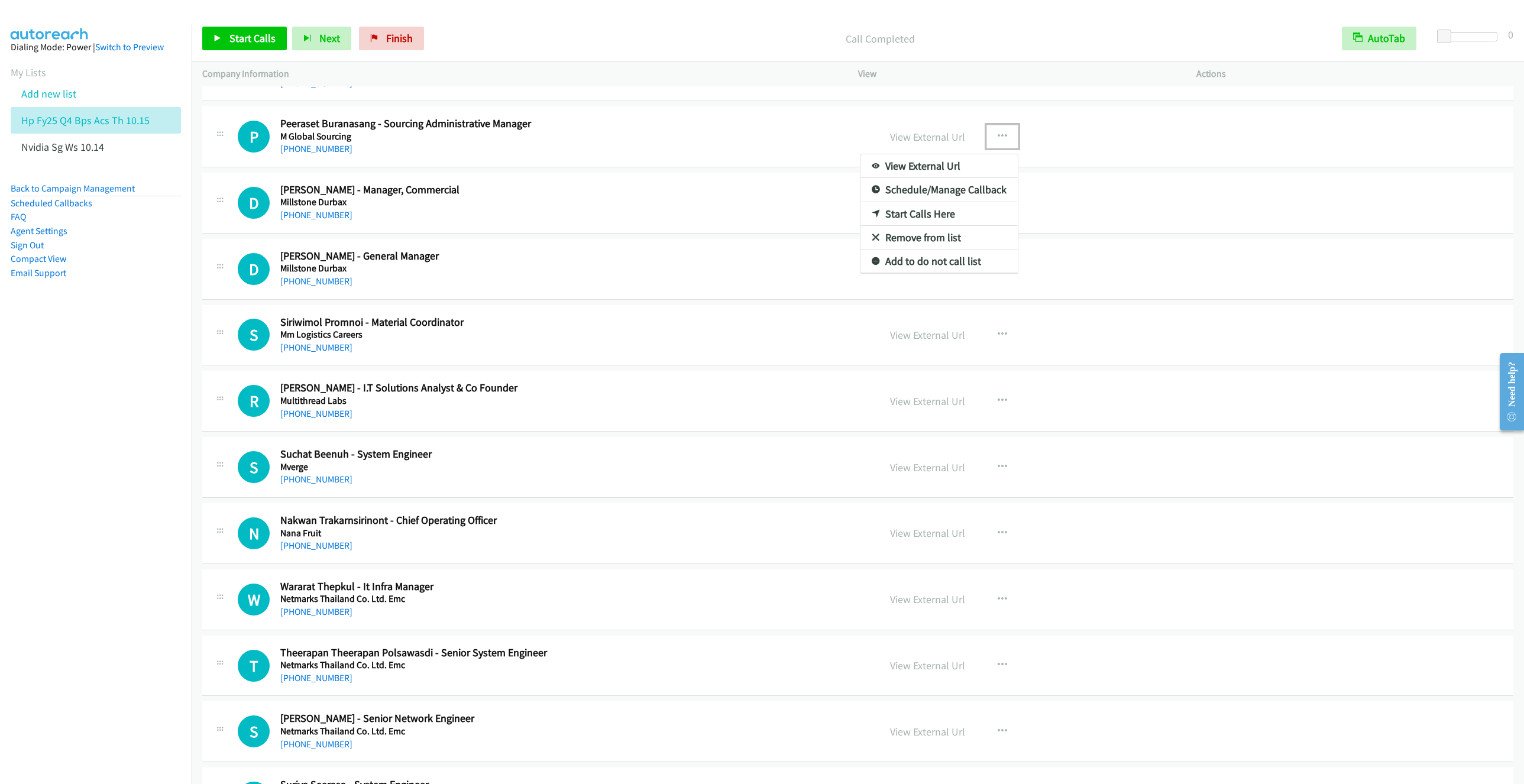
click at [914, 250] on link "Remove from list" at bounding box center [938, 238] width 157 height 24
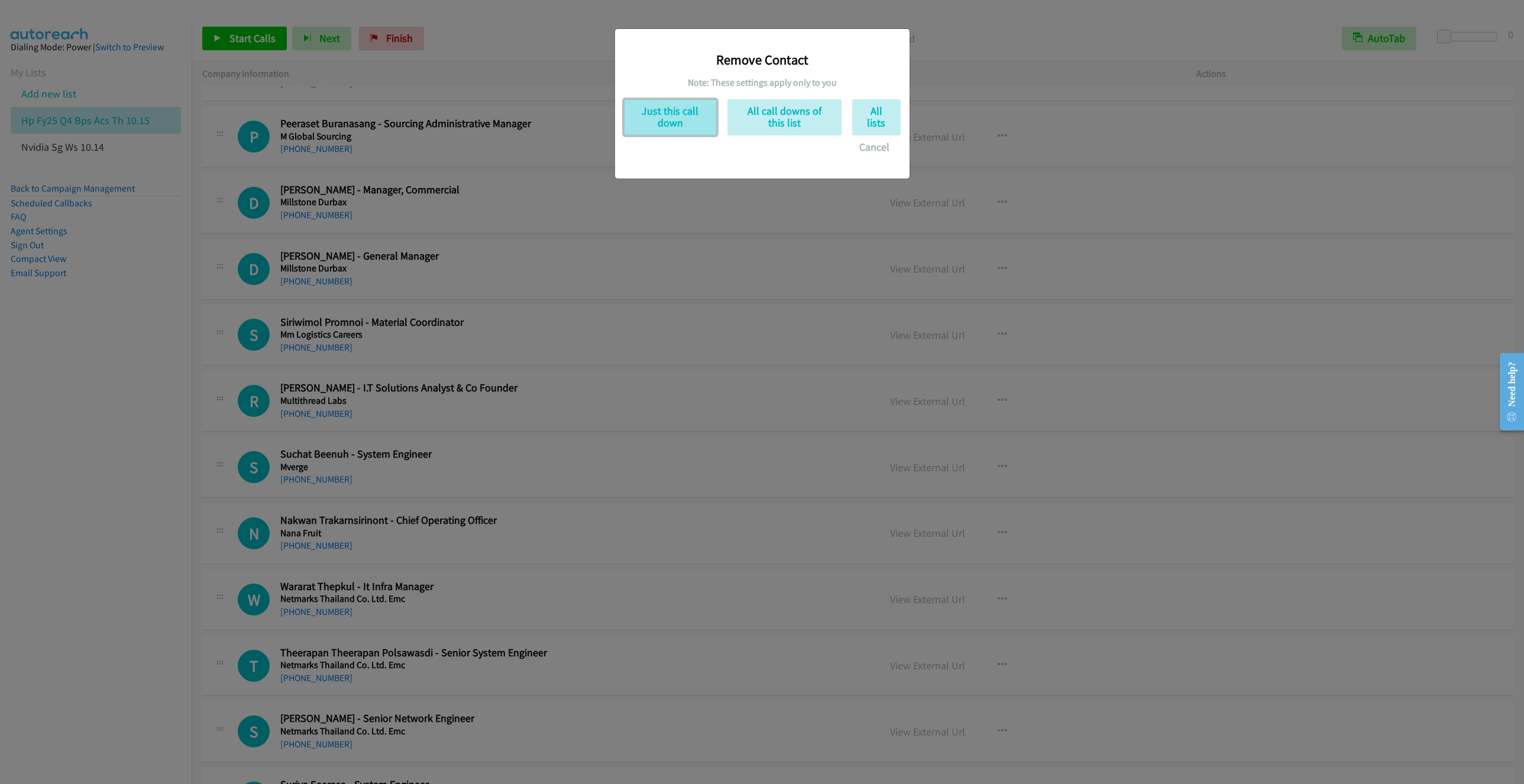
click at [685, 128] on button "Just this call down" at bounding box center [670, 117] width 93 height 36
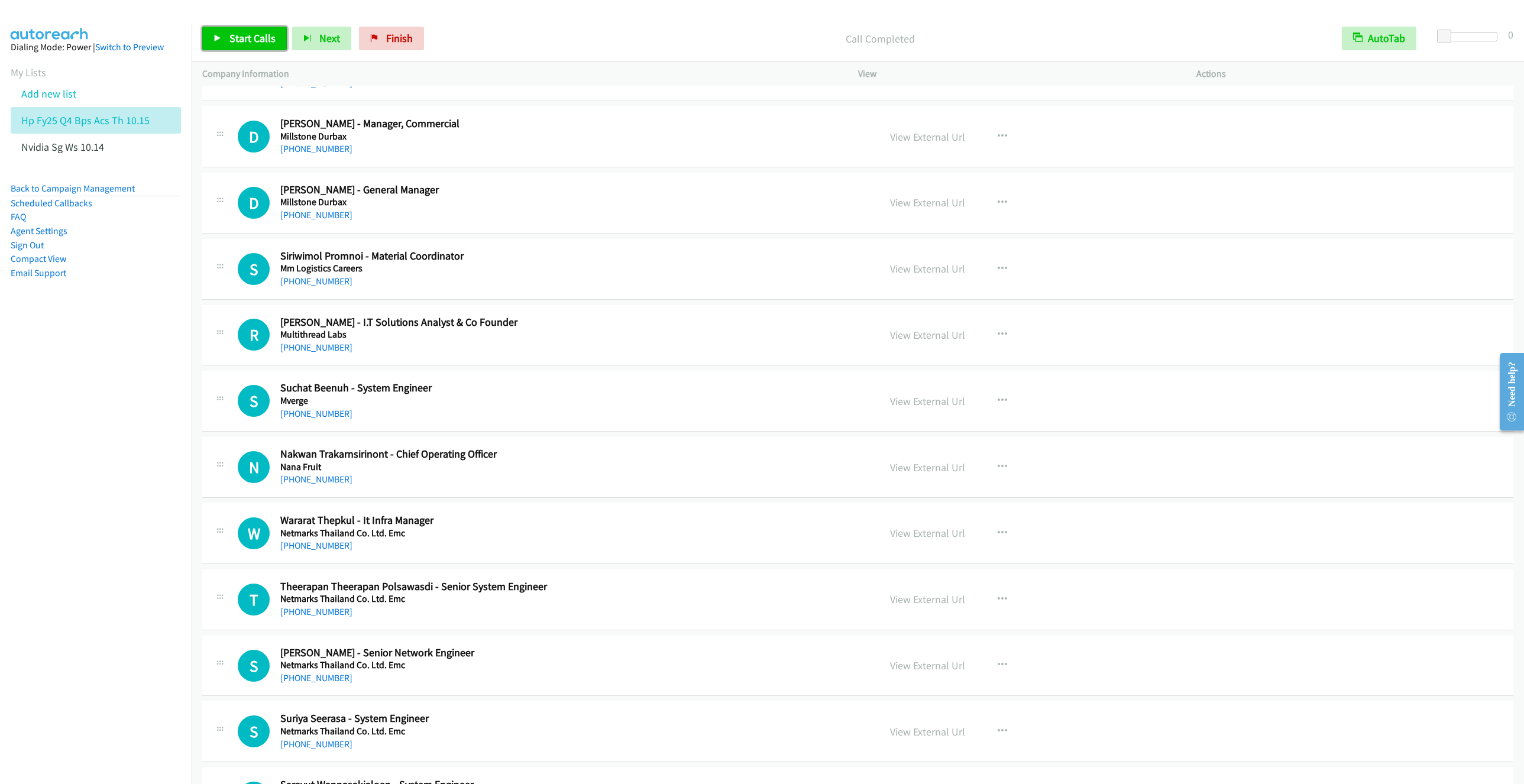
click at [237, 41] on span "Start Calls" at bounding box center [253, 38] width 46 height 14
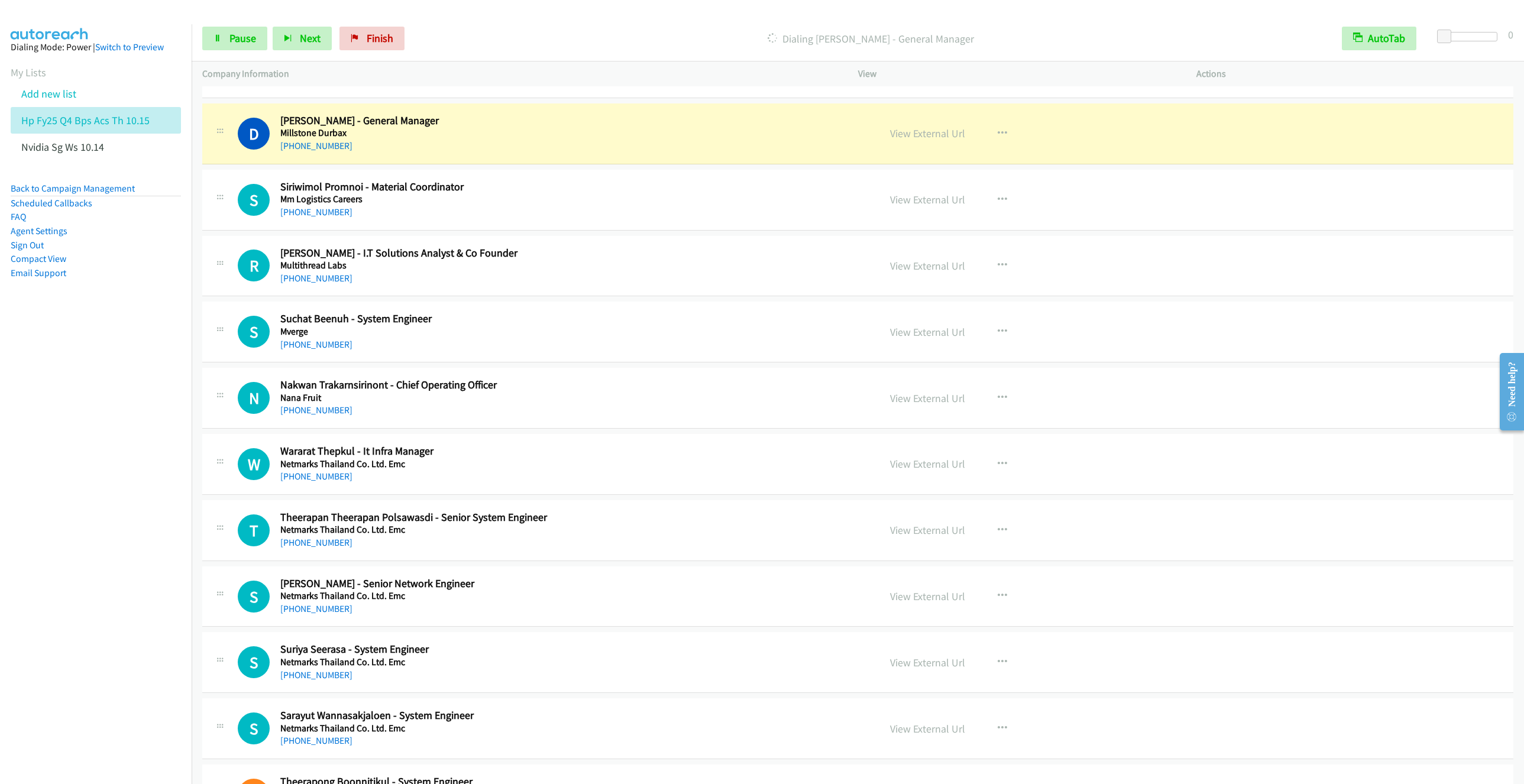
scroll to position [4432, 0]
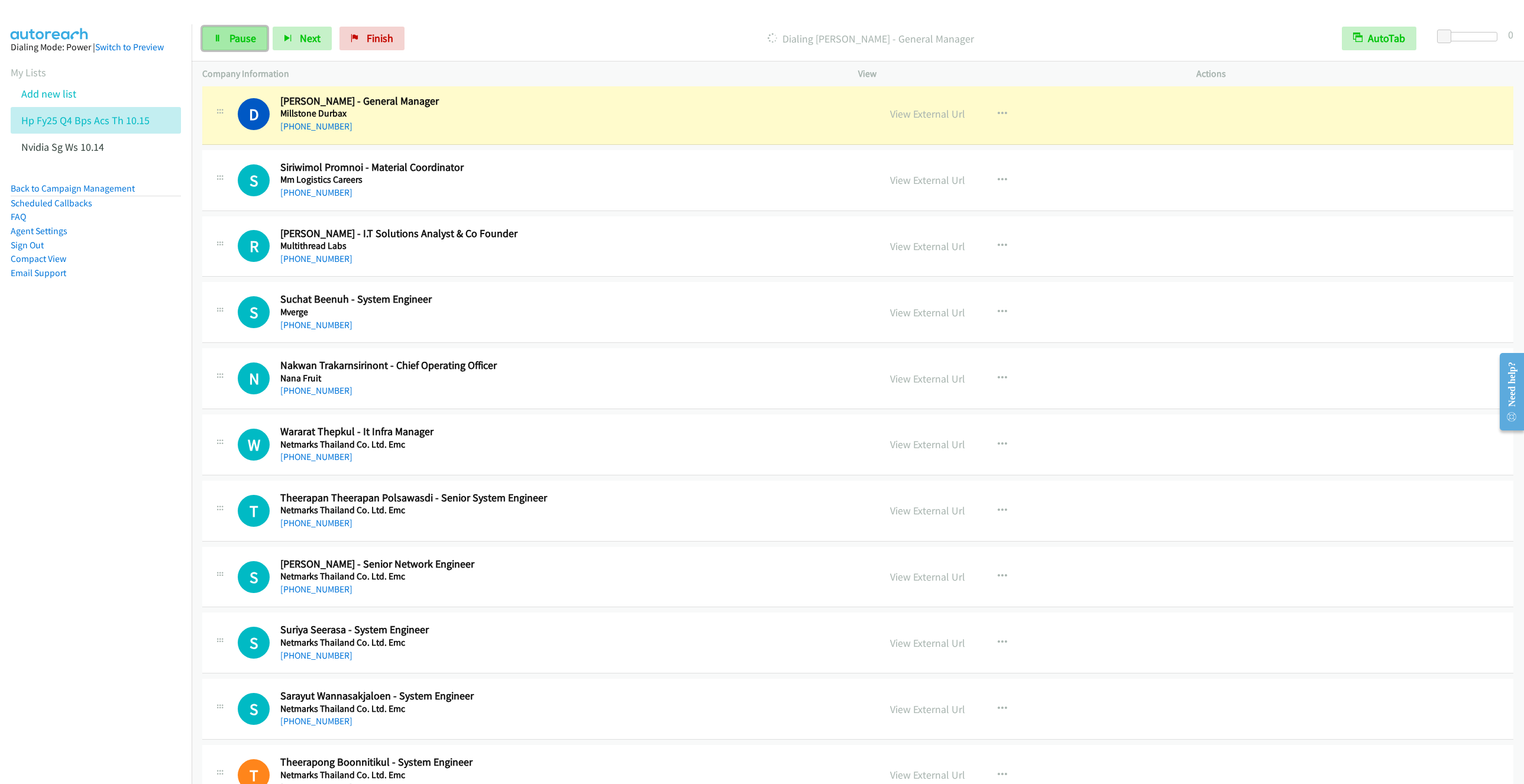
click at [230, 43] on span "Pause" at bounding box center [243, 38] width 27 height 14
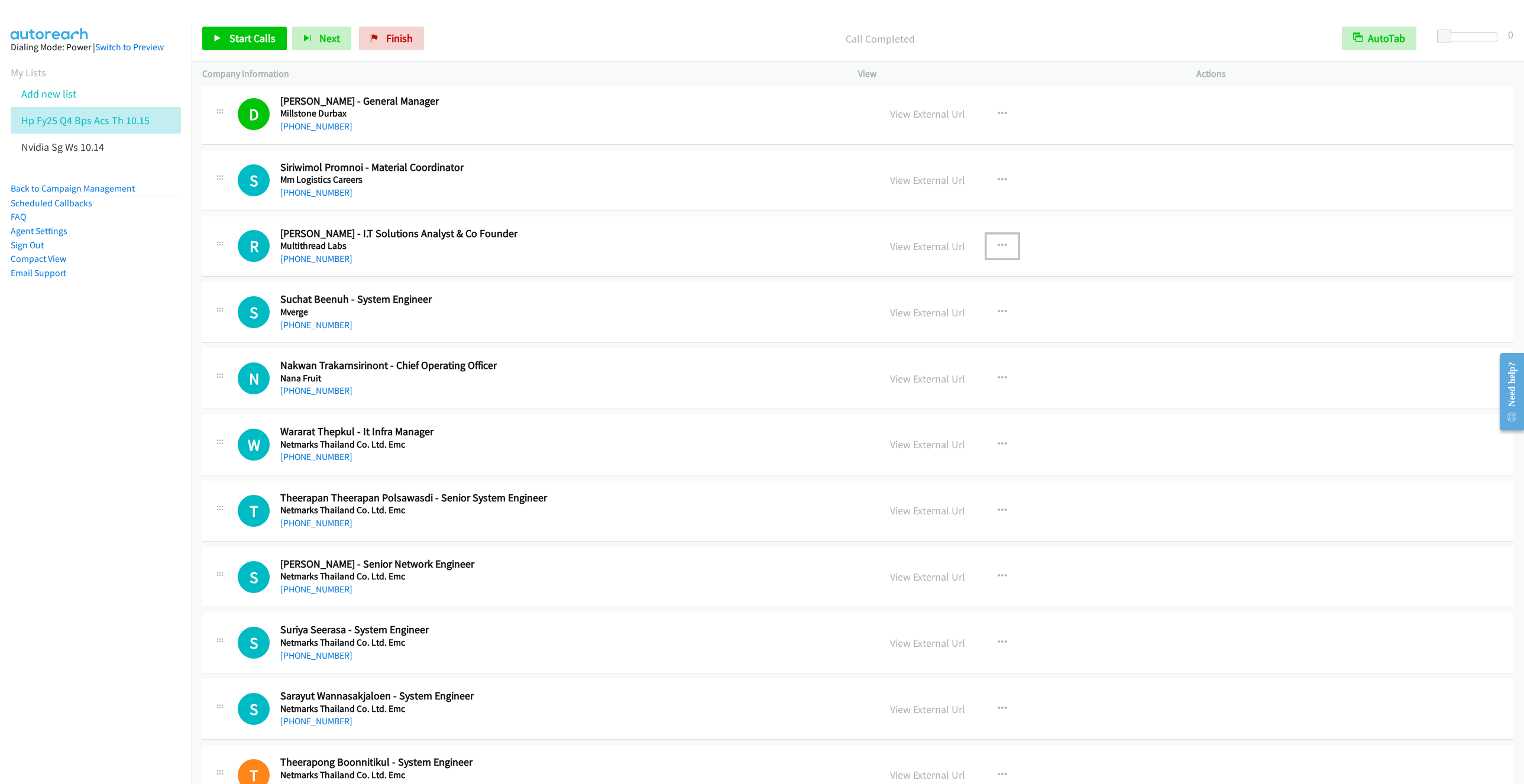
click at [997, 251] on icon "button" at bounding box center [1001, 245] width 9 height 9
click at [891, 336] on link "Start Calls Here" at bounding box center [938, 324] width 157 height 24
drag, startPoint x: 253, startPoint y: 36, endPoint x: 218, endPoint y: 49, distance: 37.3
click at [253, 34] on span "Start Calls" at bounding box center [253, 38] width 46 height 14
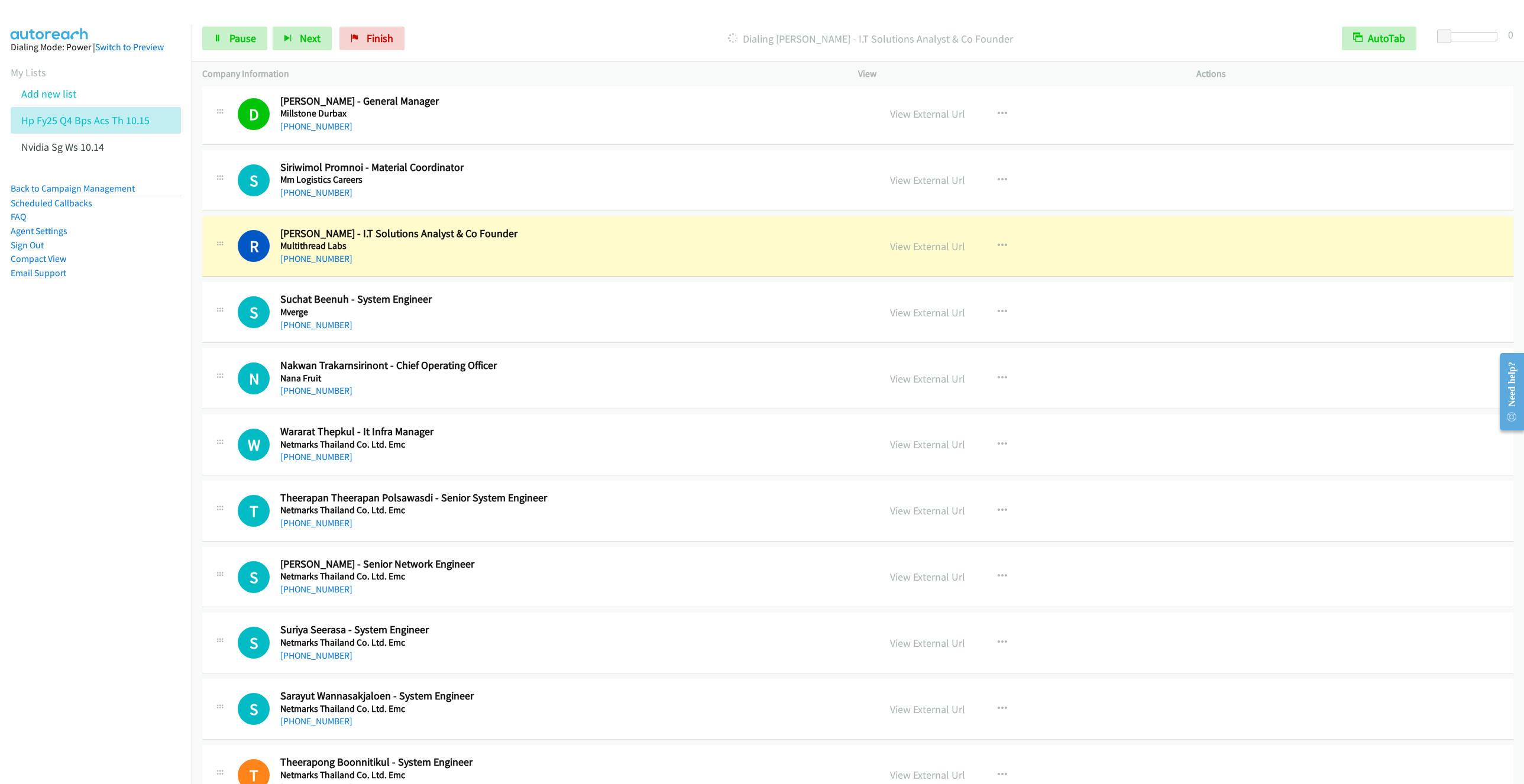
scroll to position [4521, 0]
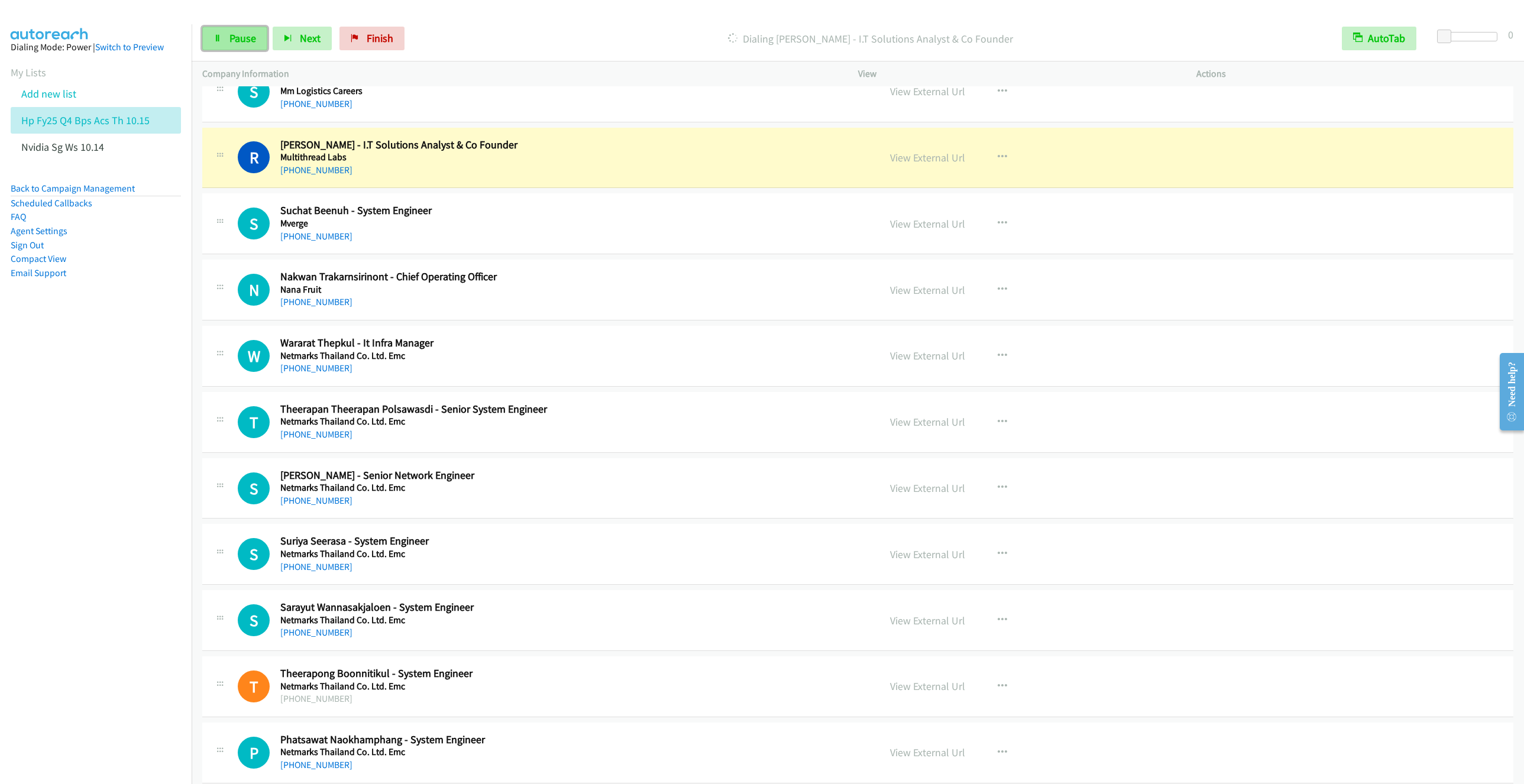
click at [214, 29] on link "Pause" at bounding box center [234, 39] width 65 height 24
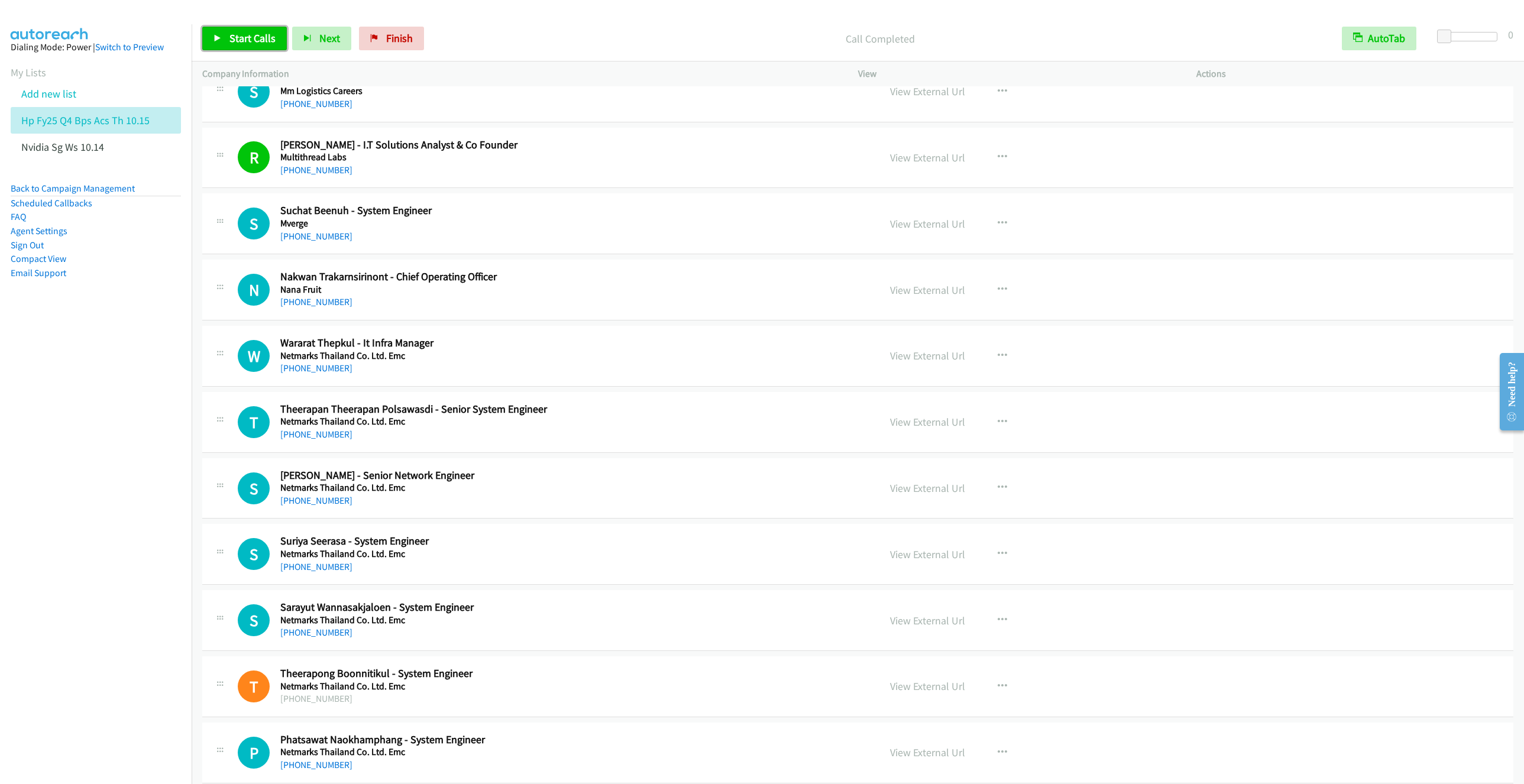
click at [238, 30] on link "Start Calls" at bounding box center [244, 39] width 85 height 24
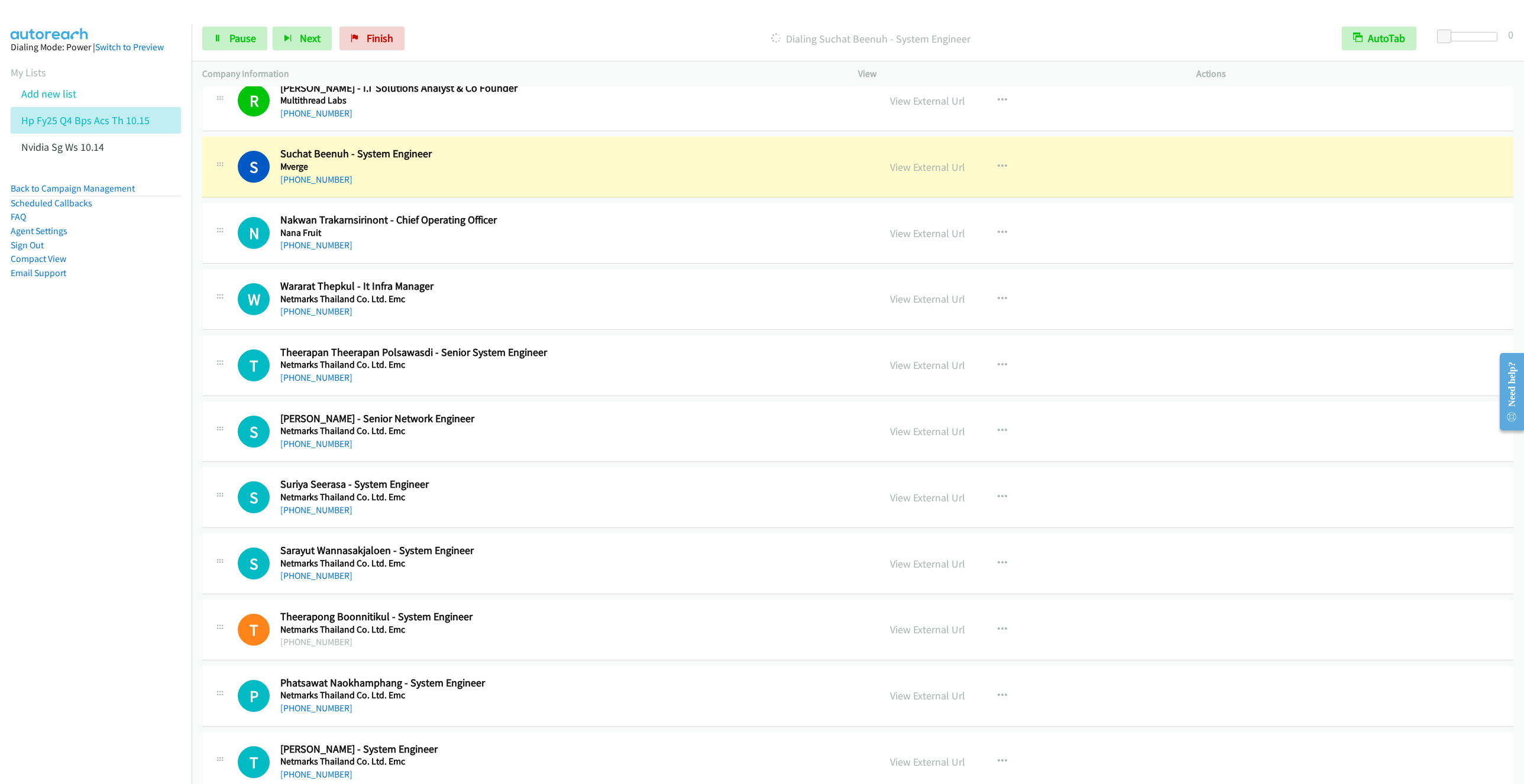
scroll to position [4610, 0]
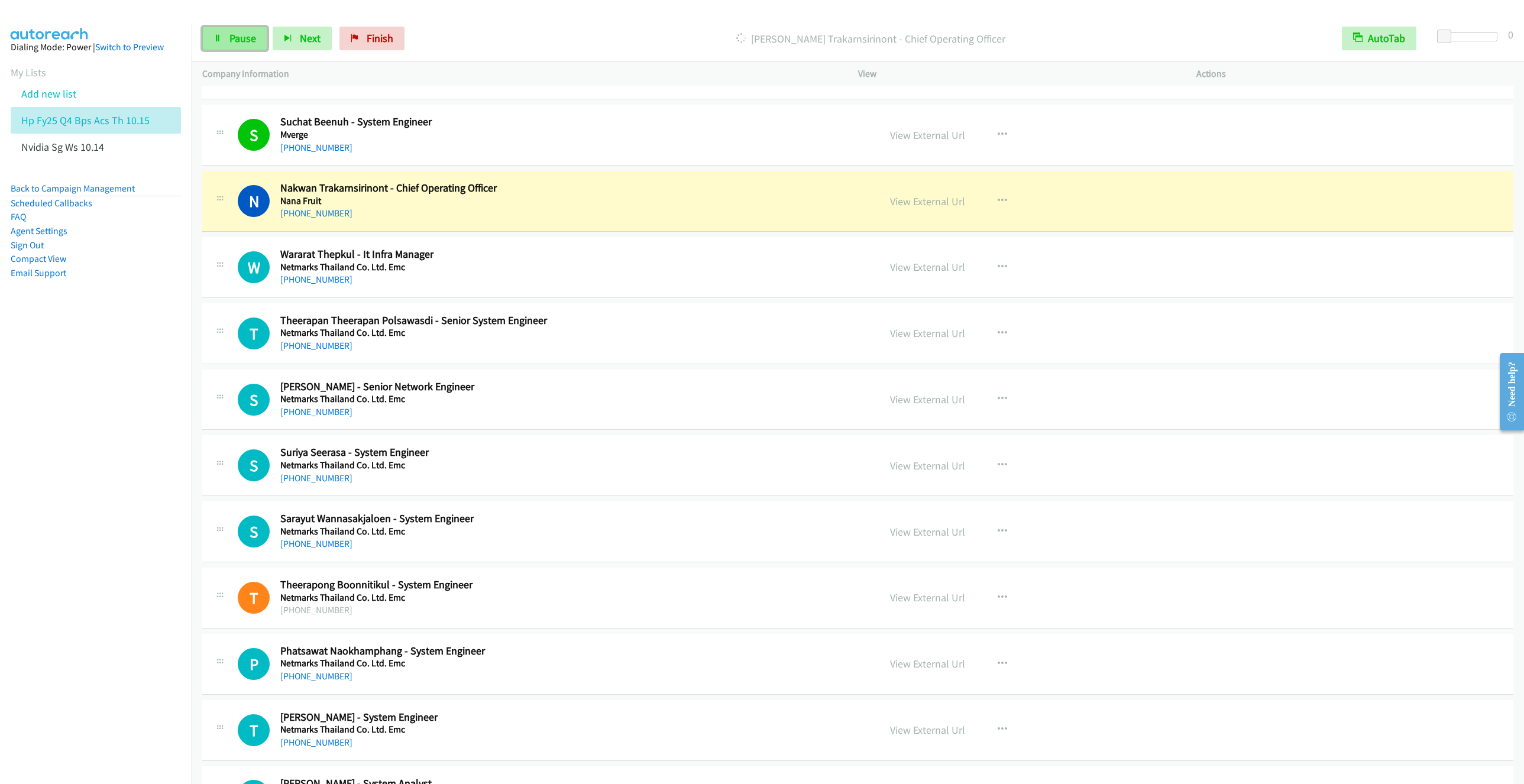
click at [240, 43] on span "Pause" at bounding box center [243, 38] width 27 height 14
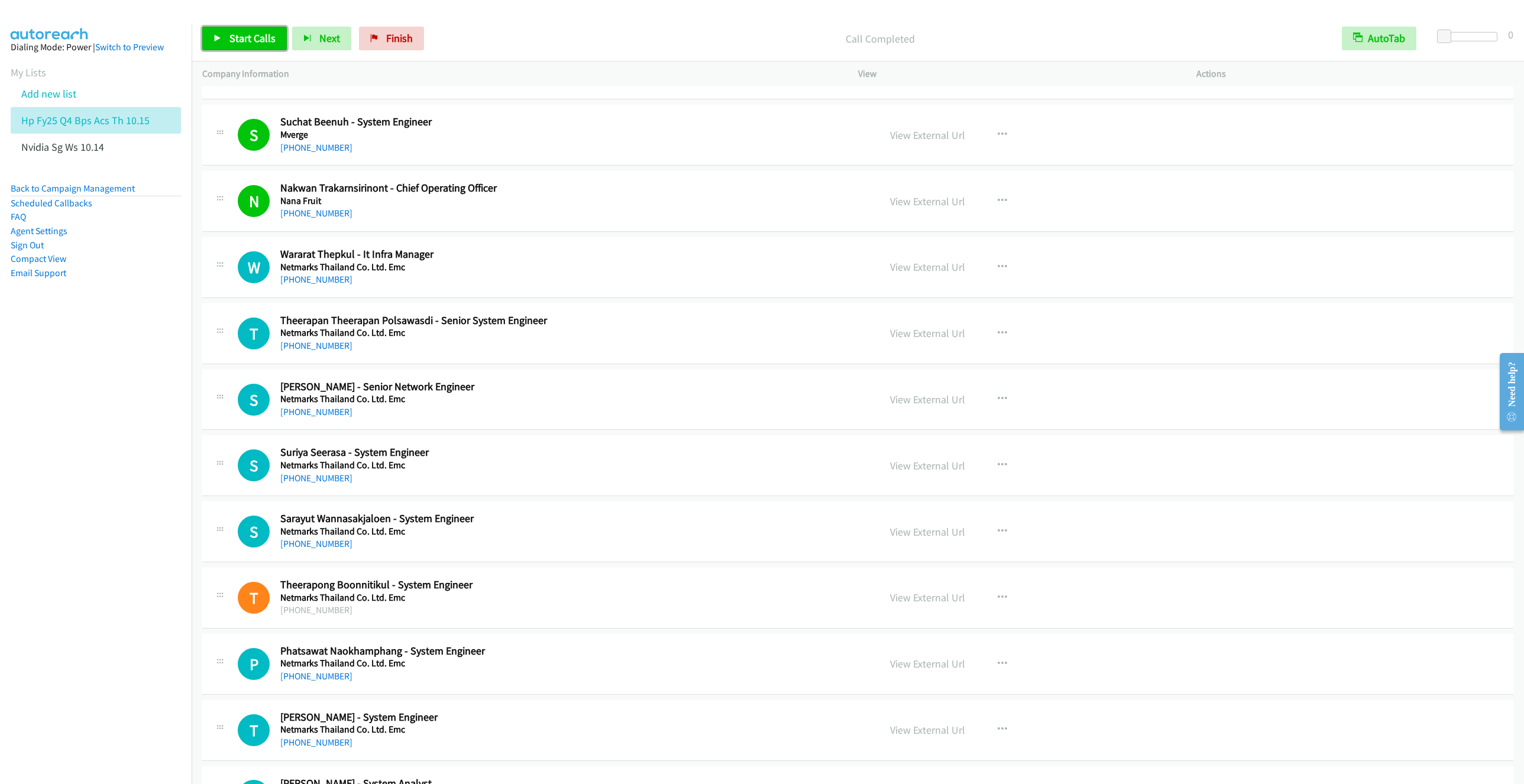
click at [240, 27] on link "Start Calls" at bounding box center [244, 39] width 85 height 24
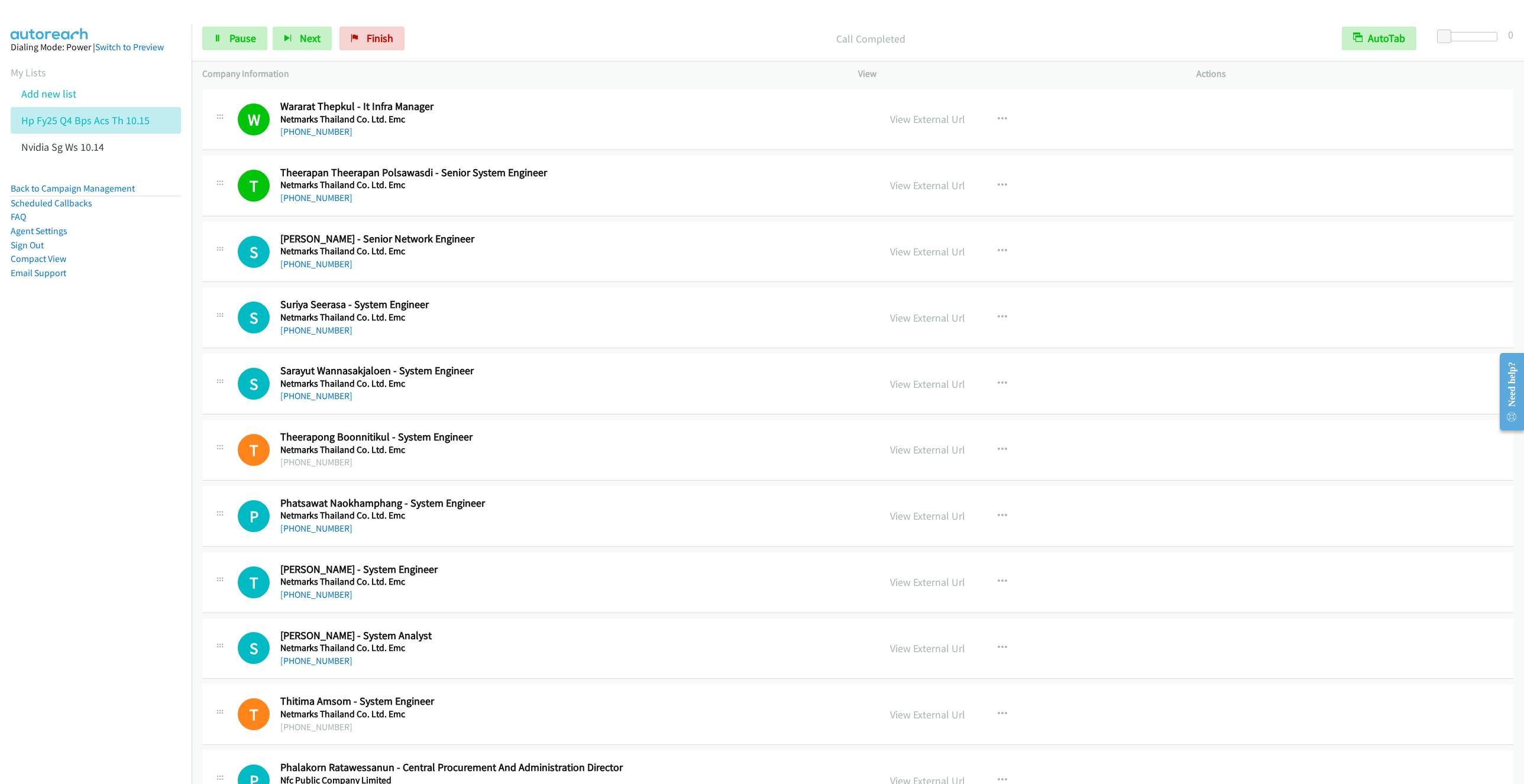
scroll to position [4787, 0]
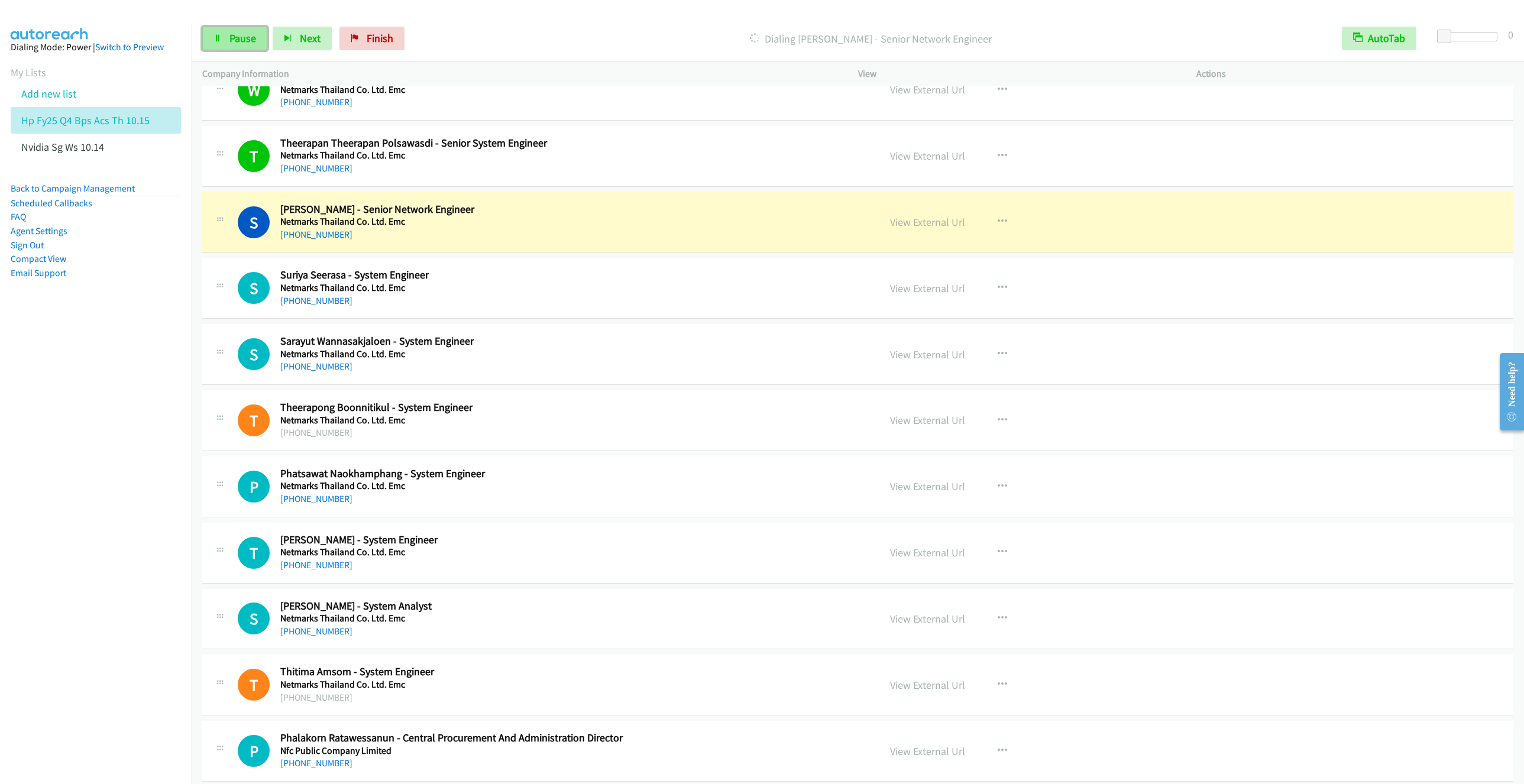
click at [247, 43] on span "Pause" at bounding box center [243, 38] width 27 height 14
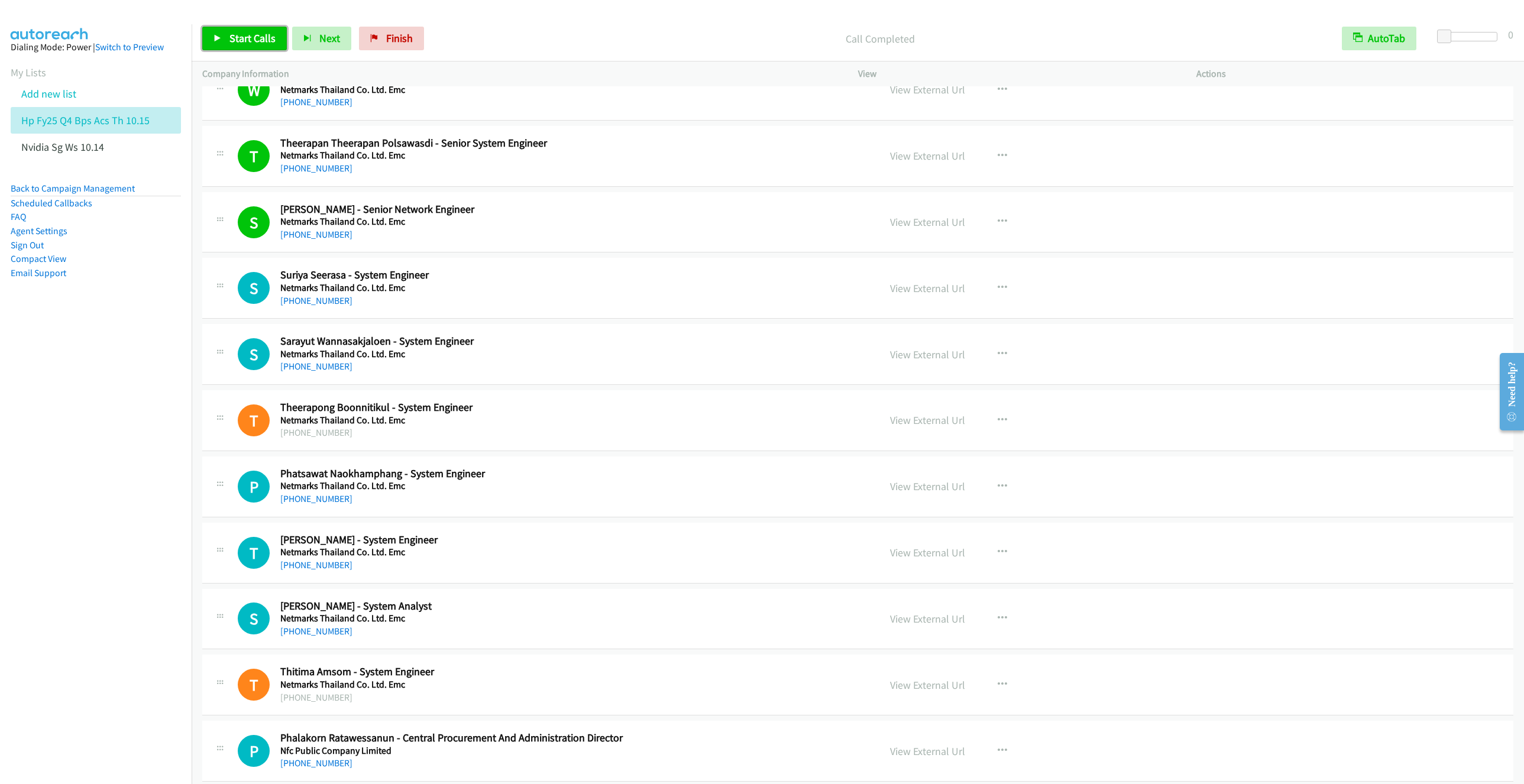
click at [231, 45] on link "Start Calls" at bounding box center [244, 39] width 85 height 24
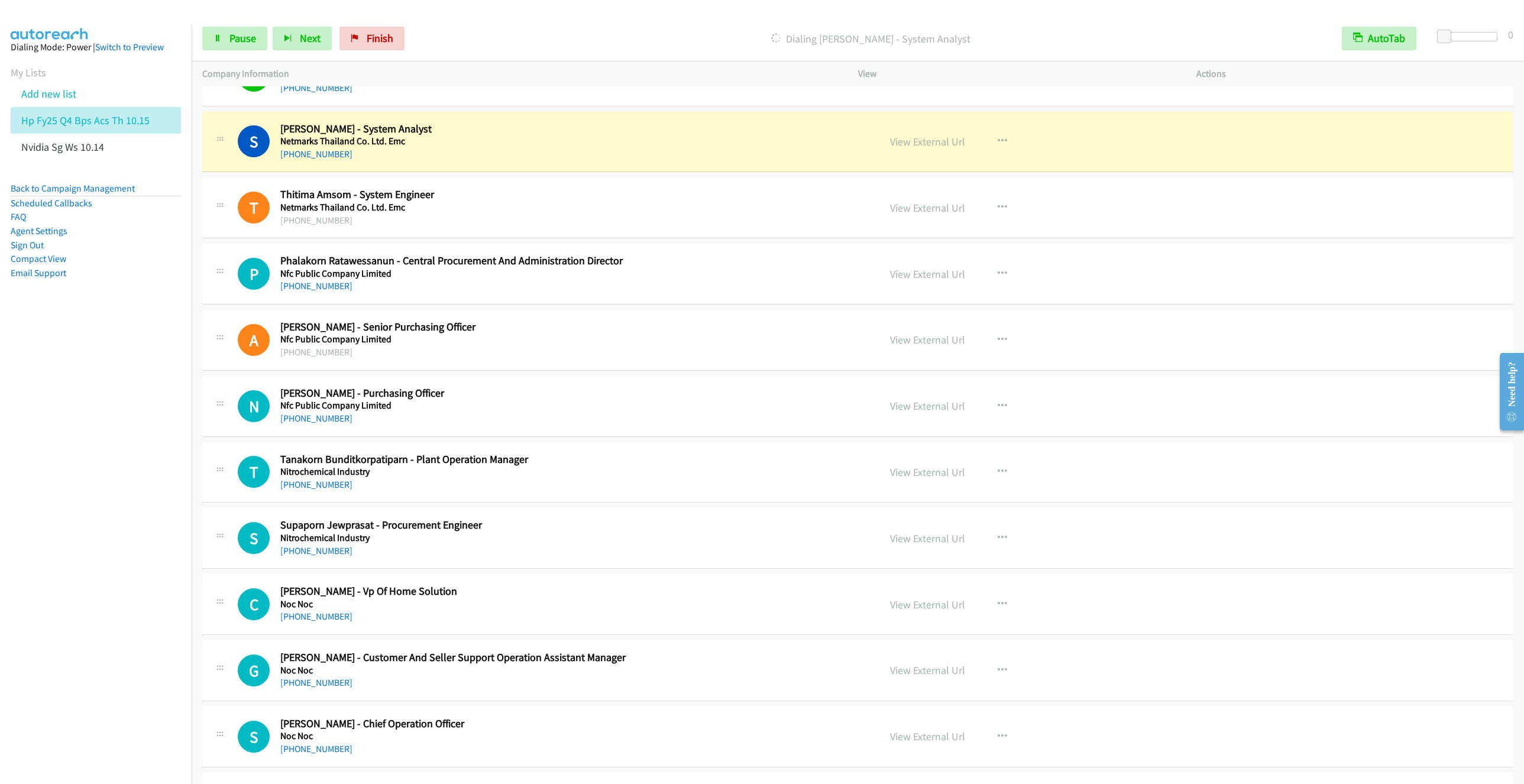
scroll to position [5319, 0]
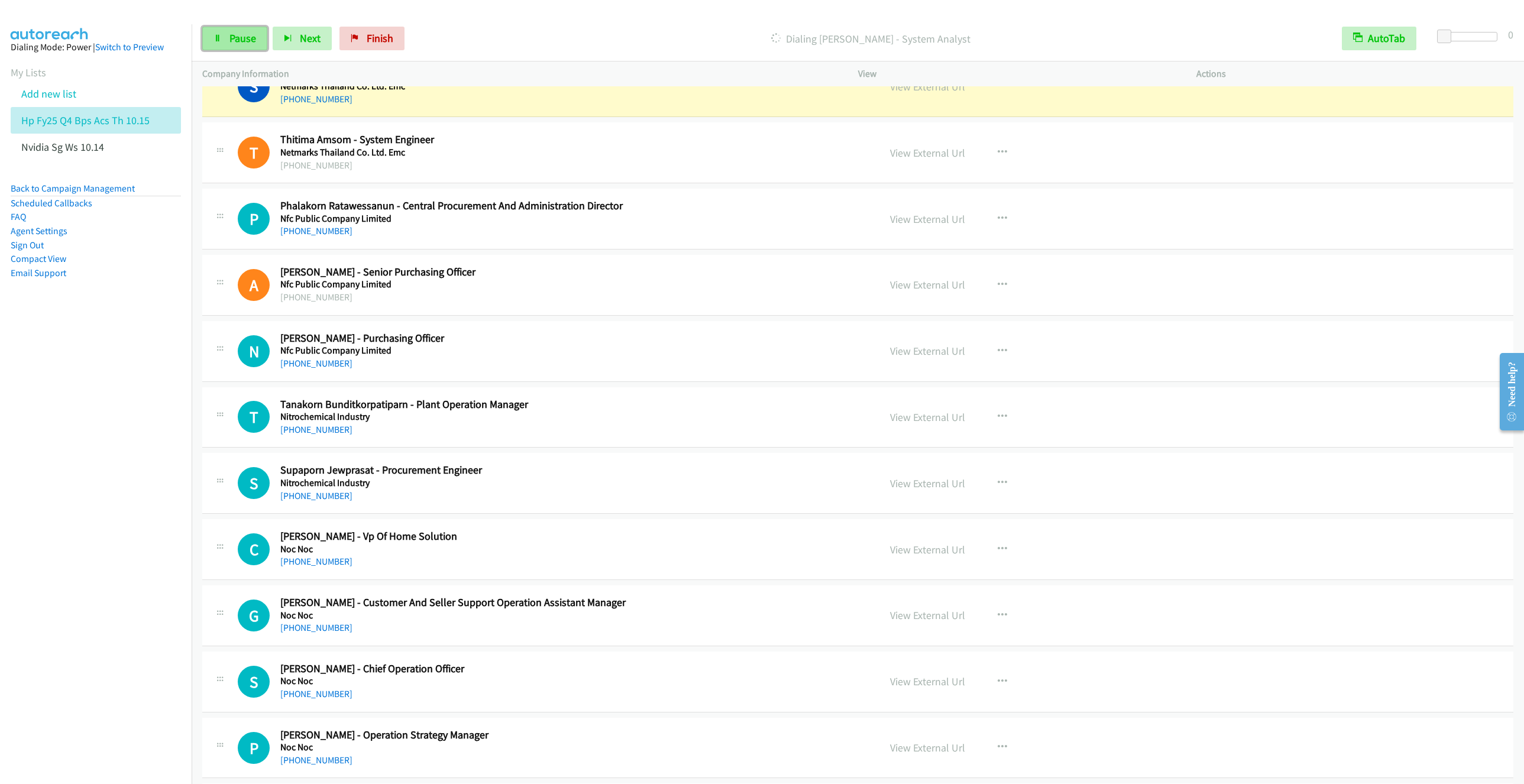
click at [231, 43] on span "Pause" at bounding box center [243, 38] width 27 height 14
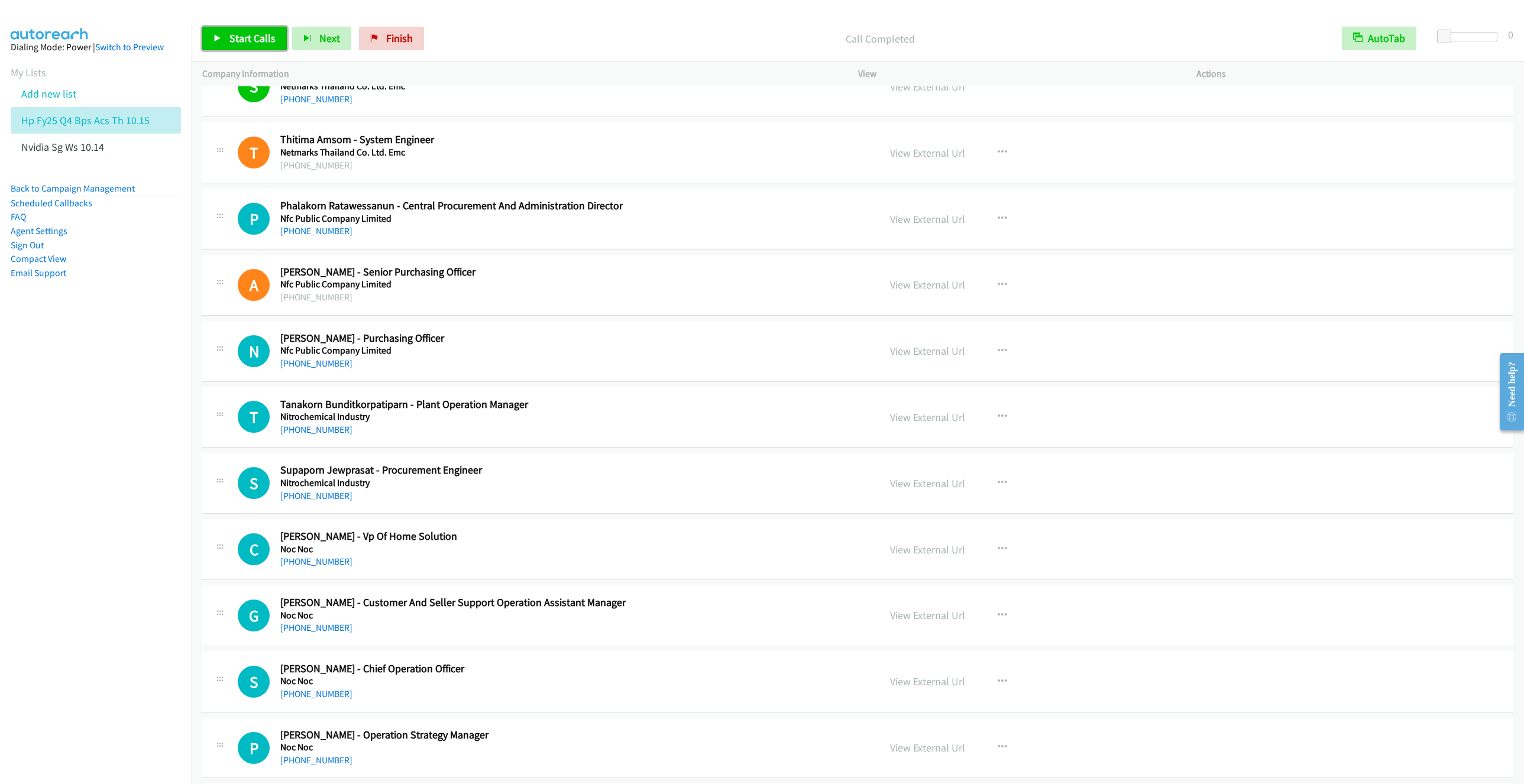
click at [238, 45] on link "Start Calls" at bounding box center [244, 39] width 85 height 24
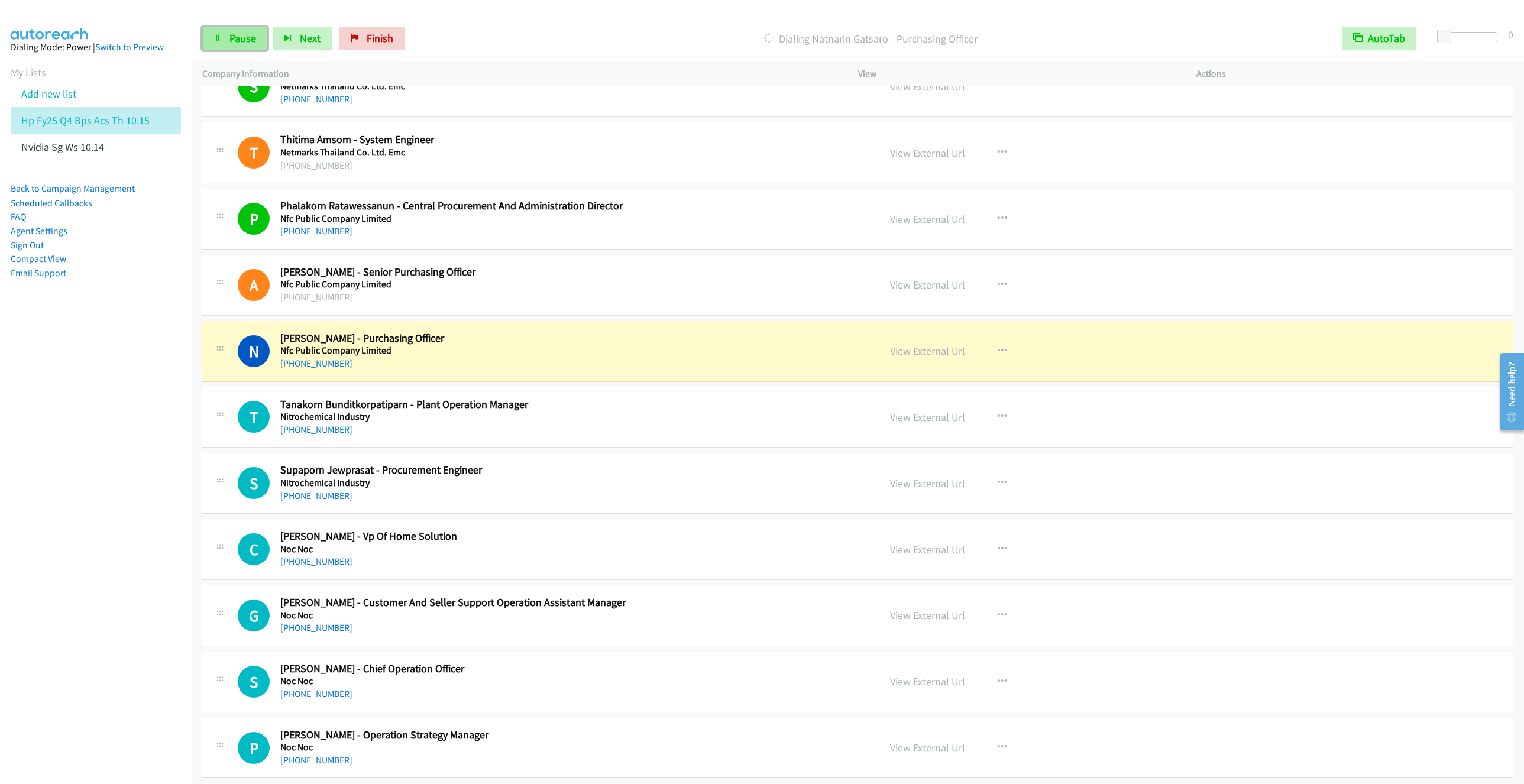
click at [227, 47] on link "Pause" at bounding box center [234, 39] width 65 height 24
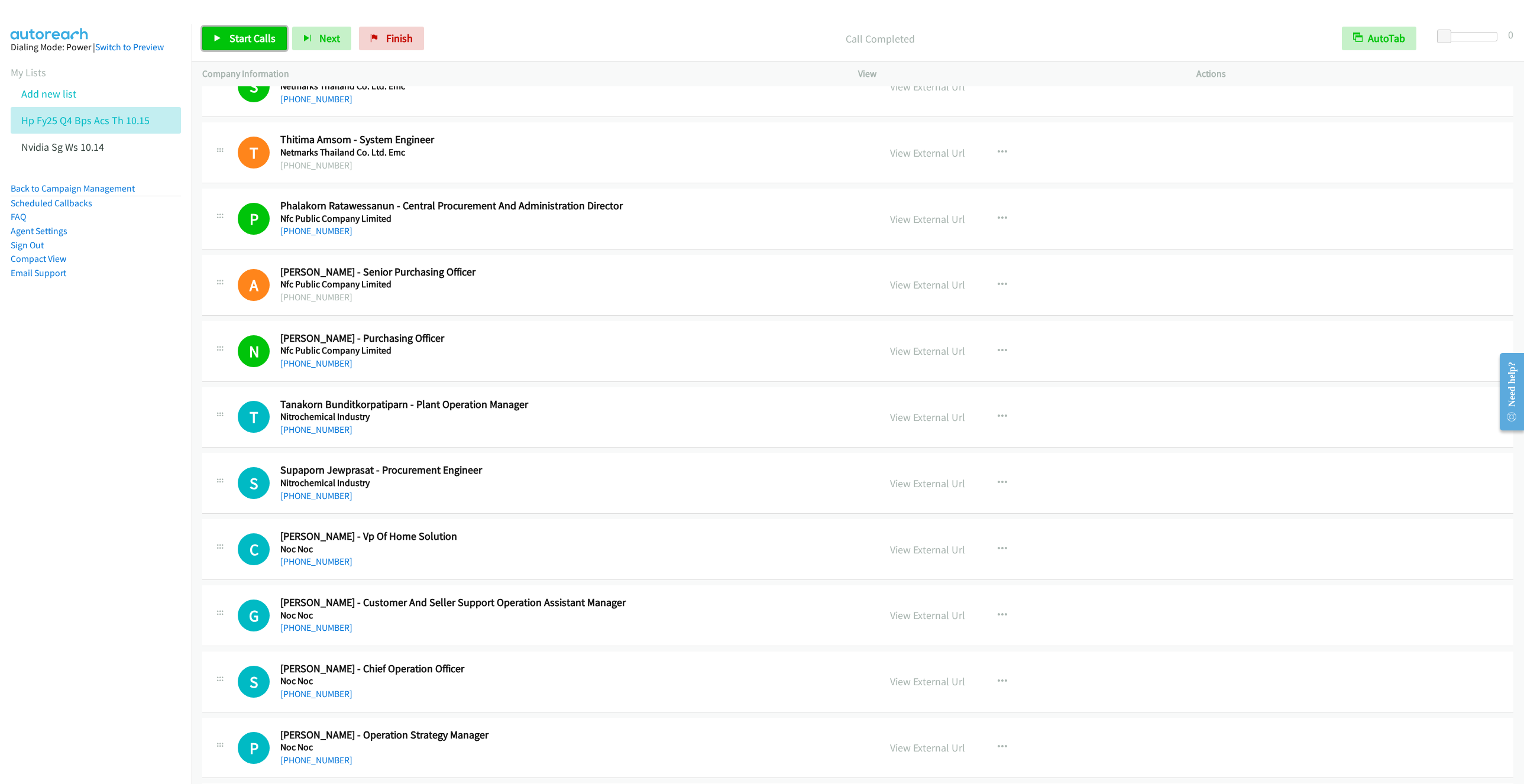
click at [244, 37] on span "Start Calls" at bounding box center [253, 38] width 46 height 14
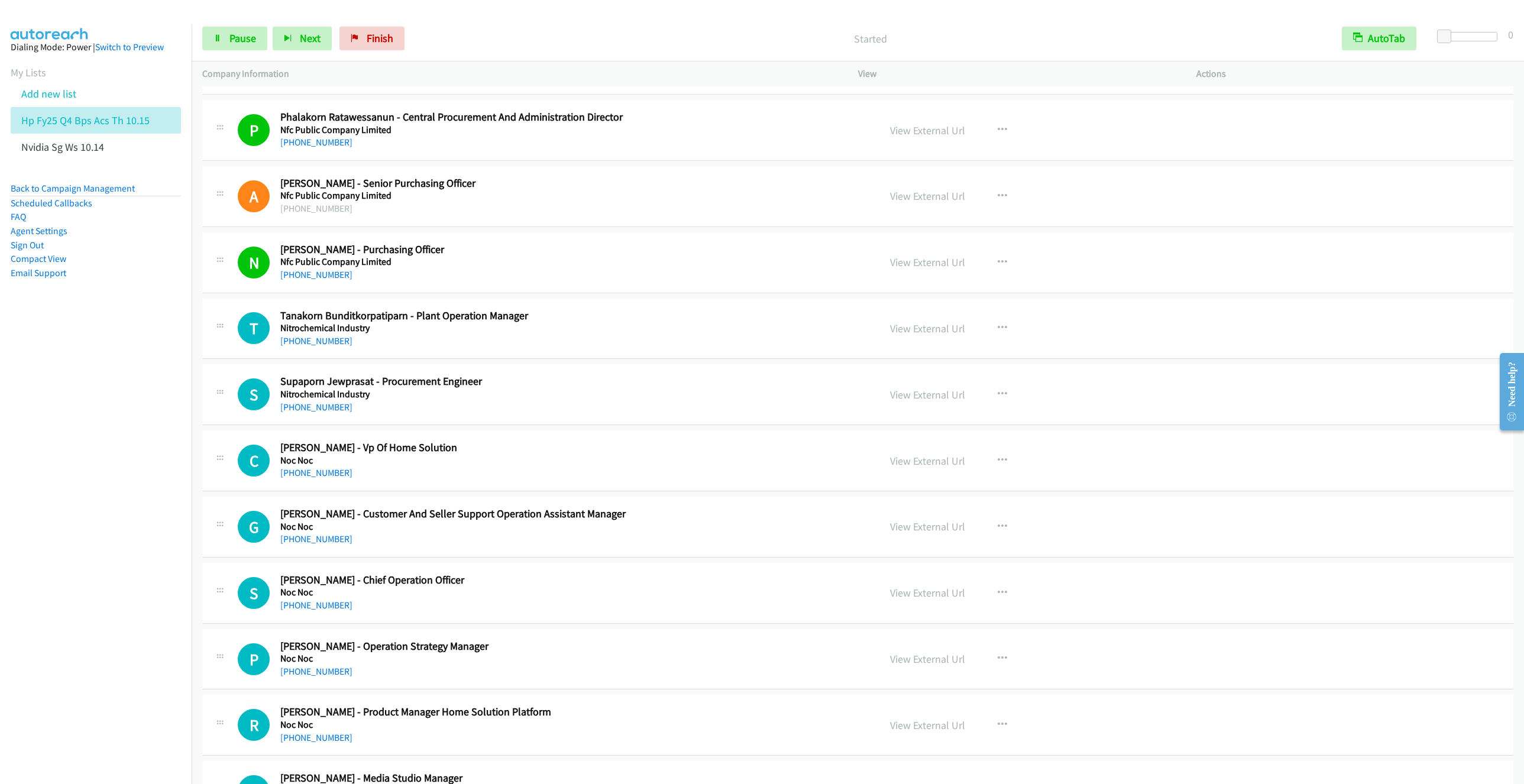
scroll to position [5496, 0]
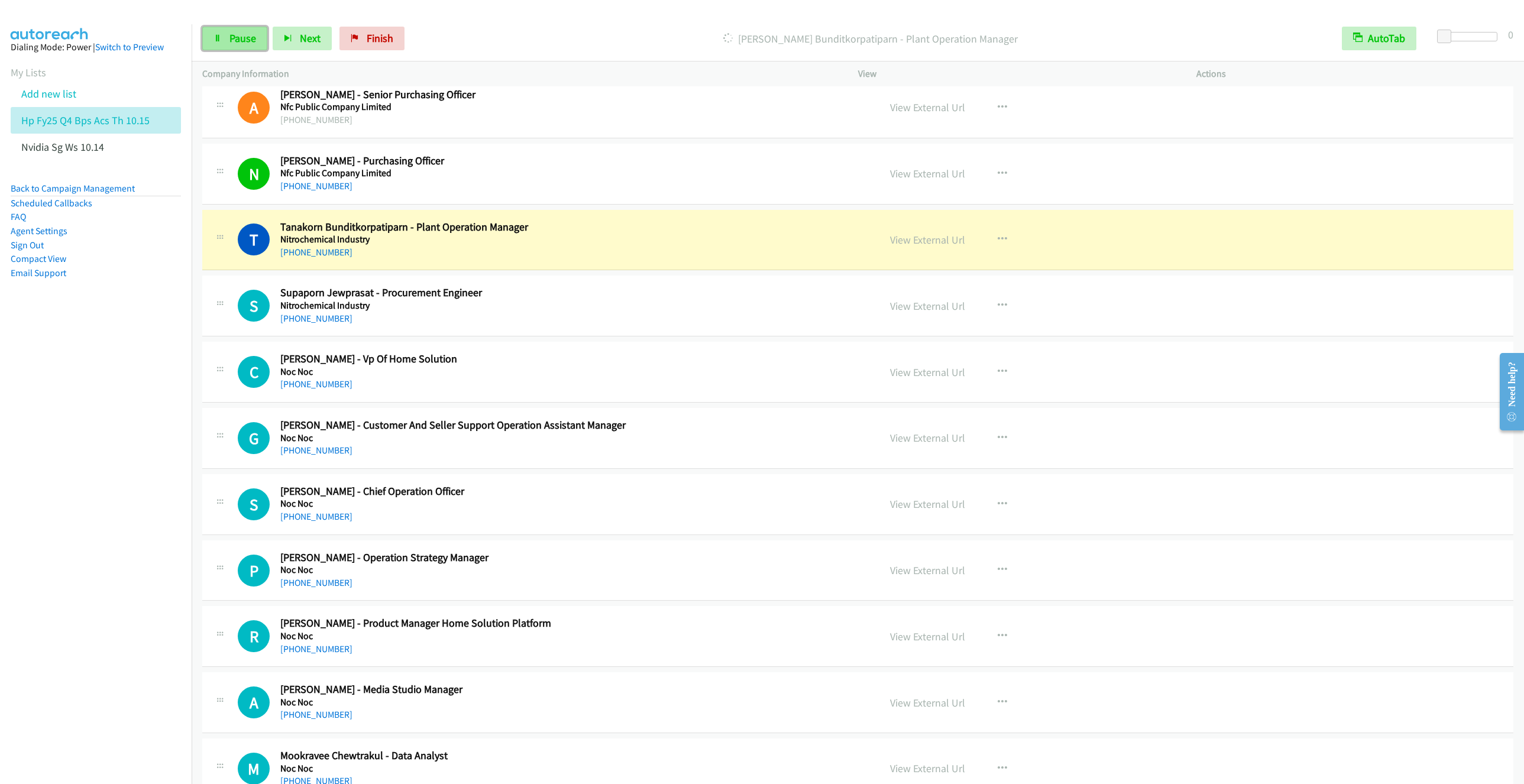
click at [213, 41] on link "Pause" at bounding box center [234, 39] width 65 height 24
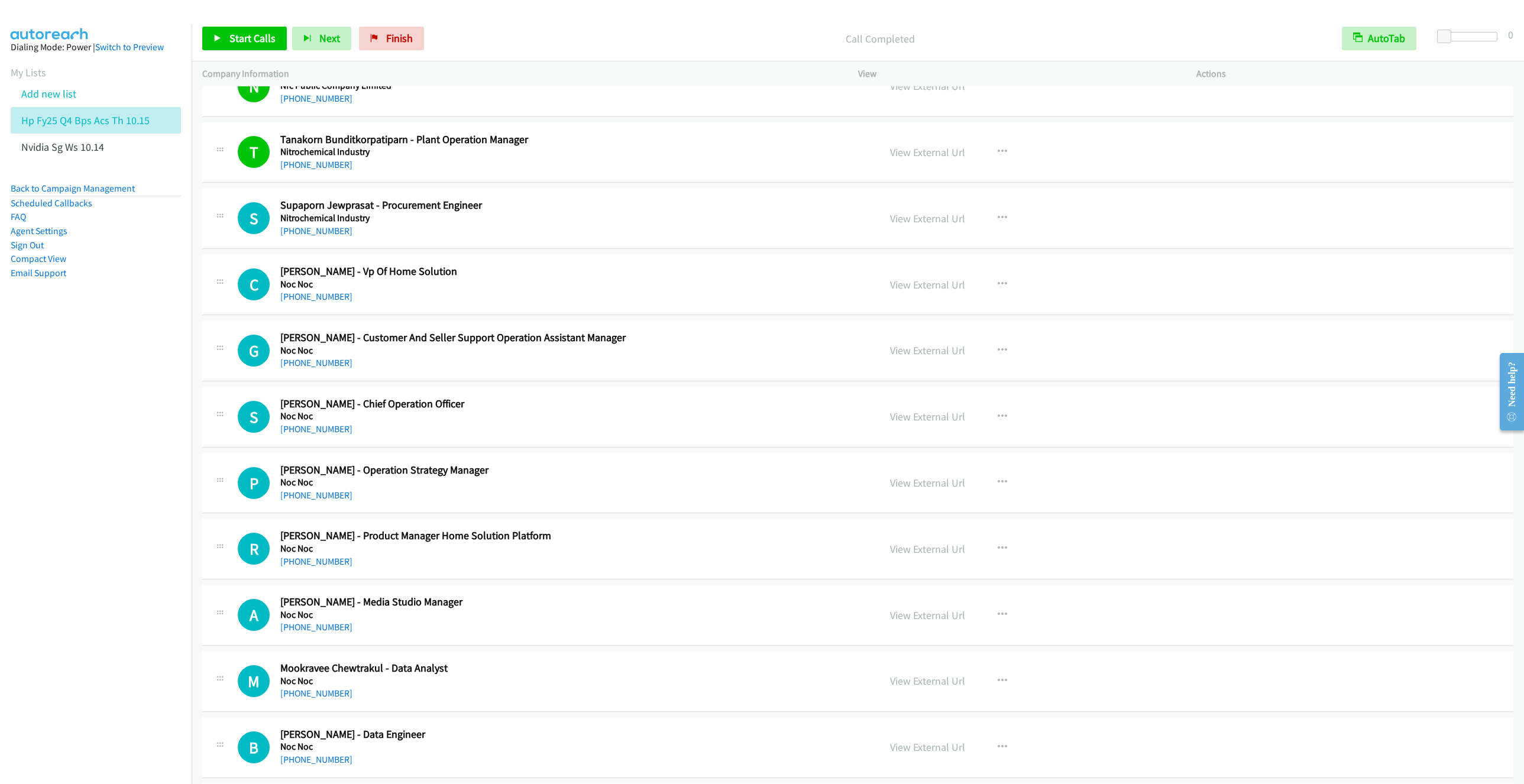
scroll to position [5585, 0]
click at [244, 36] on span "Start Calls" at bounding box center [253, 38] width 46 height 14
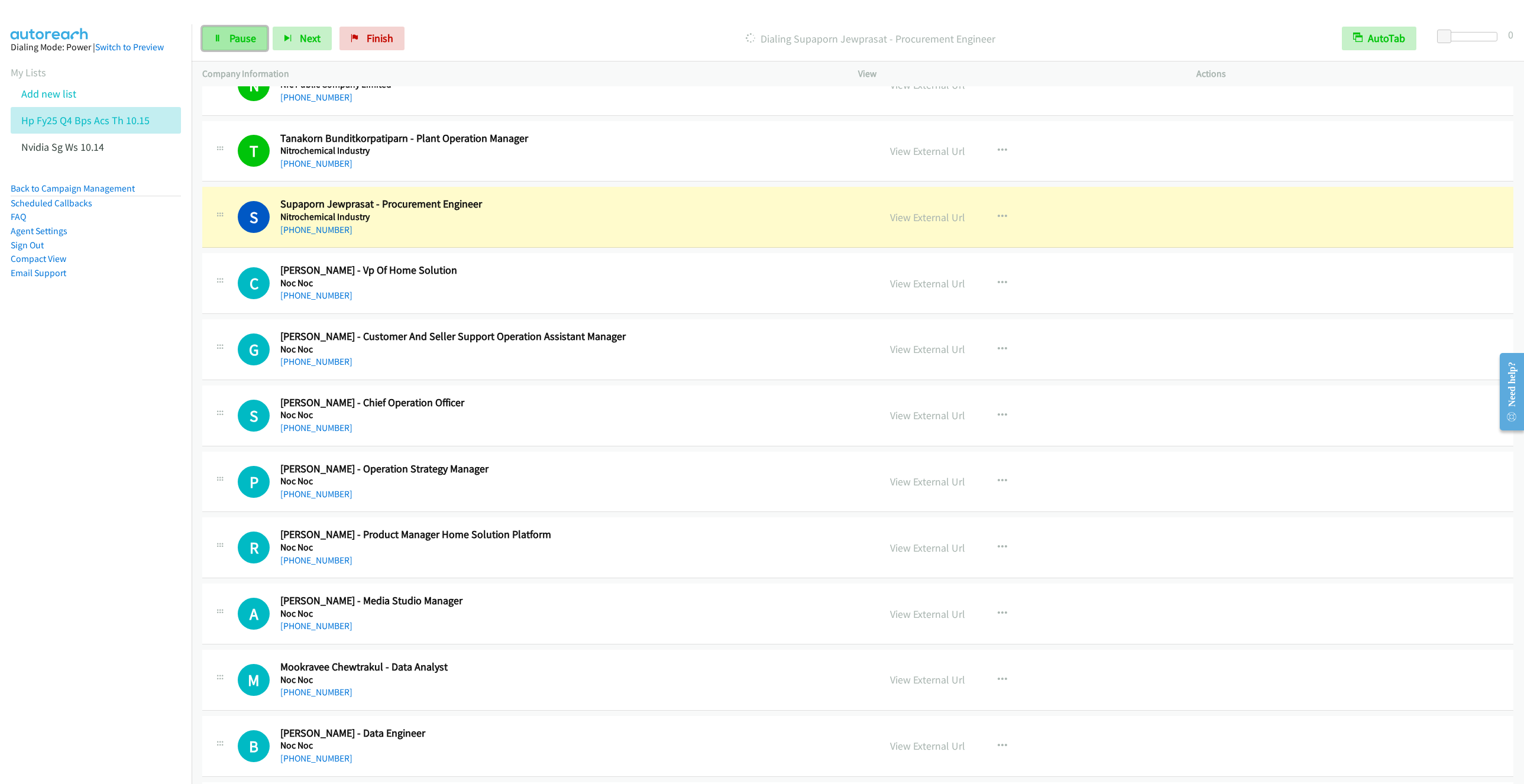
click at [233, 41] on span "Pause" at bounding box center [243, 38] width 27 height 14
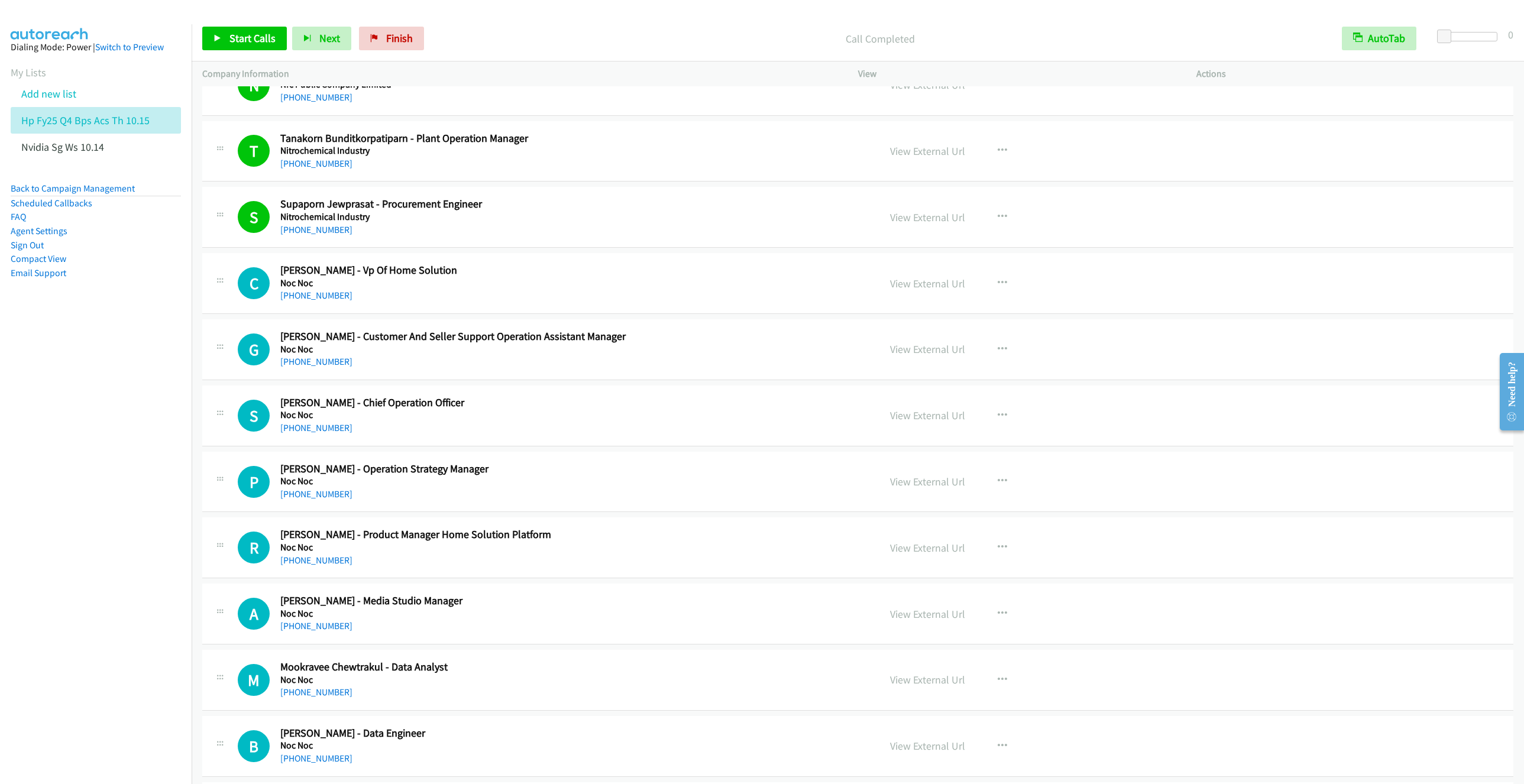
scroll to position [5674, 0]
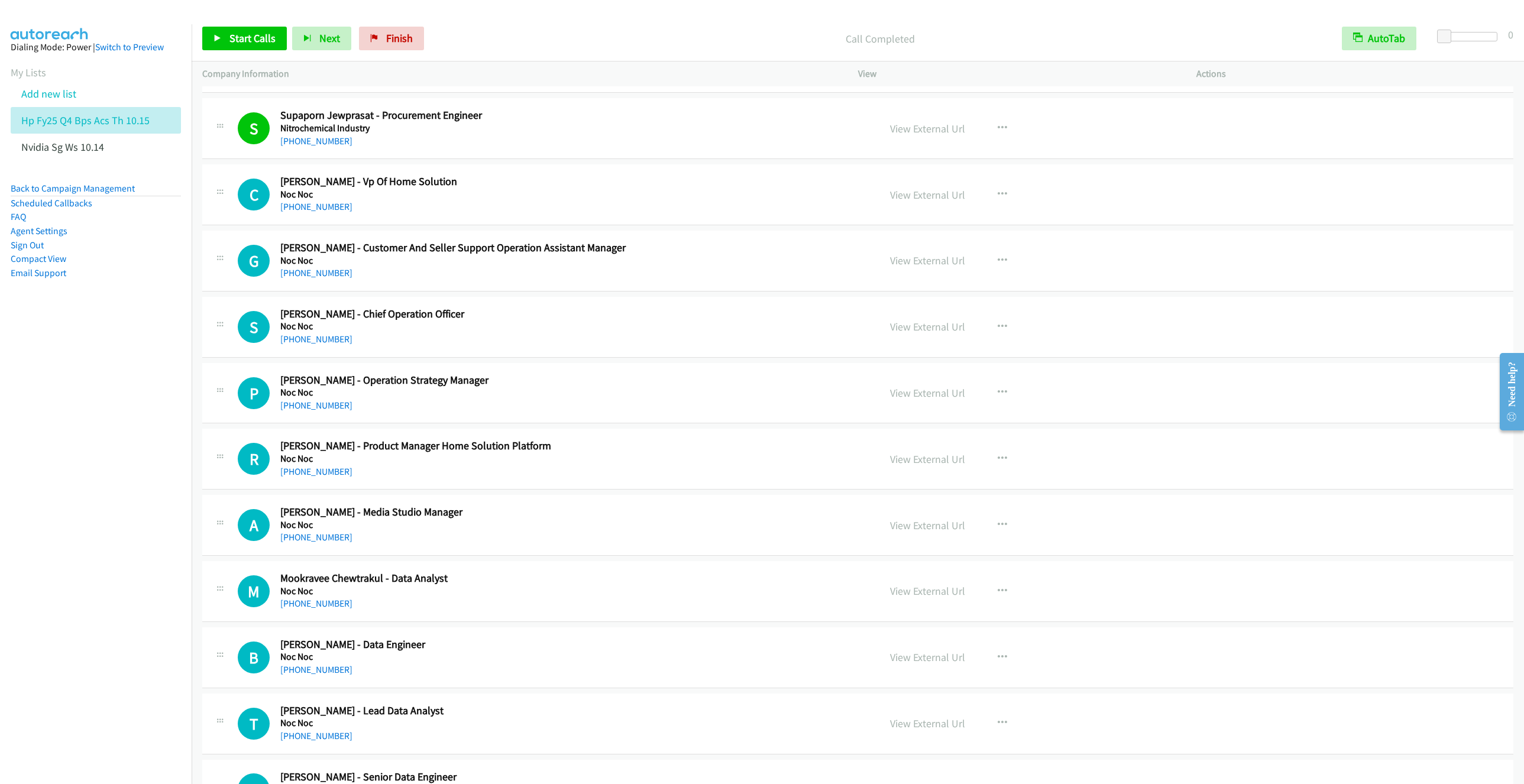
click at [832, 347] on div "S Callback Scheduled [PERSON_NAME] - Chief Operation Officer Noc Noc [GEOGRAPHI…" at bounding box center [553, 327] width 631 height 39
click at [997, 332] on icon "button" at bounding box center [1001, 327] width 9 height 9
click at [904, 415] on link "Start Calls Here" at bounding box center [938, 403] width 157 height 24
click at [260, 38] on span "Start Calls" at bounding box center [253, 38] width 46 height 14
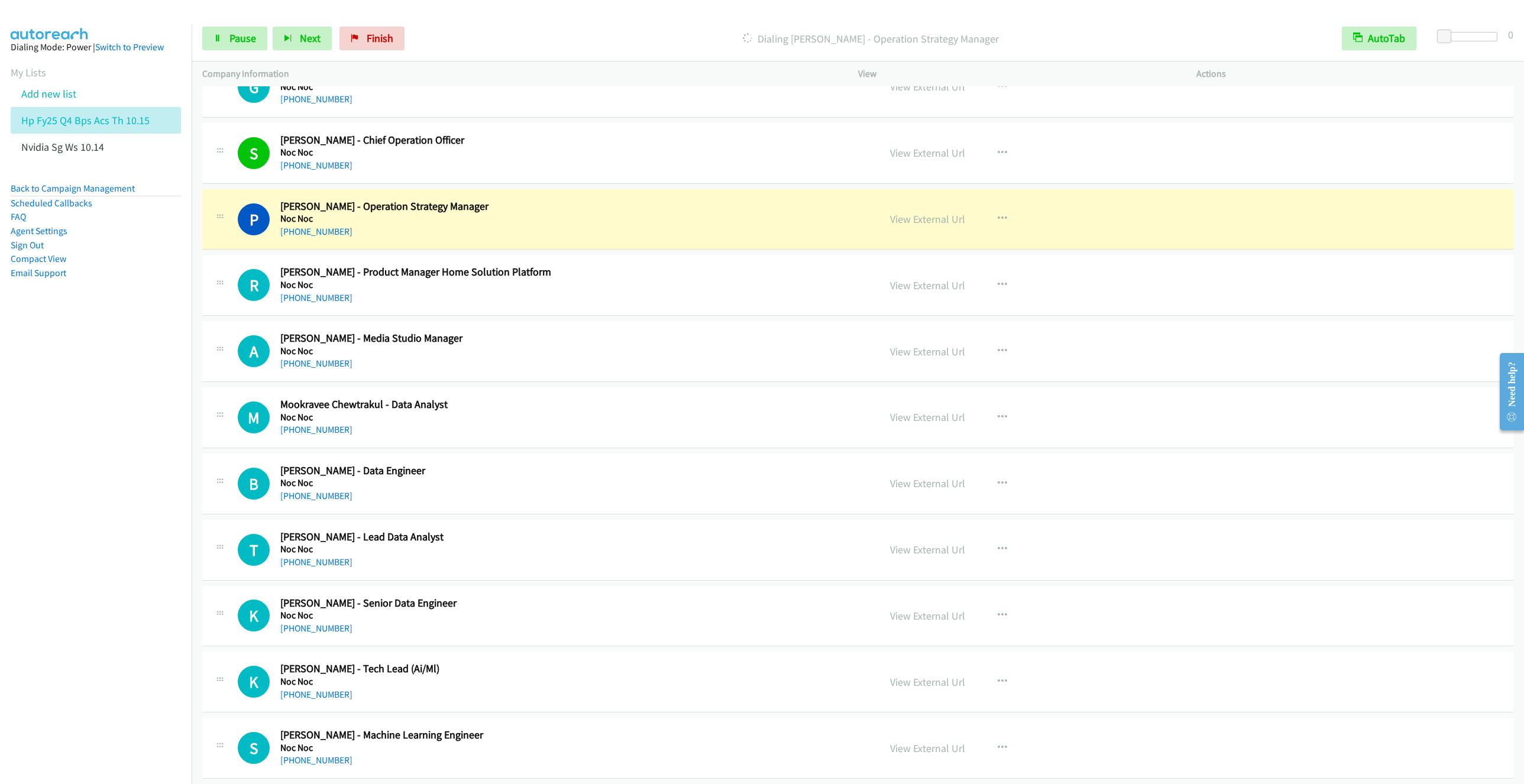
scroll to position [5851, 0]
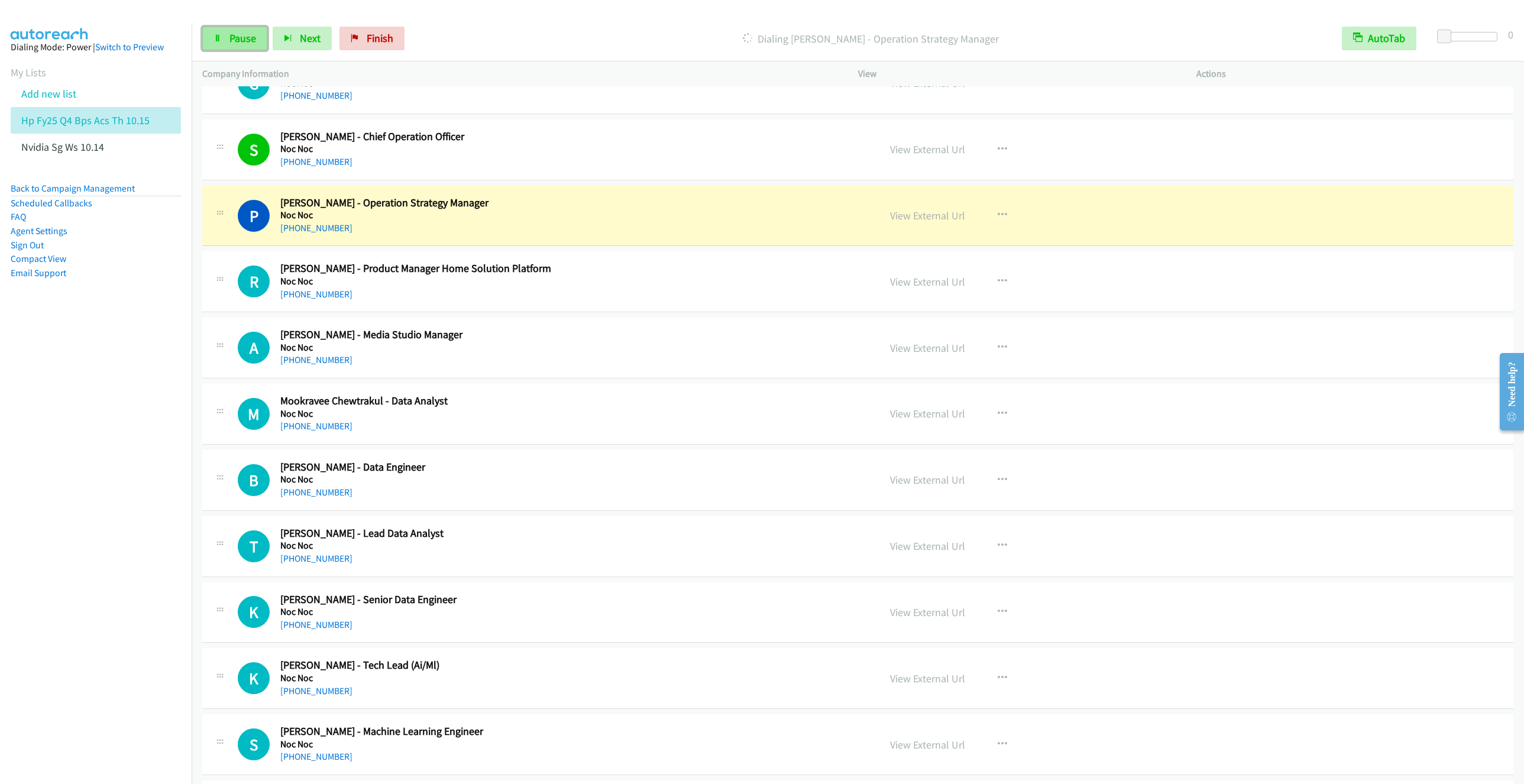
click at [240, 34] on span "Pause" at bounding box center [243, 38] width 27 height 14
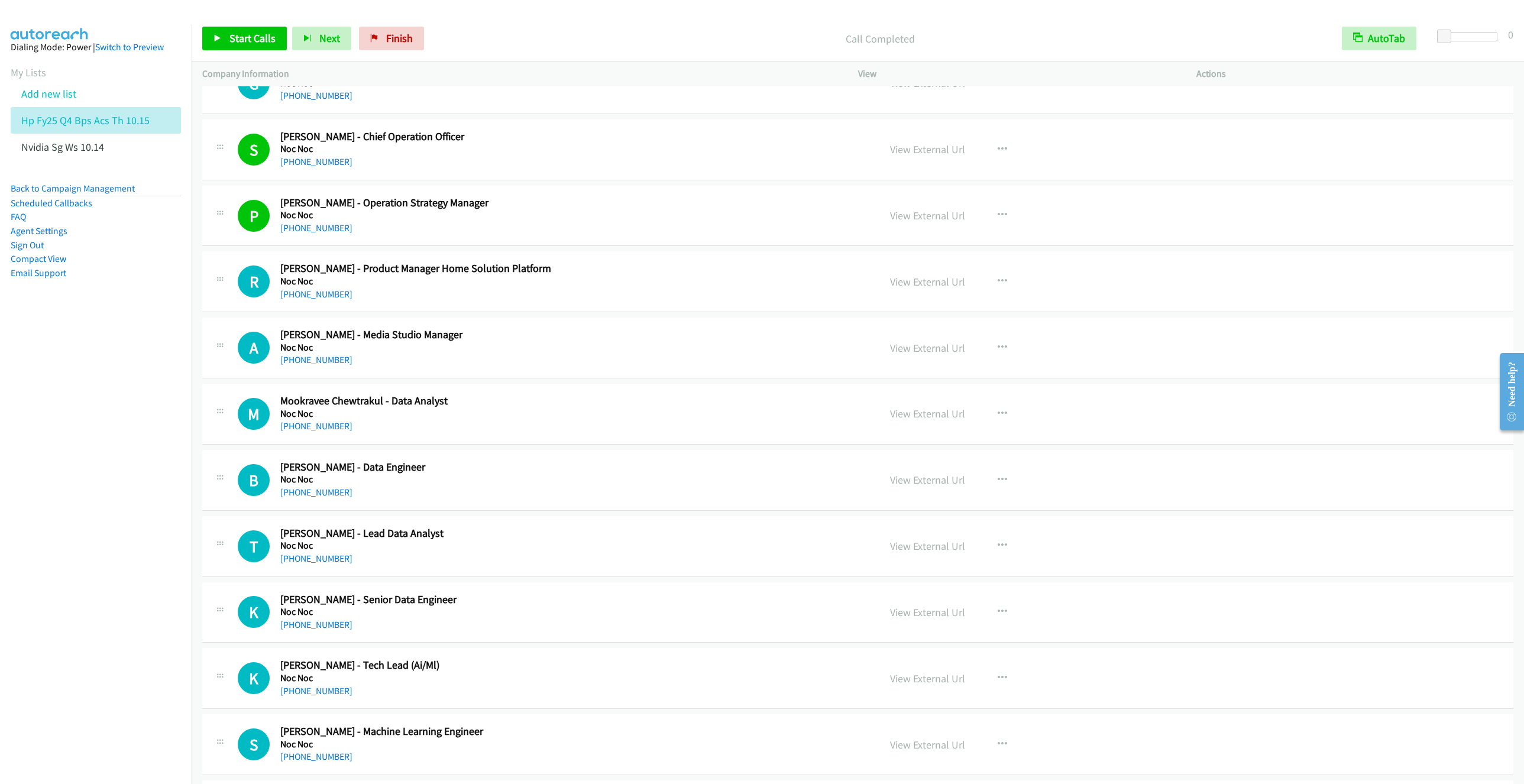
click at [680, 302] on div "[PHONE_NUMBER]" at bounding box center [494, 295] width 429 height 14
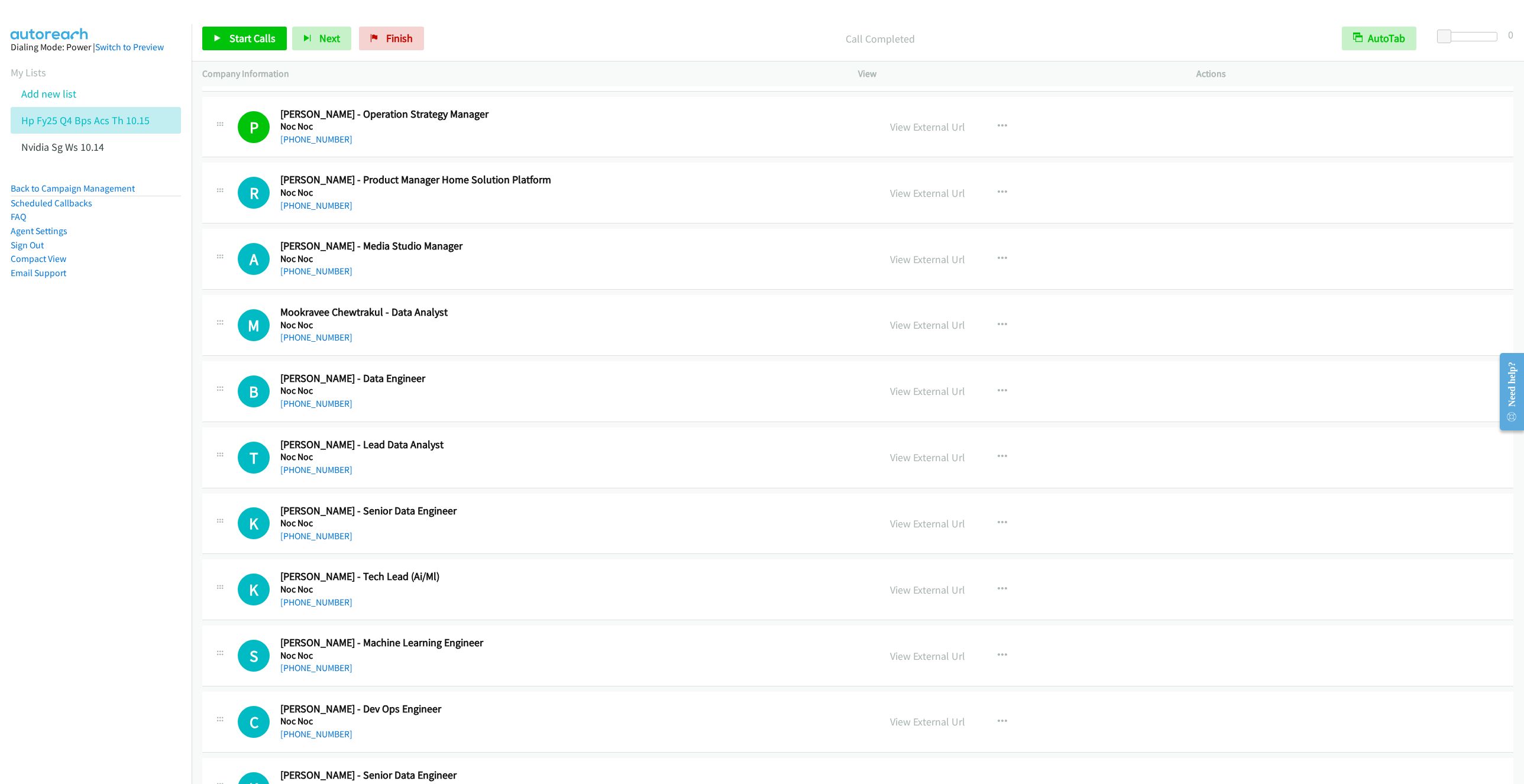
scroll to position [6028, 0]
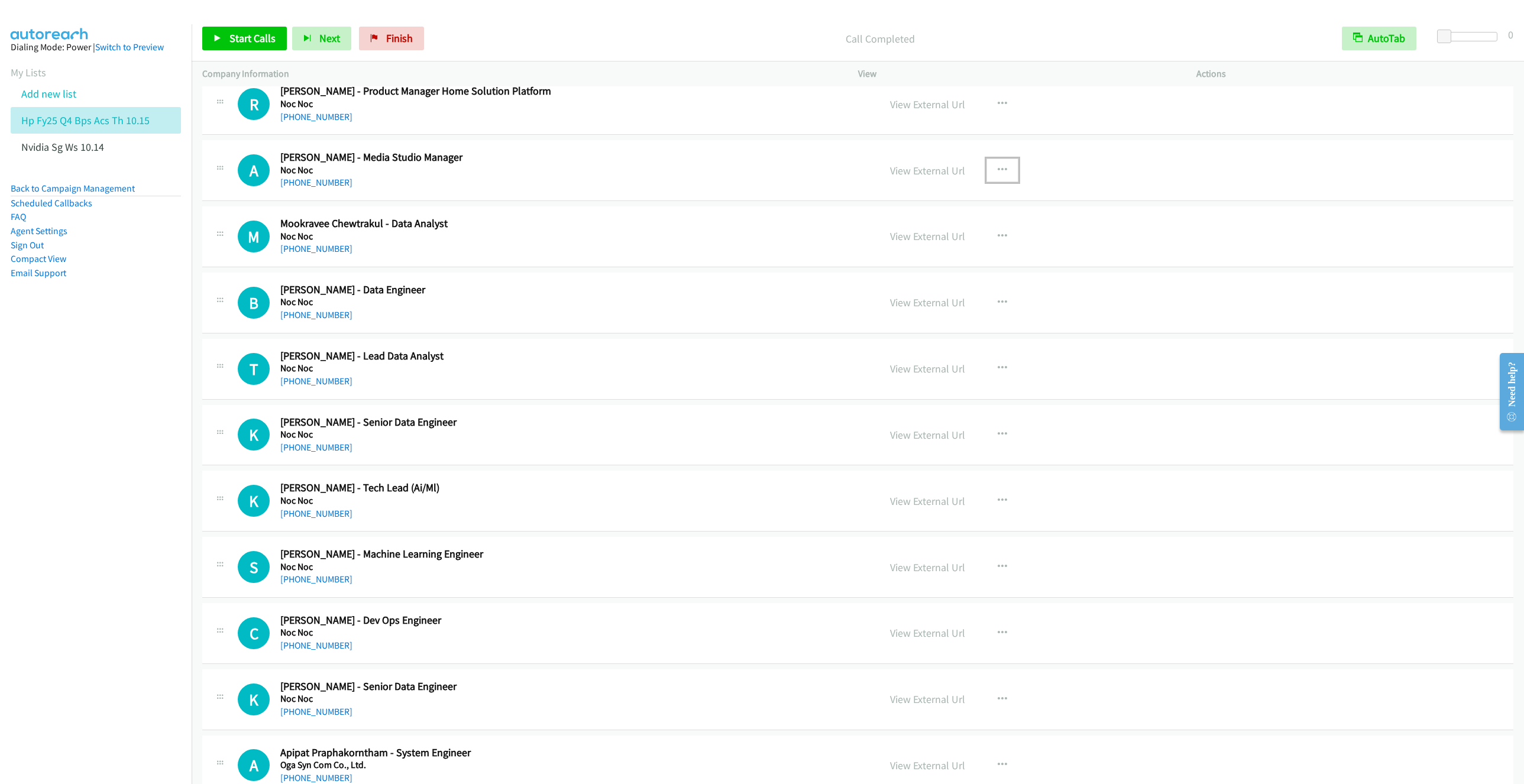
click at [1006, 182] on button "button" at bounding box center [1002, 171] width 32 height 24
click at [924, 260] on link "Start Calls Here" at bounding box center [938, 248] width 157 height 24
click at [240, 43] on span "Start Calls" at bounding box center [253, 38] width 46 height 14
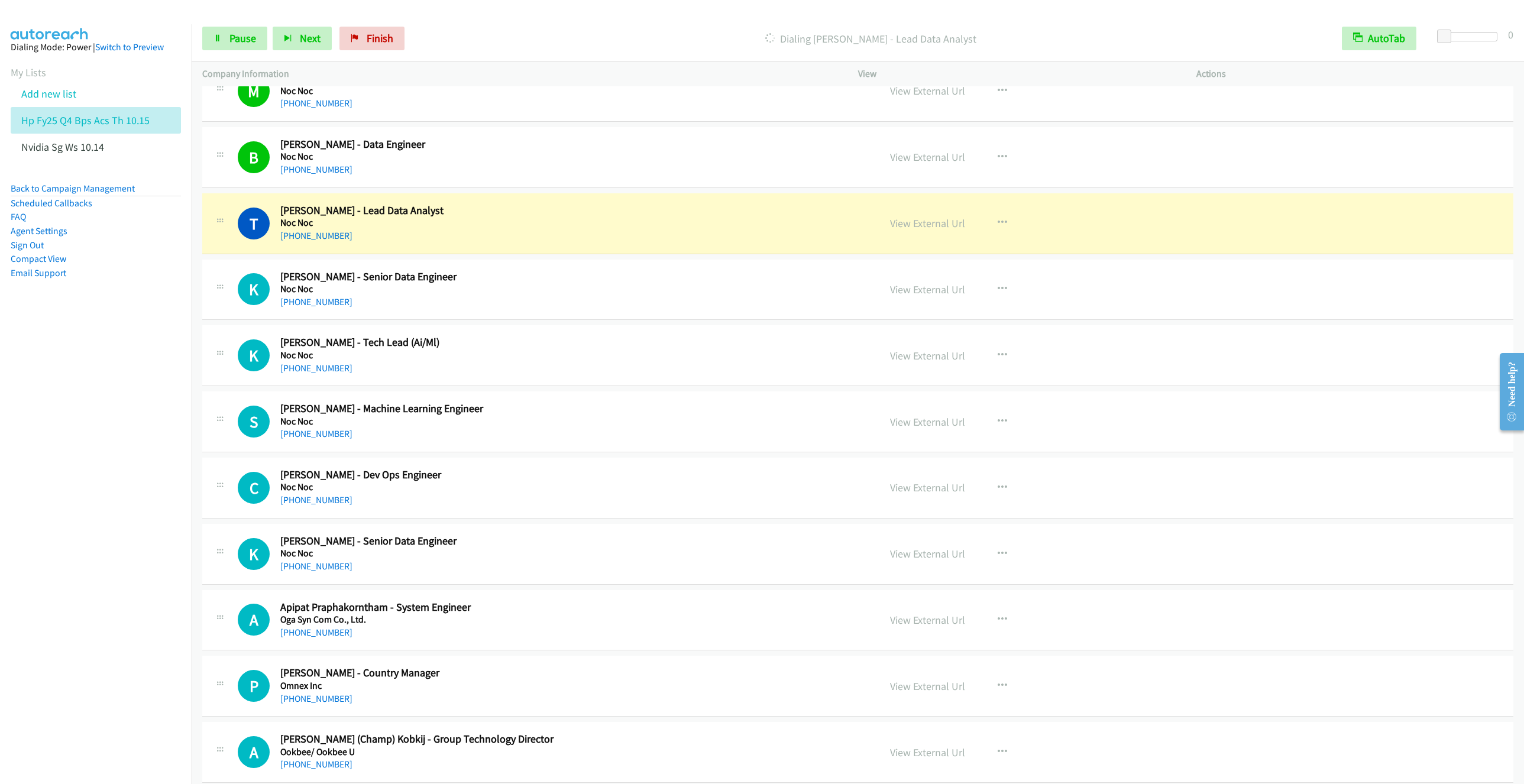
scroll to position [6205, 0]
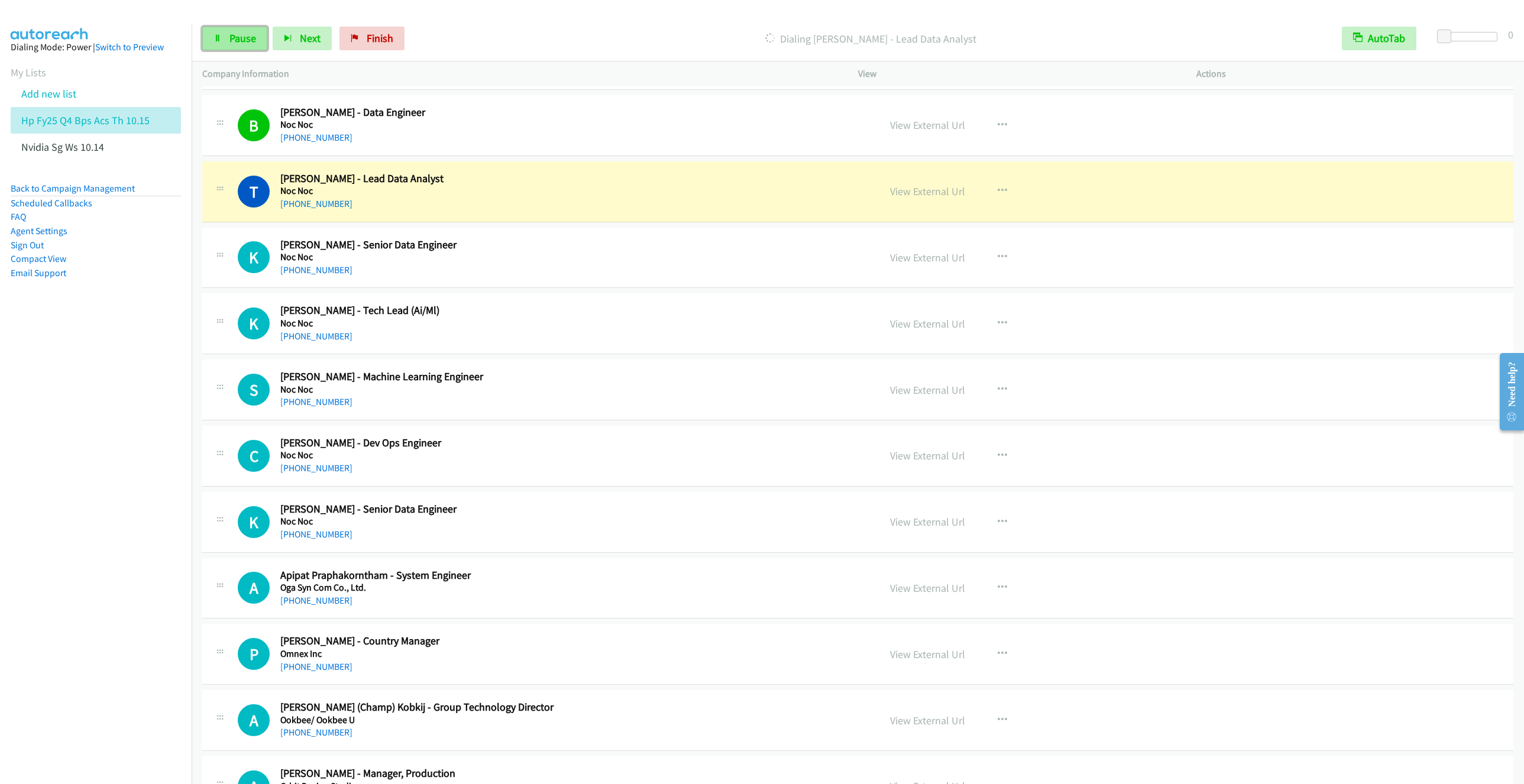
click at [242, 39] on span "Pause" at bounding box center [243, 38] width 27 height 14
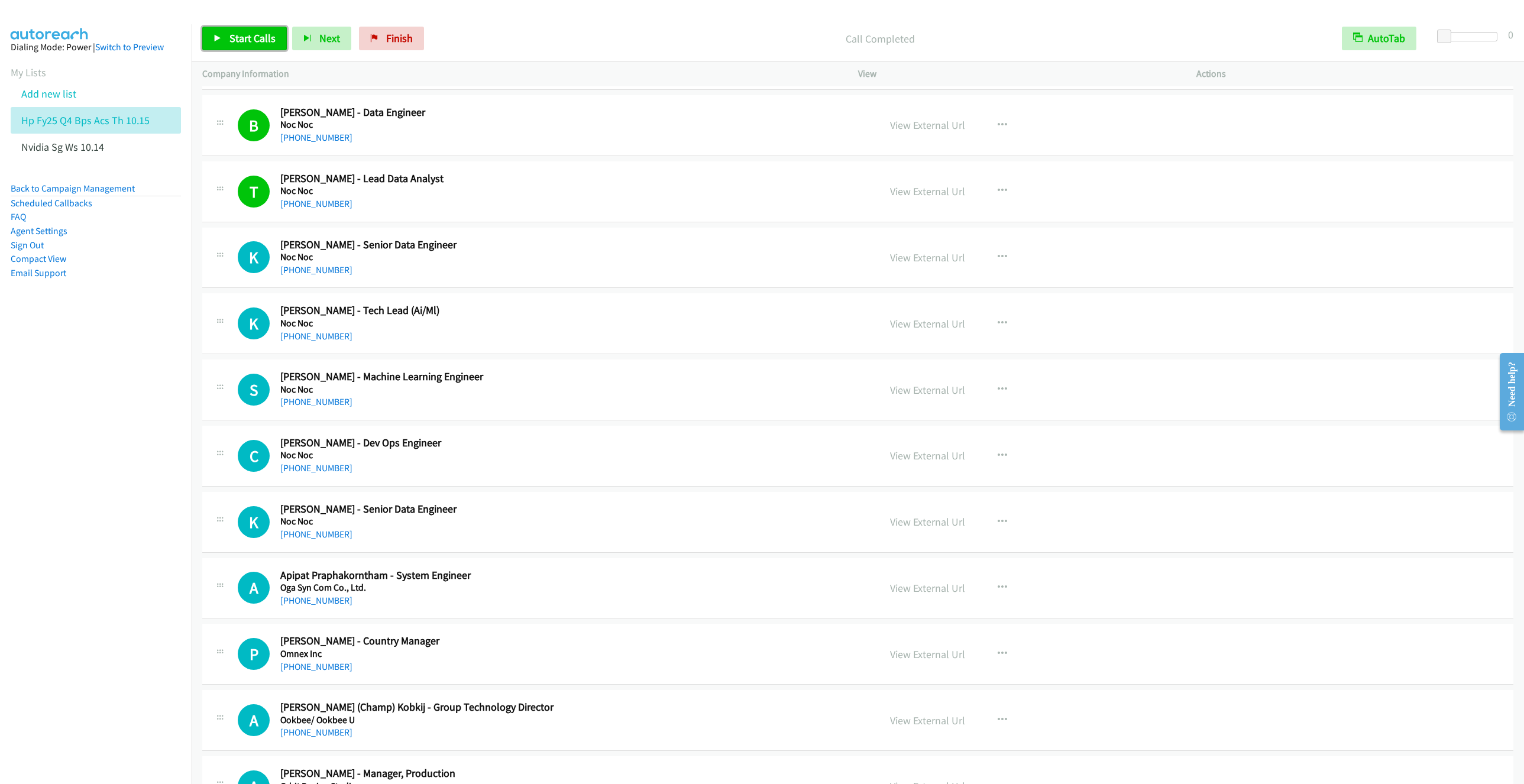
click at [240, 30] on link "Start Calls" at bounding box center [244, 39] width 85 height 24
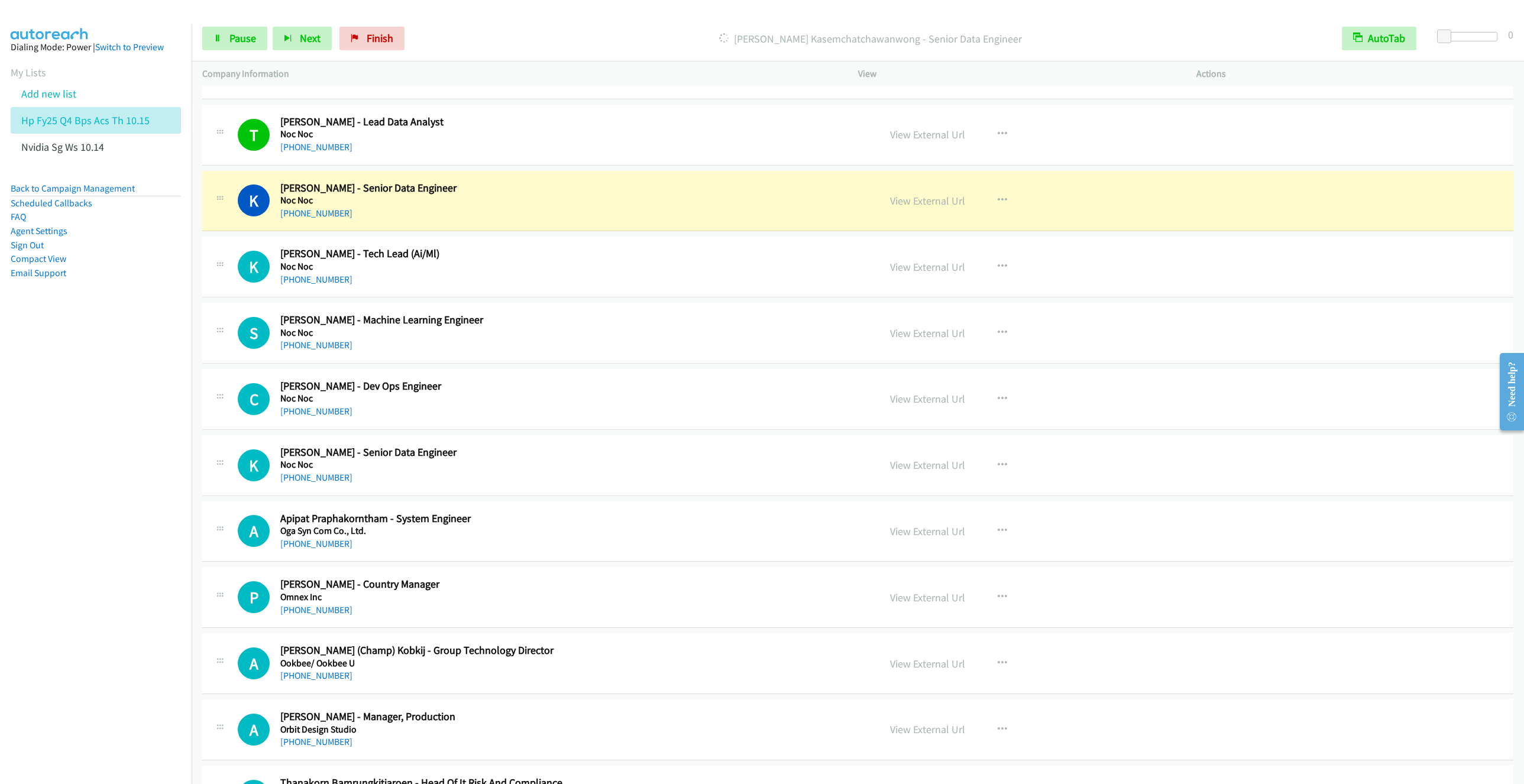
scroll to position [6294, 0]
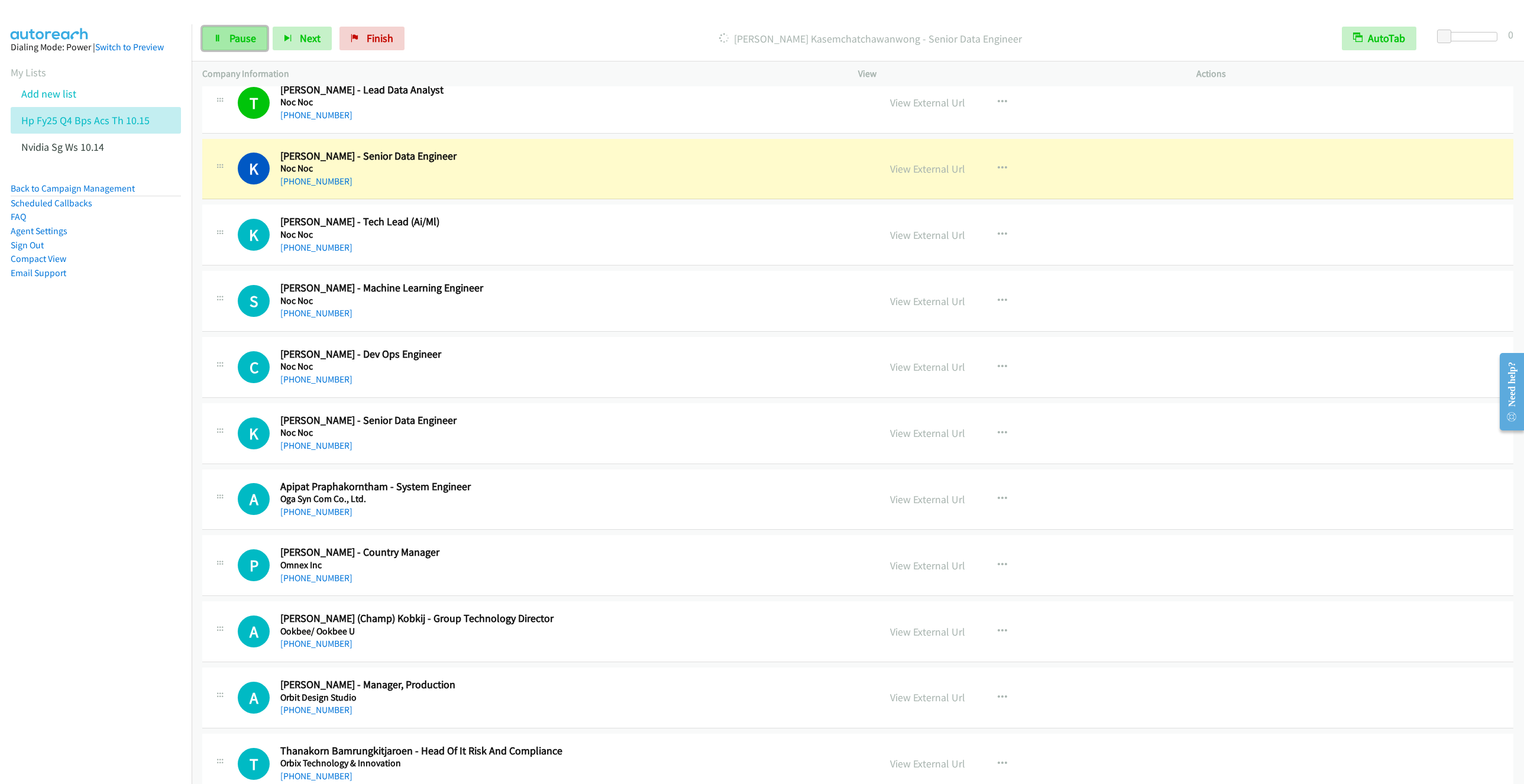
click at [240, 41] on span "Pause" at bounding box center [243, 38] width 27 height 14
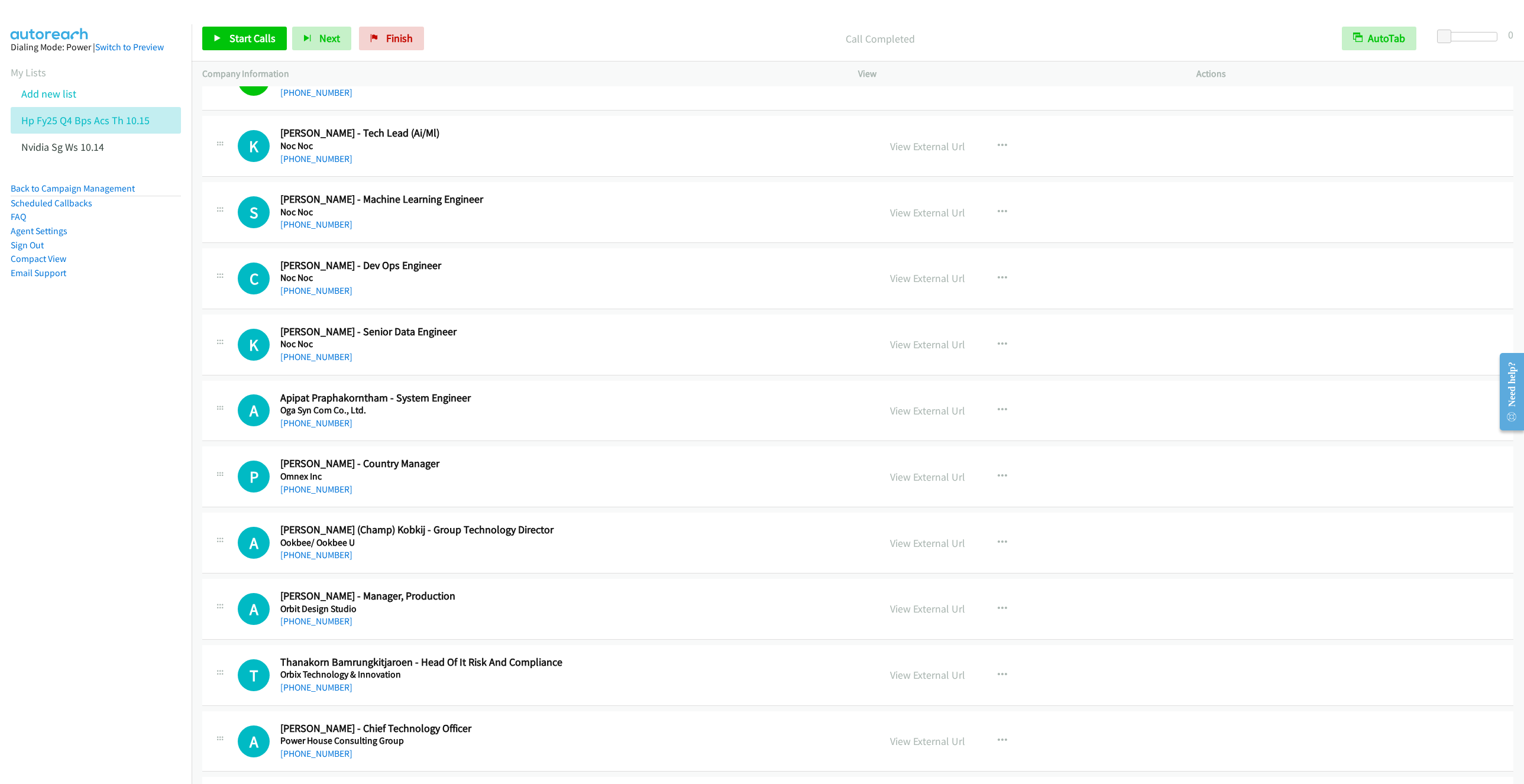
scroll to position [6472, 0]
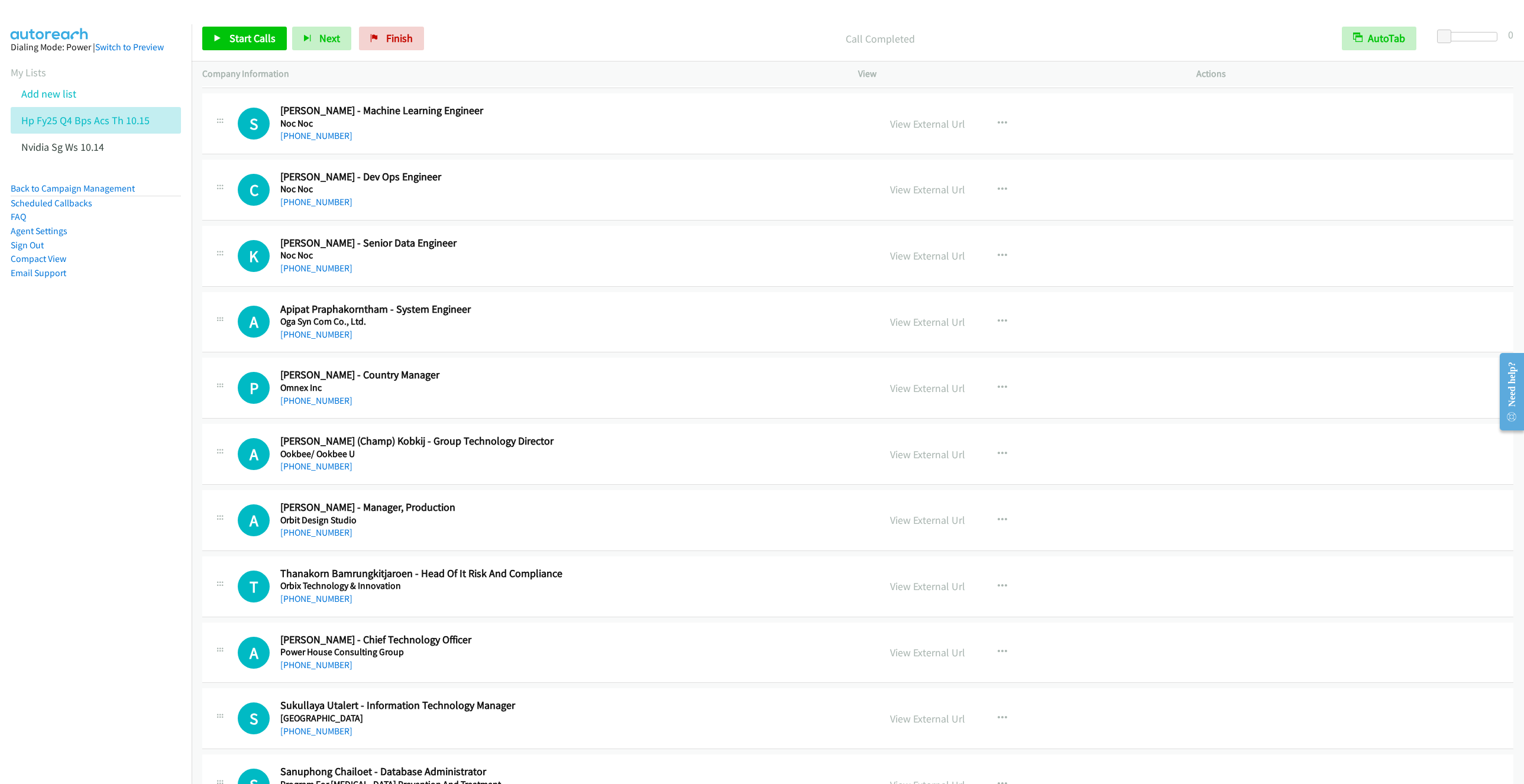
click at [627, 276] on div "[PHONE_NUMBER]" at bounding box center [494, 269] width 429 height 14
click at [997, 327] on icon "button" at bounding box center [1001, 321] width 9 height 9
click at [901, 410] on link "Start Calls Here" at bounding box center [938, 399] width 157 height 24
click at [238, 36] on span "Start Calls" at bounding box center [253, 38] width 46 height 14
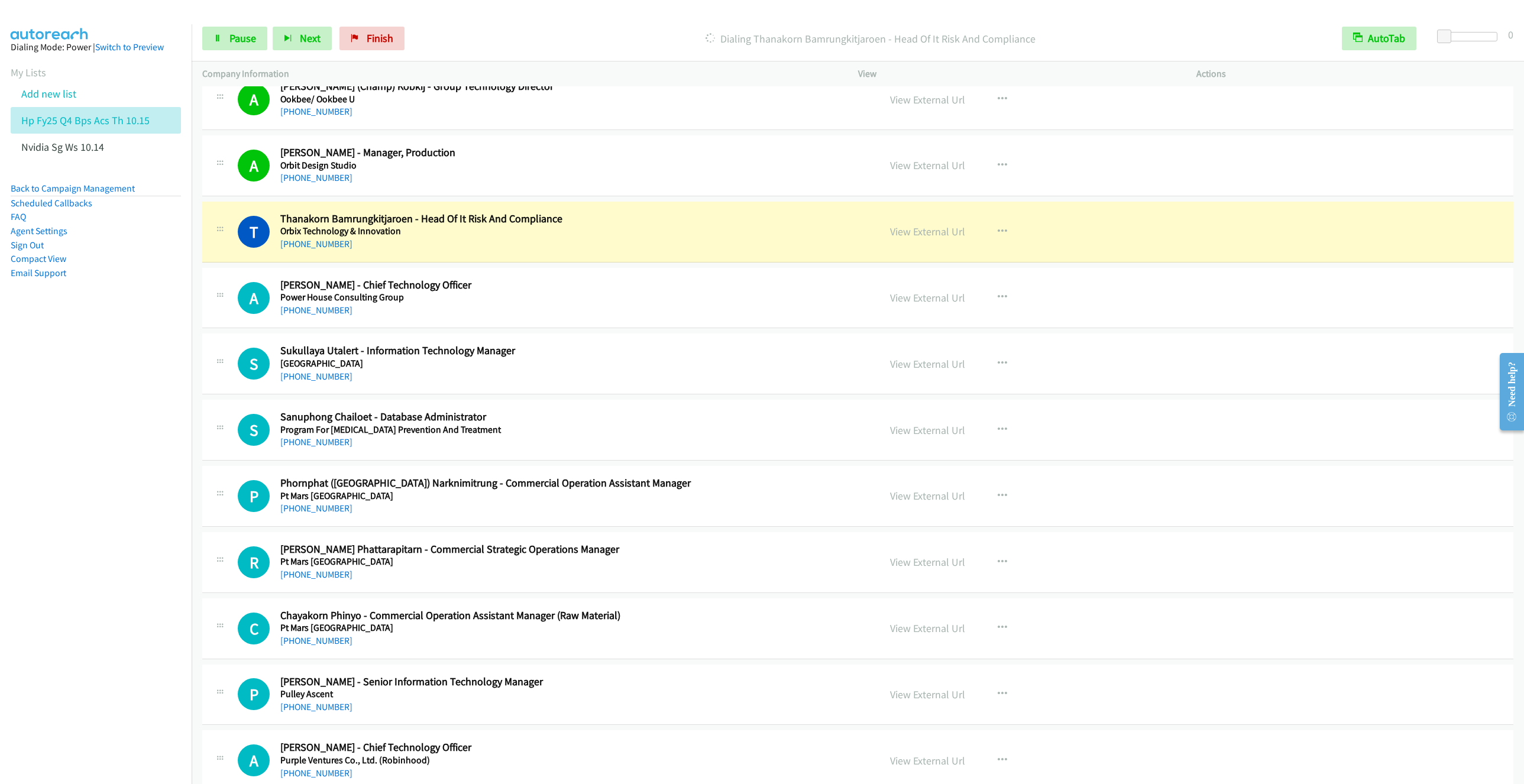
scroll to position [6914, 0]
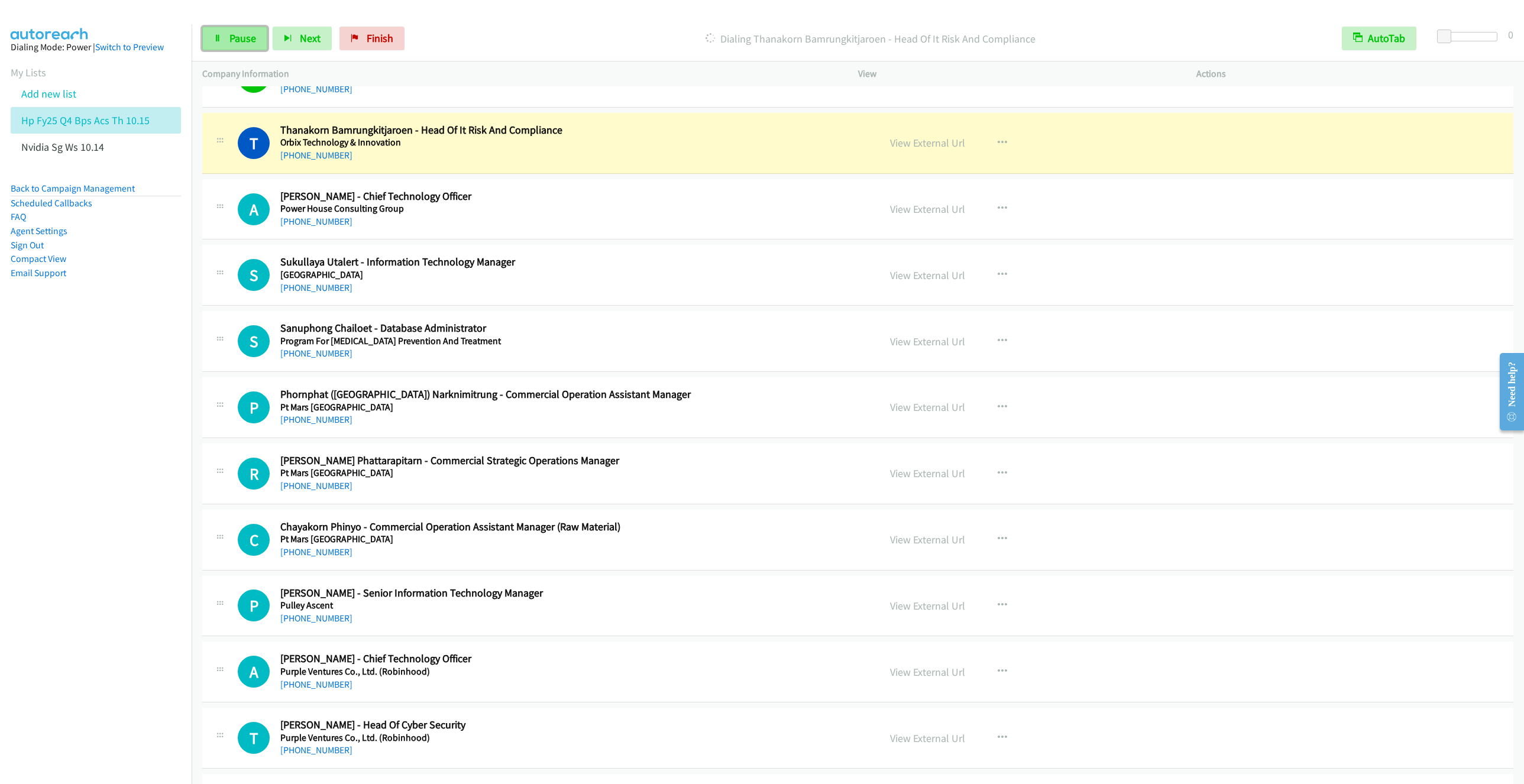
click at [220, 44] on link "Pause" at bounding box center [234, 39] width 65 height 24
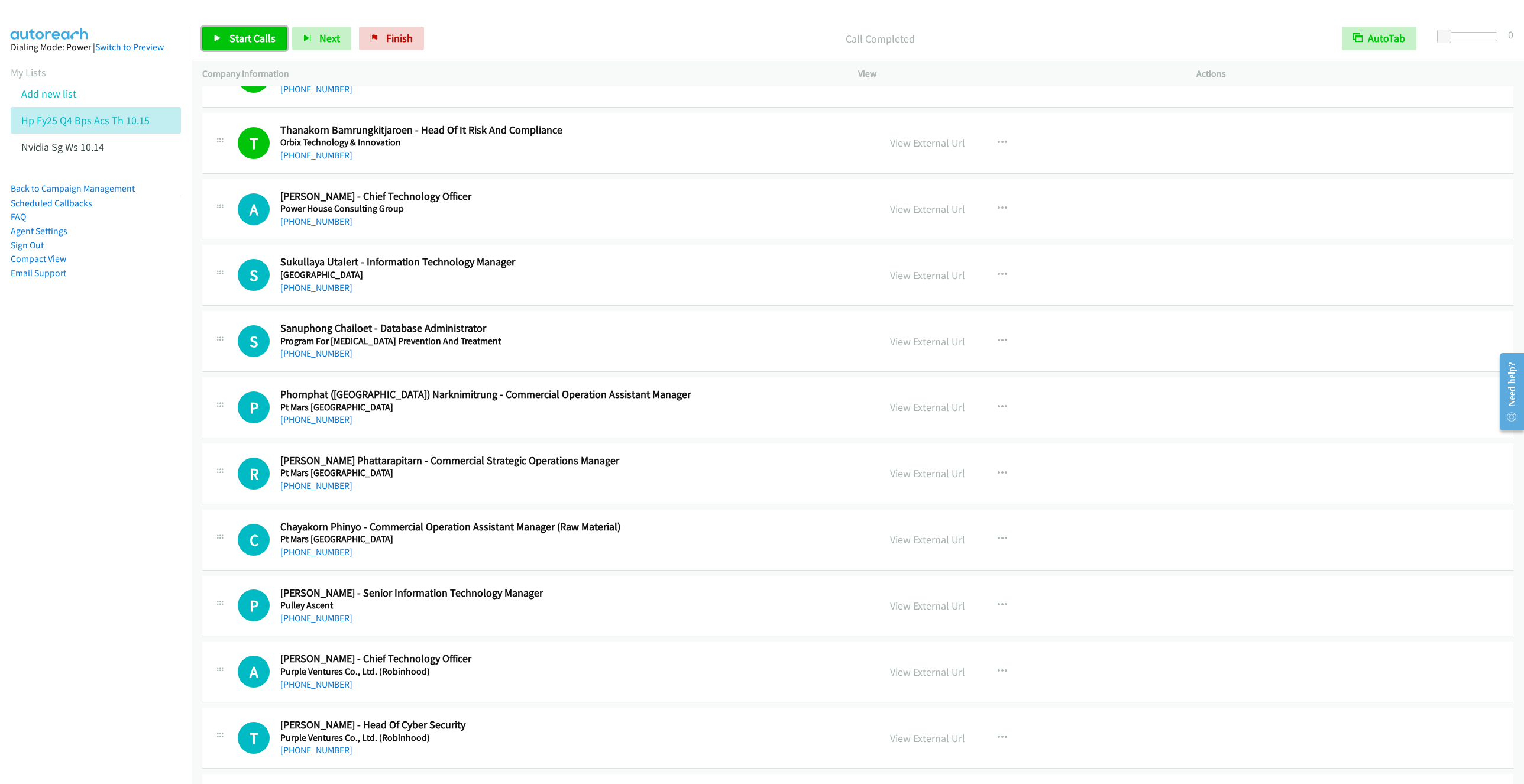
click at [237, 36] on span "Start Calls" at bounding box center [253, 38] width 46 height 14
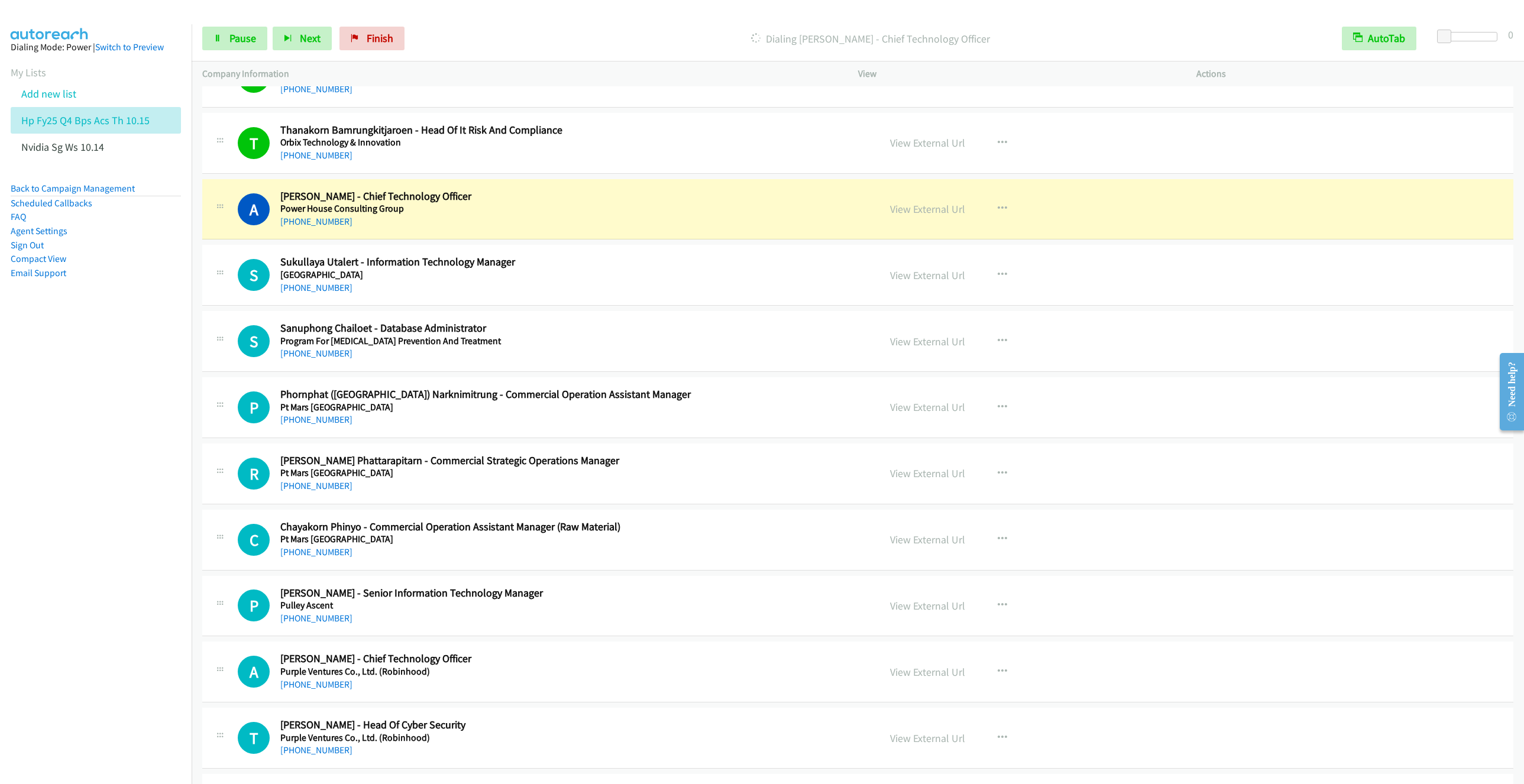
scroll to position [7003, 0]
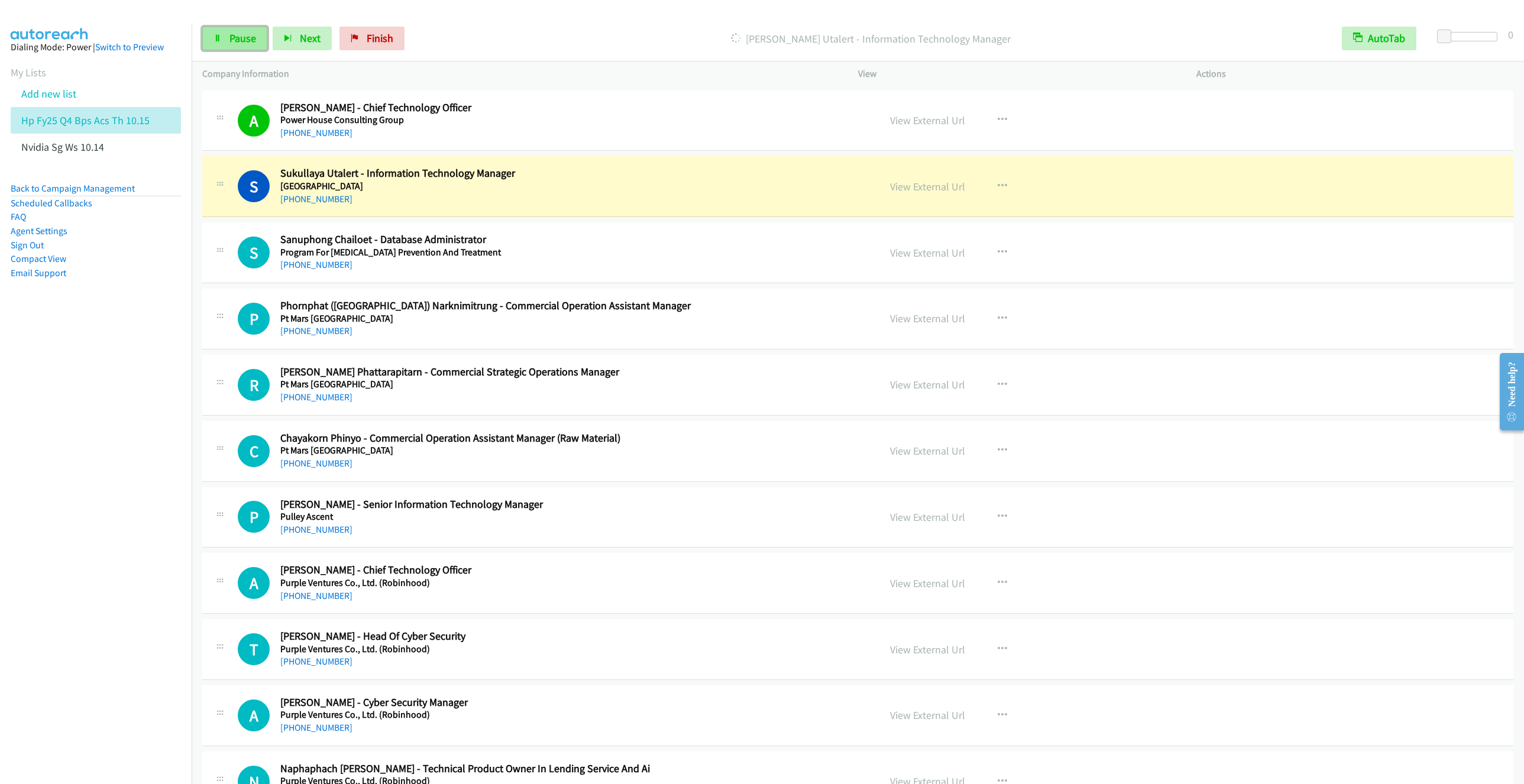
click at [222, 41] on link "Pause" at bounding box center [234, 39] width 65 height 24
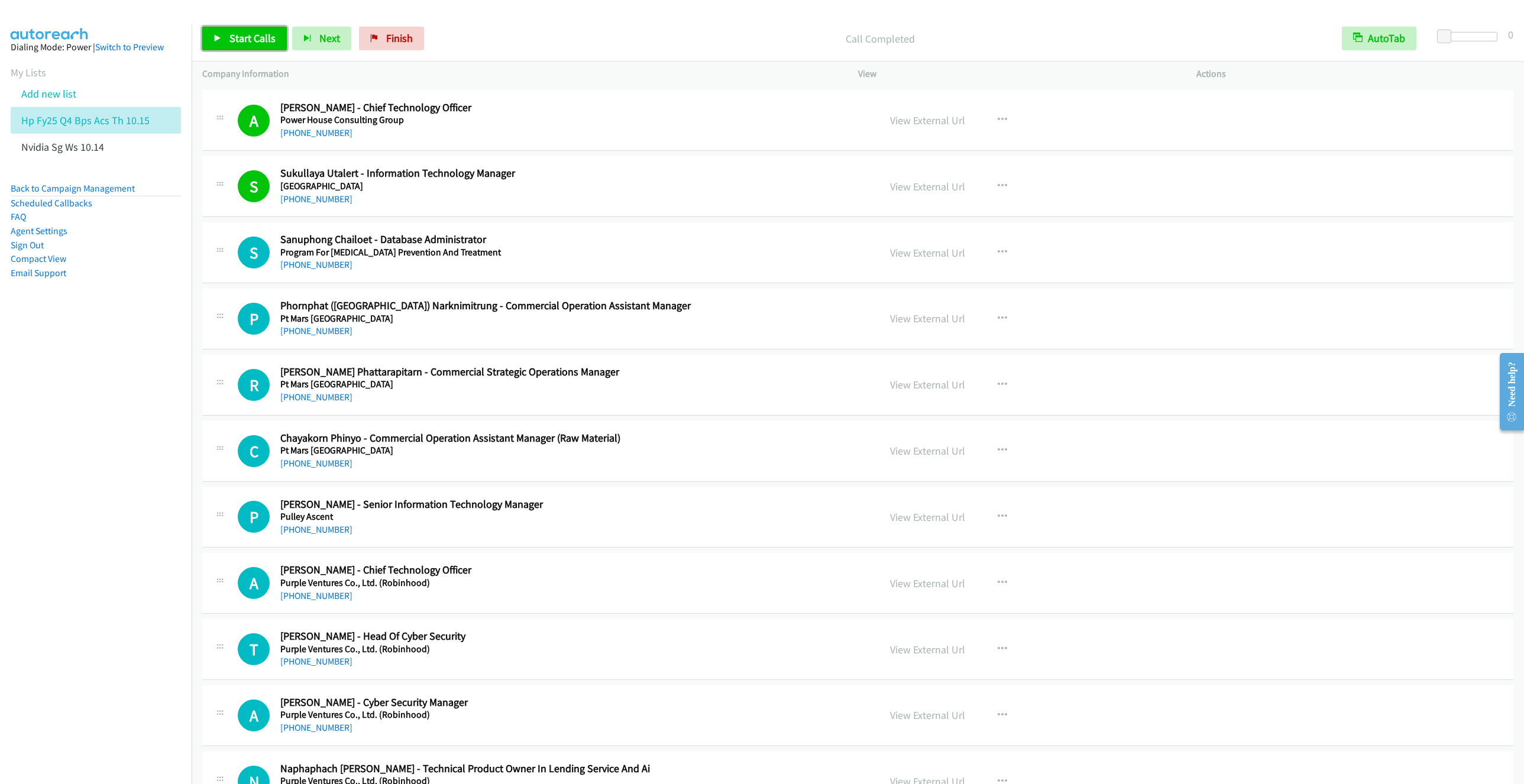
click at [222, 43] on link "Start Calls" at bounding box center [244, 39] width 85 height 24
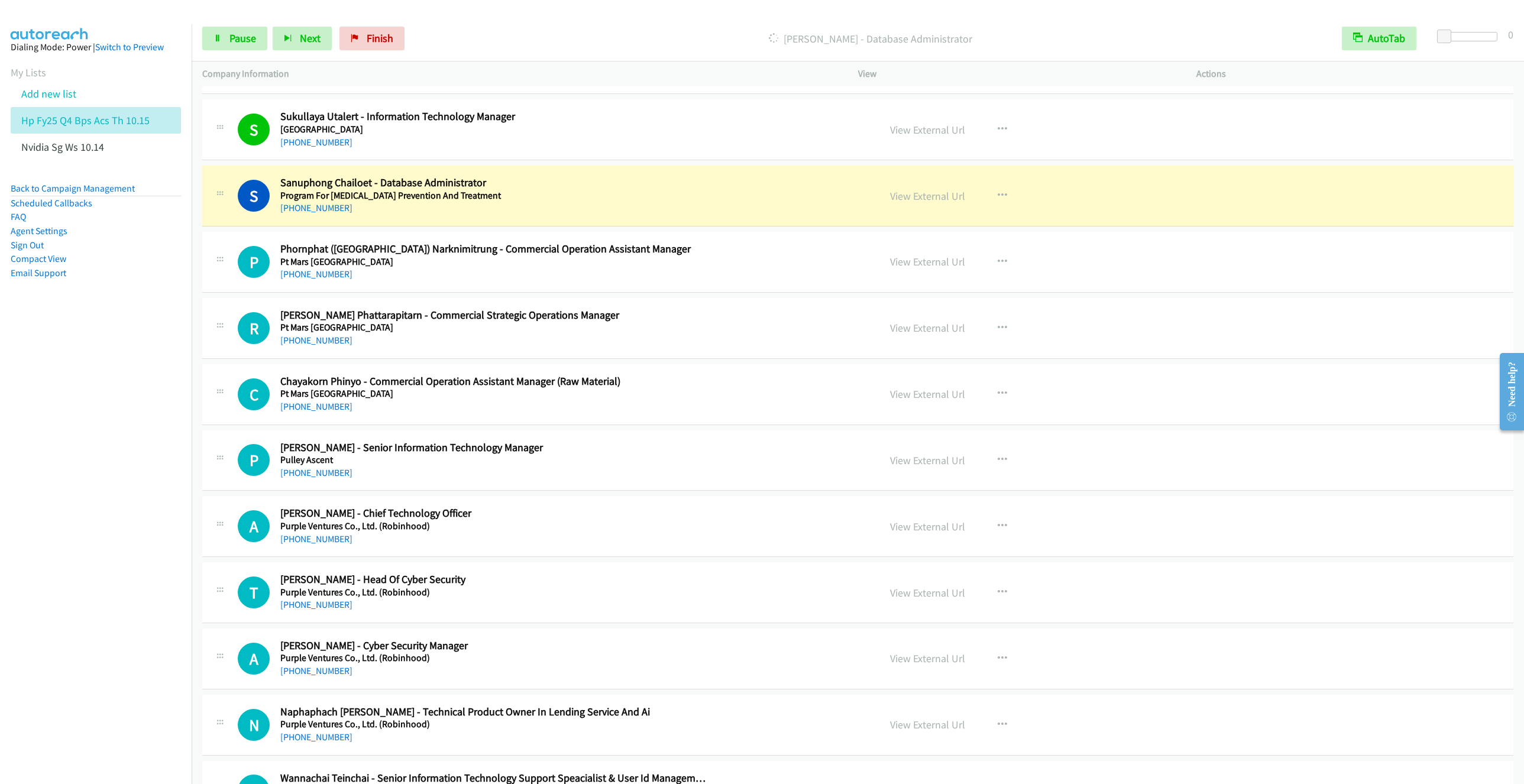
scroll to position [7092, 0]
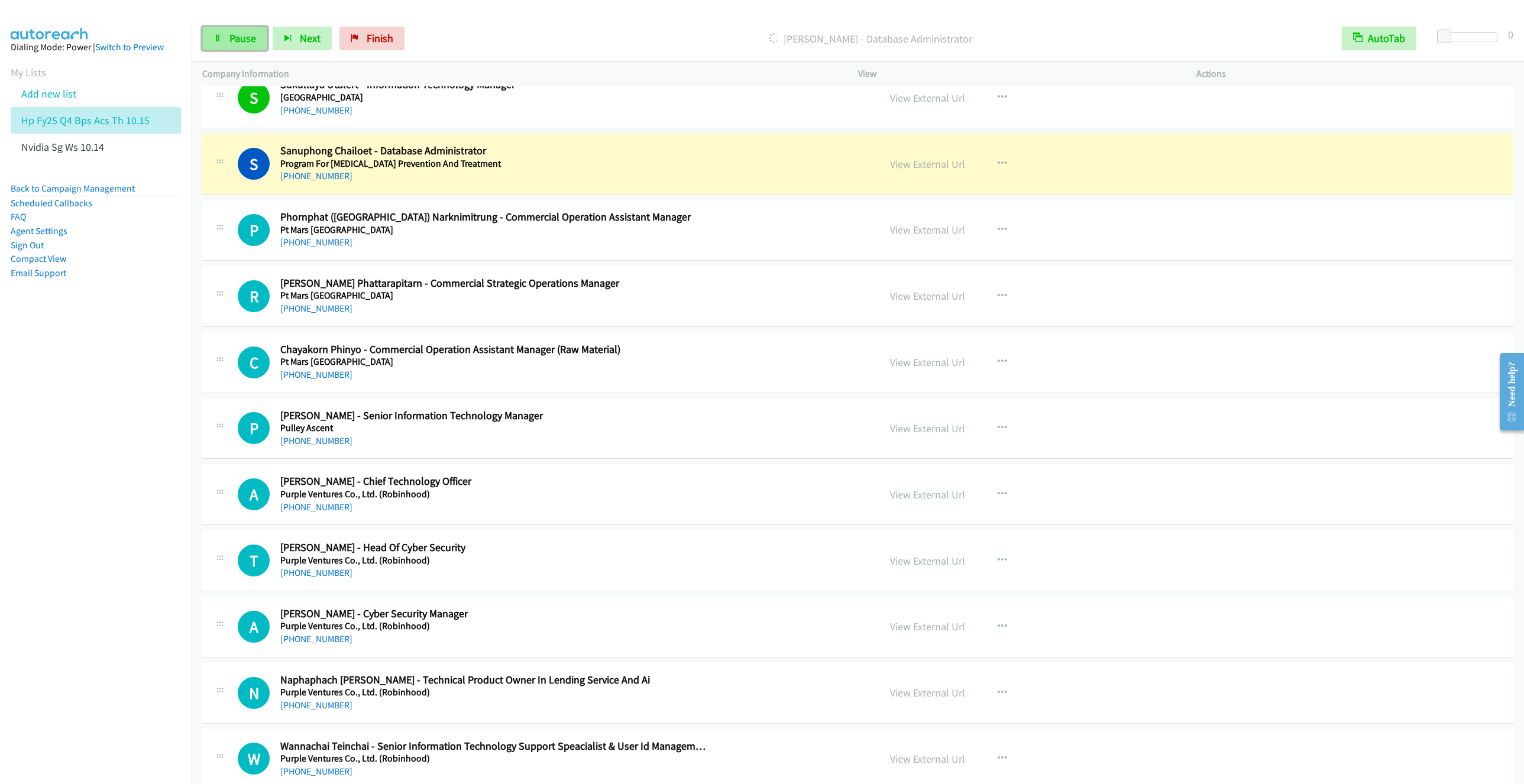
click at [237, 36] on span "Pause" at bounding box center [243, 38] width 27 height 14
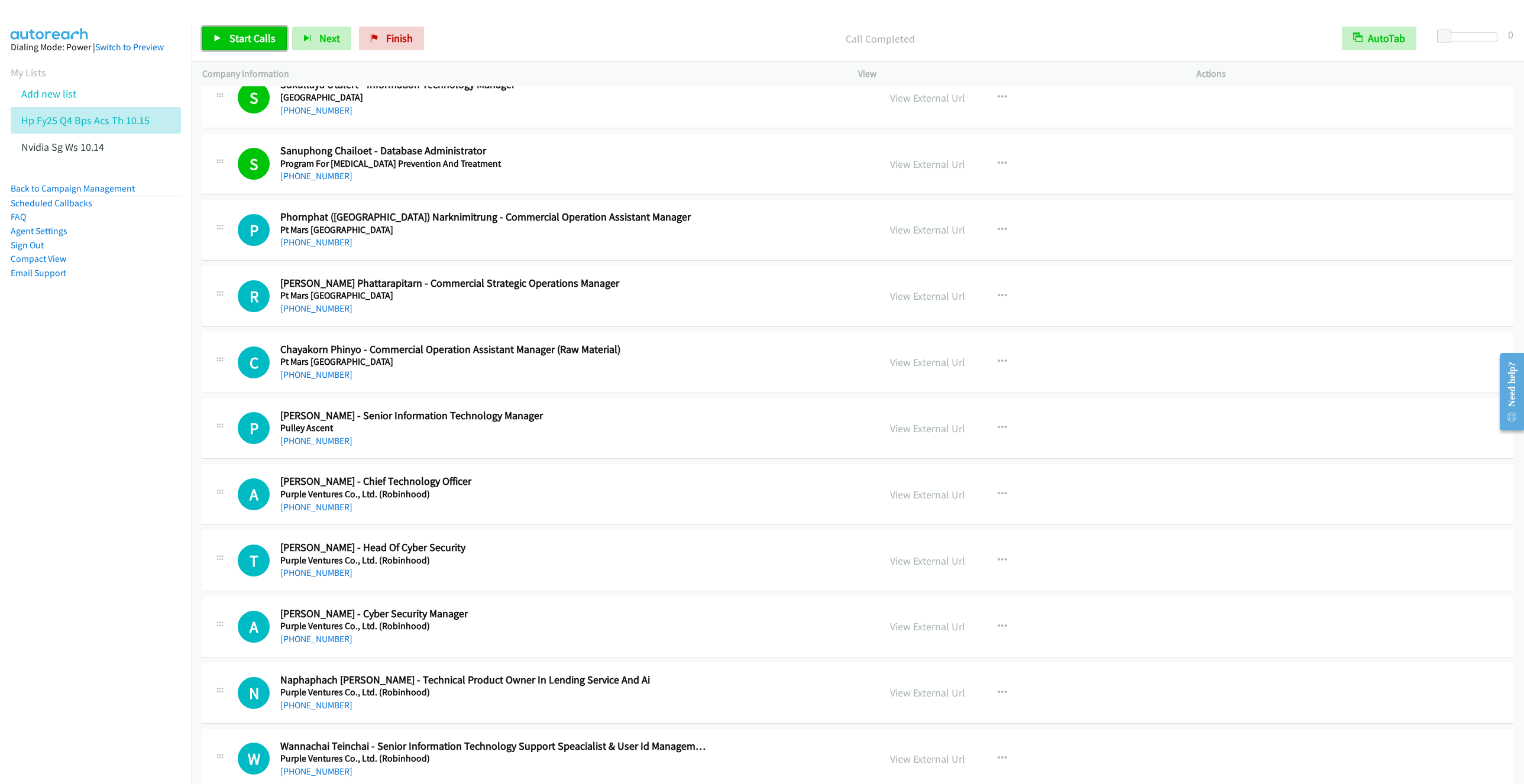
click at [234, 48] on link "Start Calls" at bounding box center [244, 39] width 85 height 24
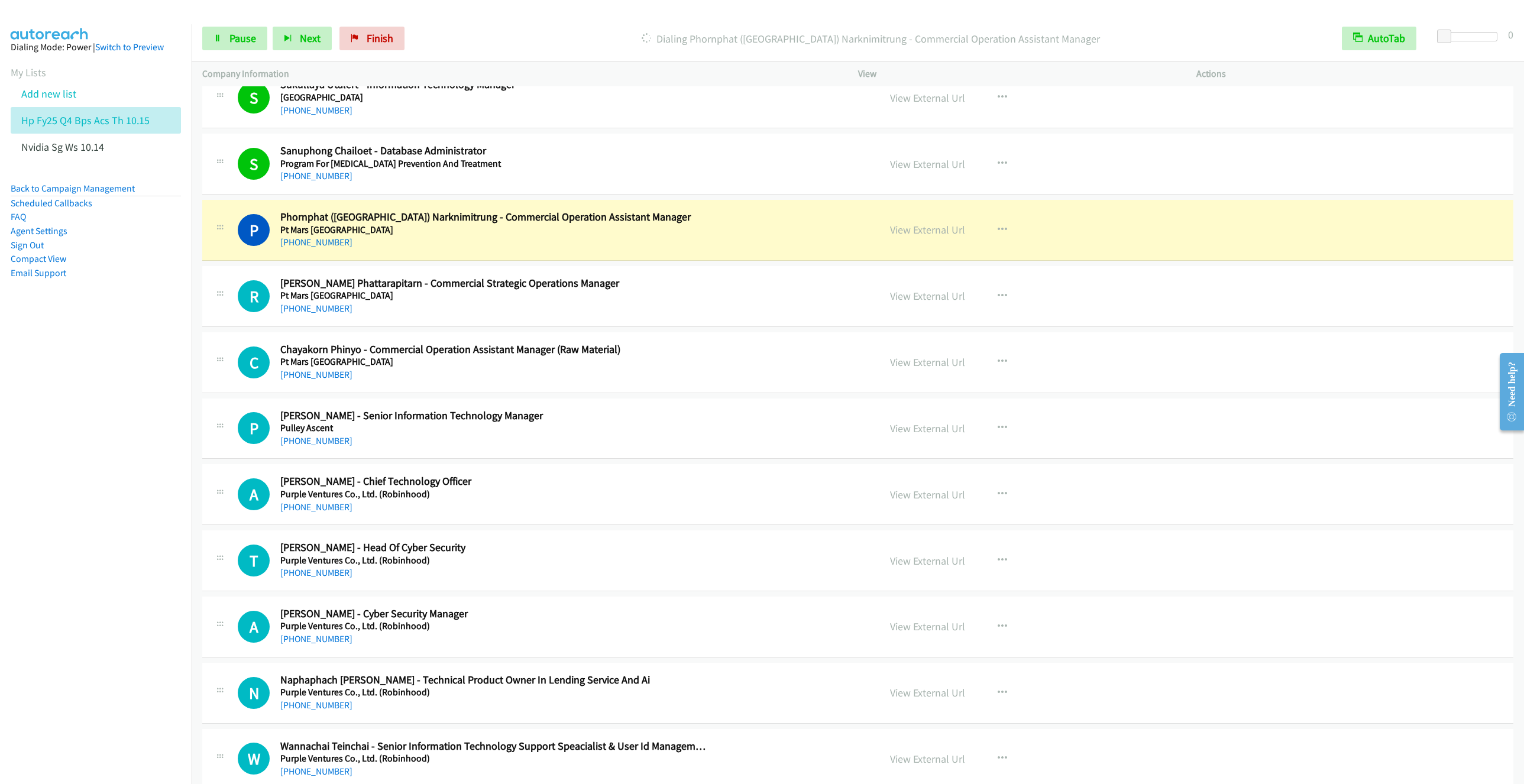
scroll to position [7181, 0]
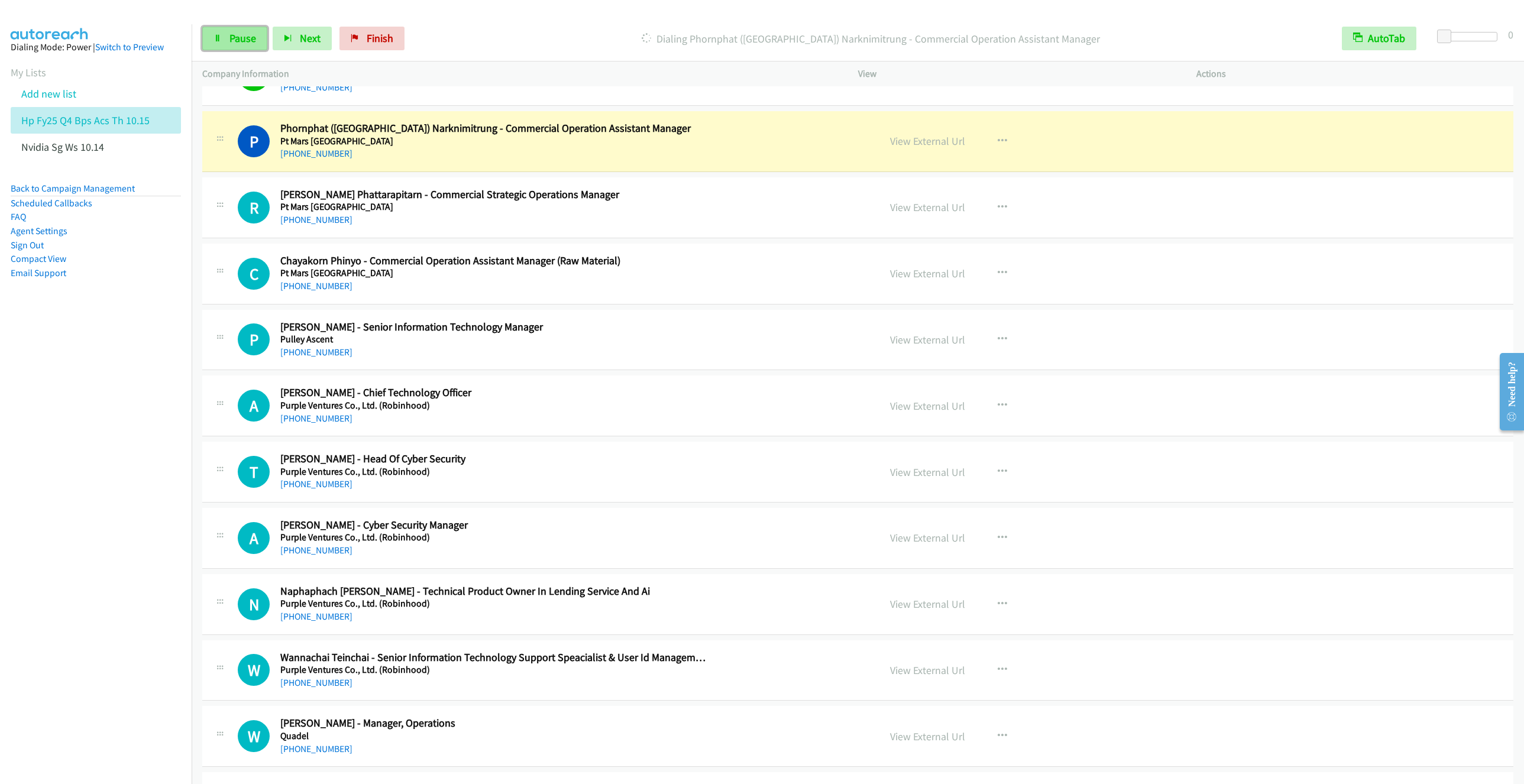
click at [233, 46] on link "Pause" at bounding box center [234, 39] width 65 height 24
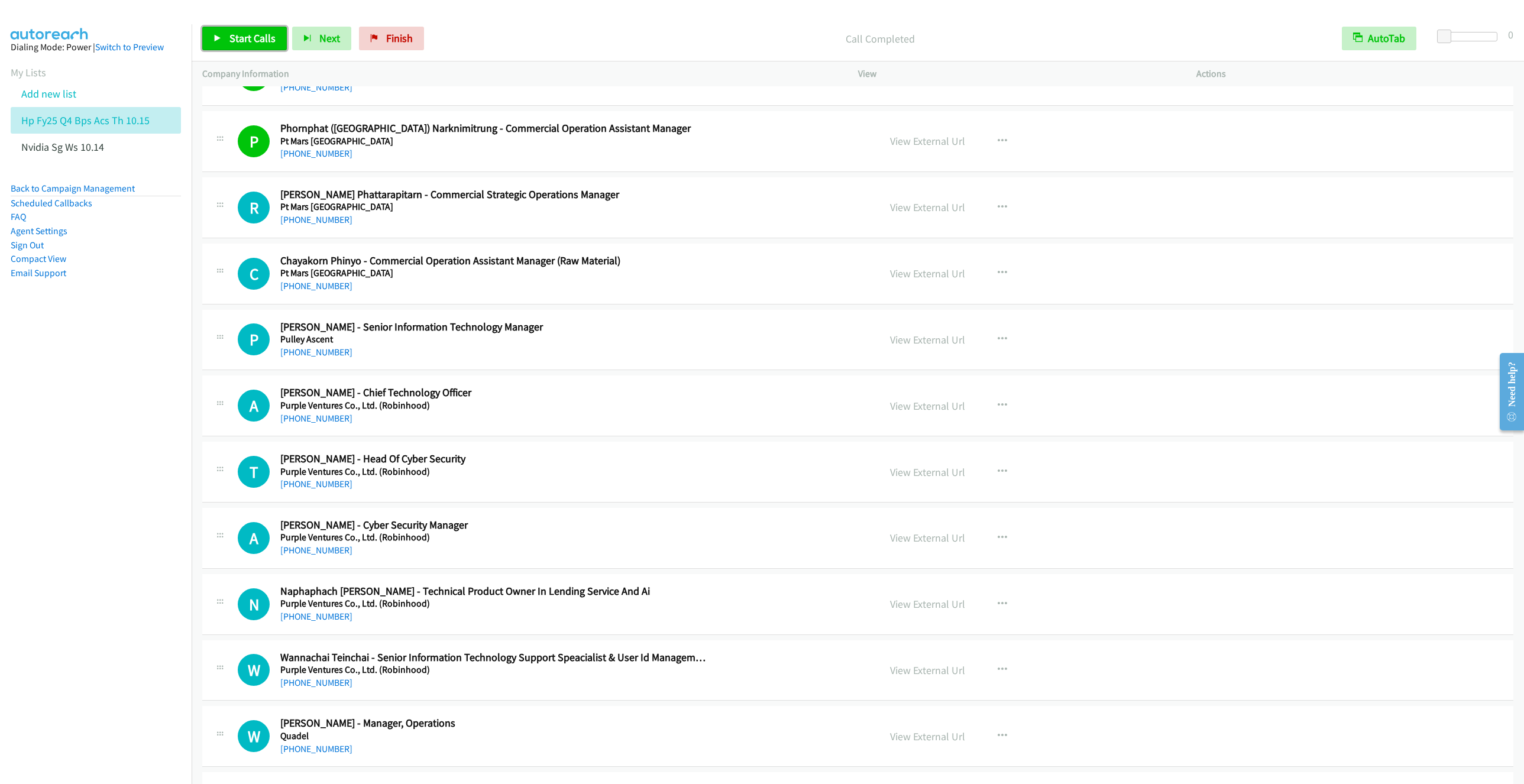
click at [253, 48] on link "Start Calls" at bounding box center [244, 39] width 85 height 24
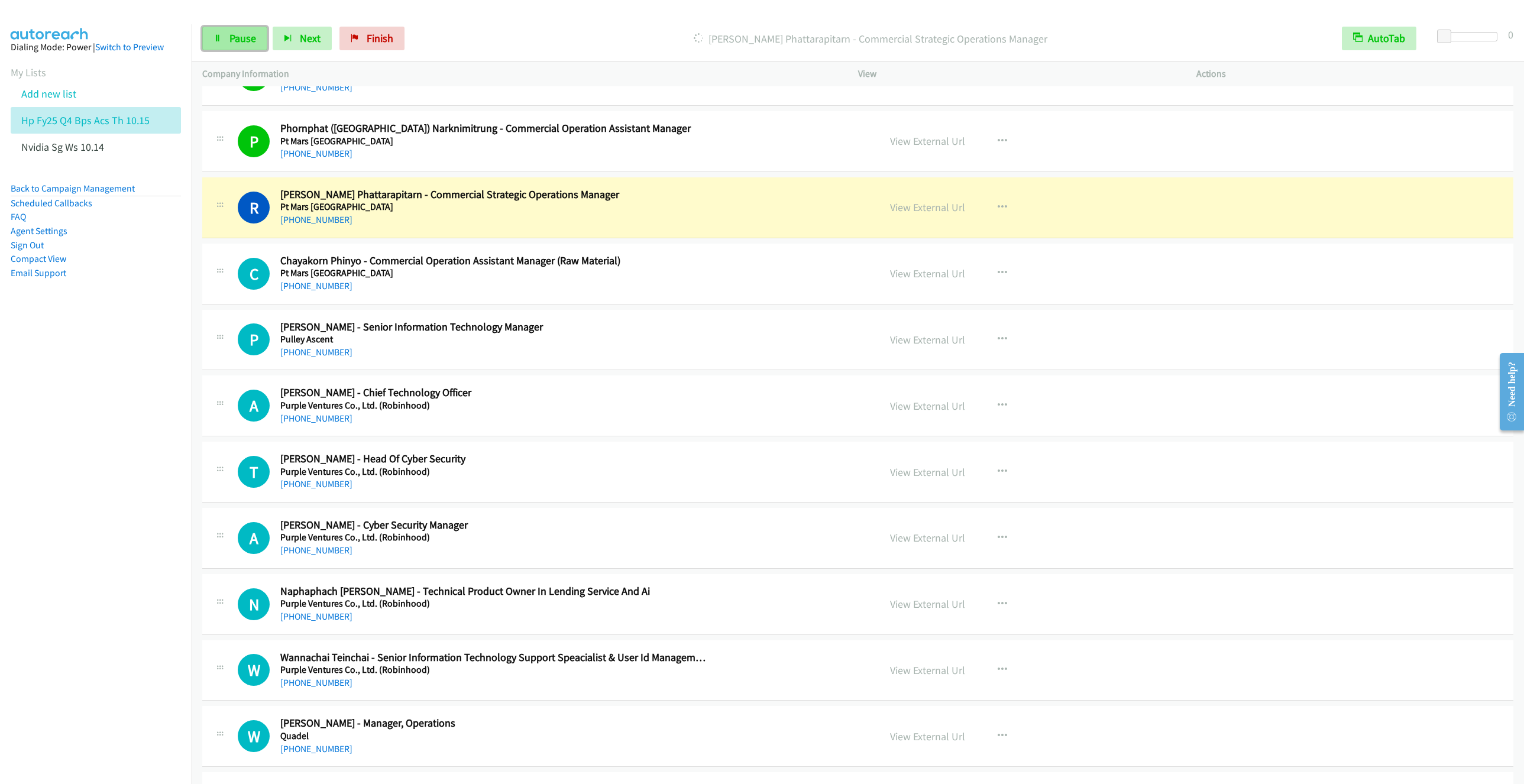
click at [244, 36] on span "Pause" at bounding box center [243, 38] width 27 height 14
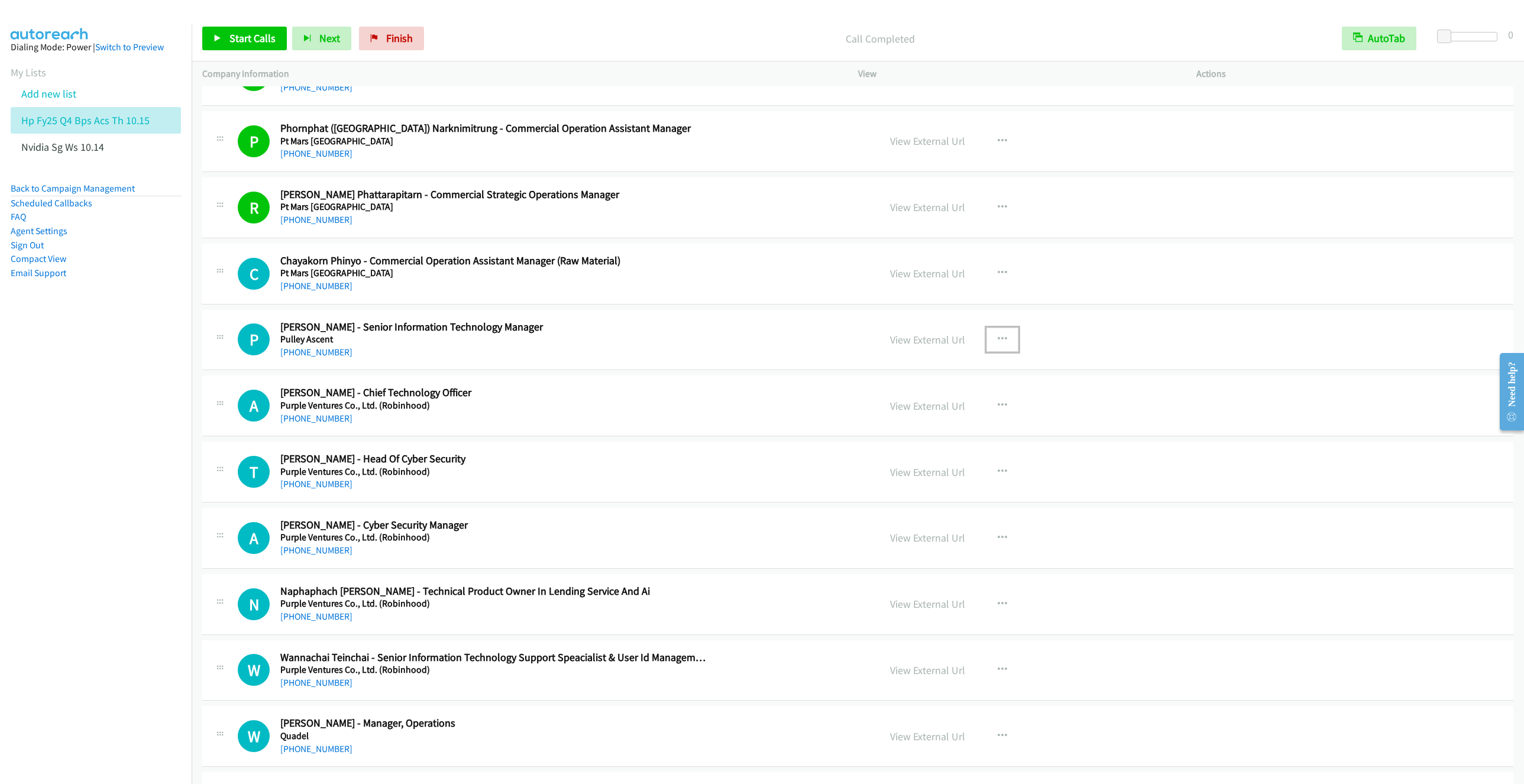
click at [997, 344] on icon "button" at bounding box center [1001, 339] width 9 height 9
click at [913, 428] on link "Start Calls Here" at bounding box center [938, 416] width 157 height 24
click at [231, 39] on span "Start Calls" at bounding box center [253, 38] width 46 height 14
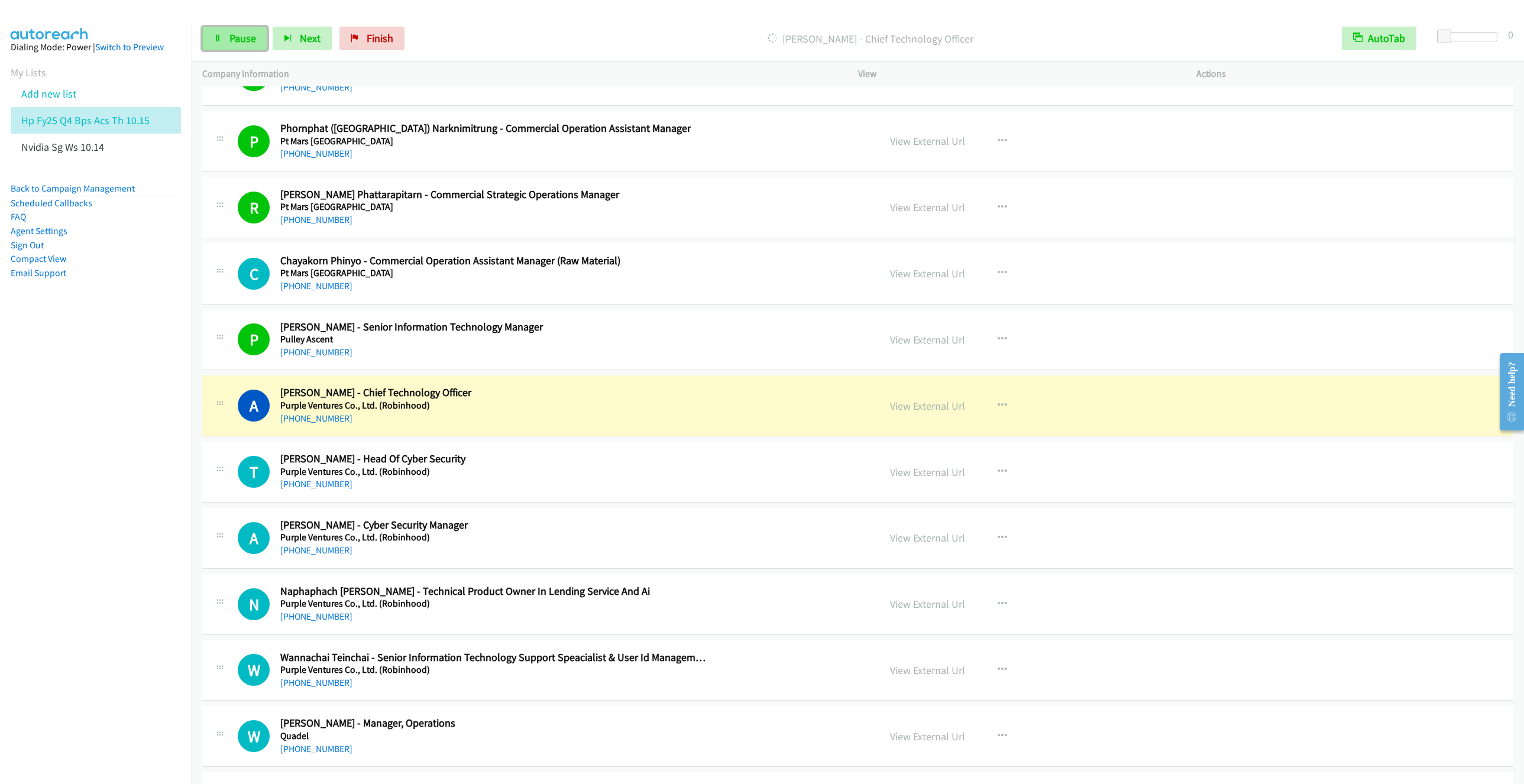
click at [227, 36] on link "Pause" at bounding box center [234, 39] width 65 height 24
